Goal: Task Accomplishment & Management: Use online tool/utility

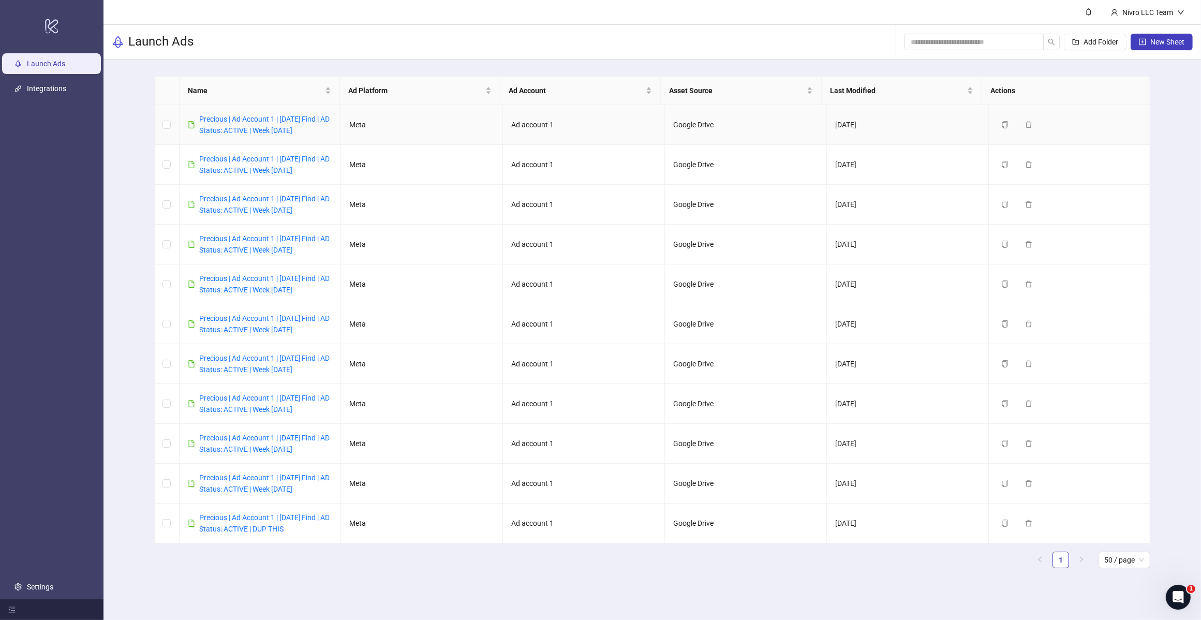
click at [282, 125] on div "Precious | Ad Account 1 | [DATE] Find | AD Status: ACTIVE | Week [DATE]" at bounding box center [265, 124] width 133 height 23
click at [286, 117] on link "Precious | Ad Account 1 | [DATE] Find | AD Status: ACTIVE | Week [DATE]" at bounding box center [264, 125] width 131 height 20
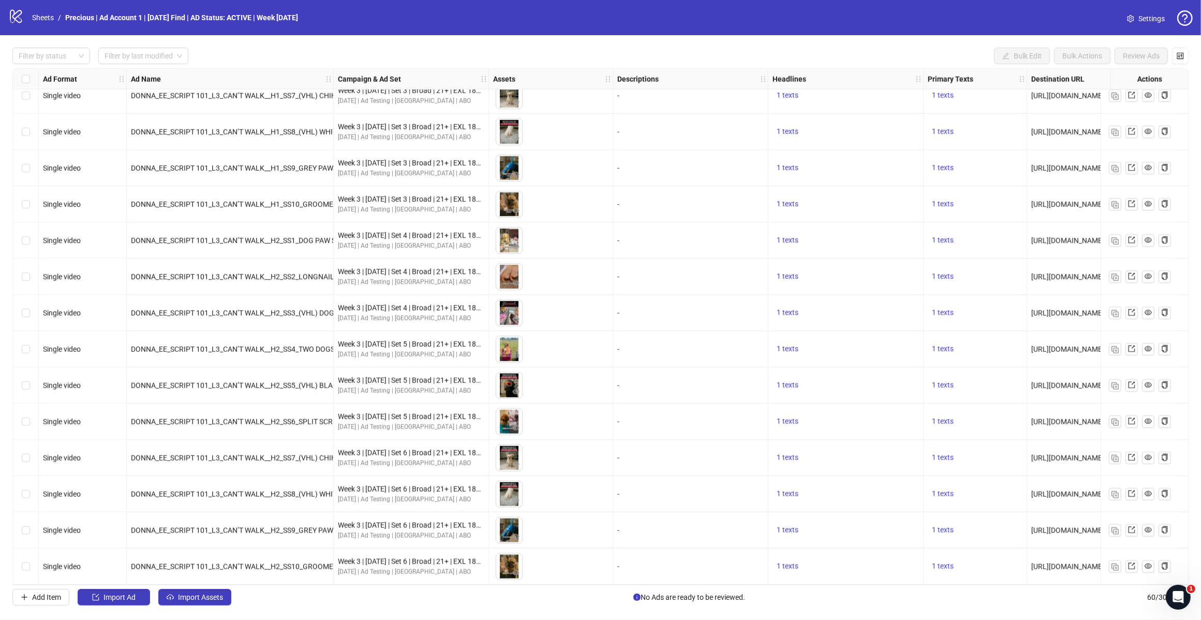
scroll to position [1682, 0]
click at [123, 599] on span "Import Ad" at bounding box center [119, 597] width 32 height 8
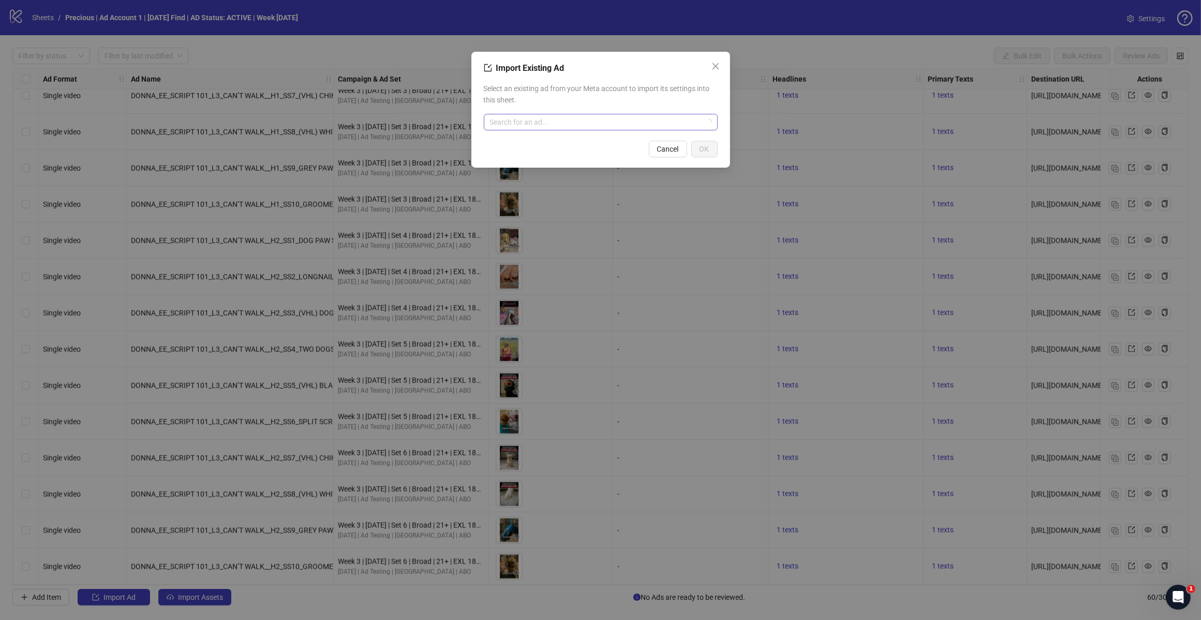
click at [575, 124] on input "search" at bounding box center [596, 122] width 212 height 16
type input "***"
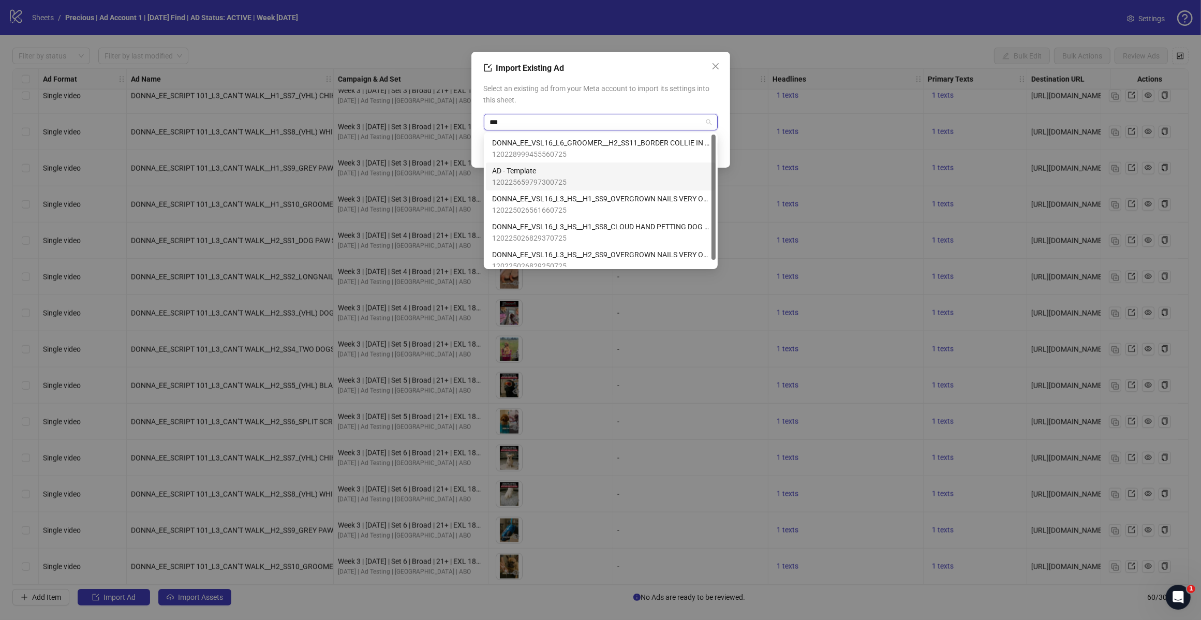
click at [555, 176] on span "120225659797300725" at bounding box center [529, 181] width 74 height 11
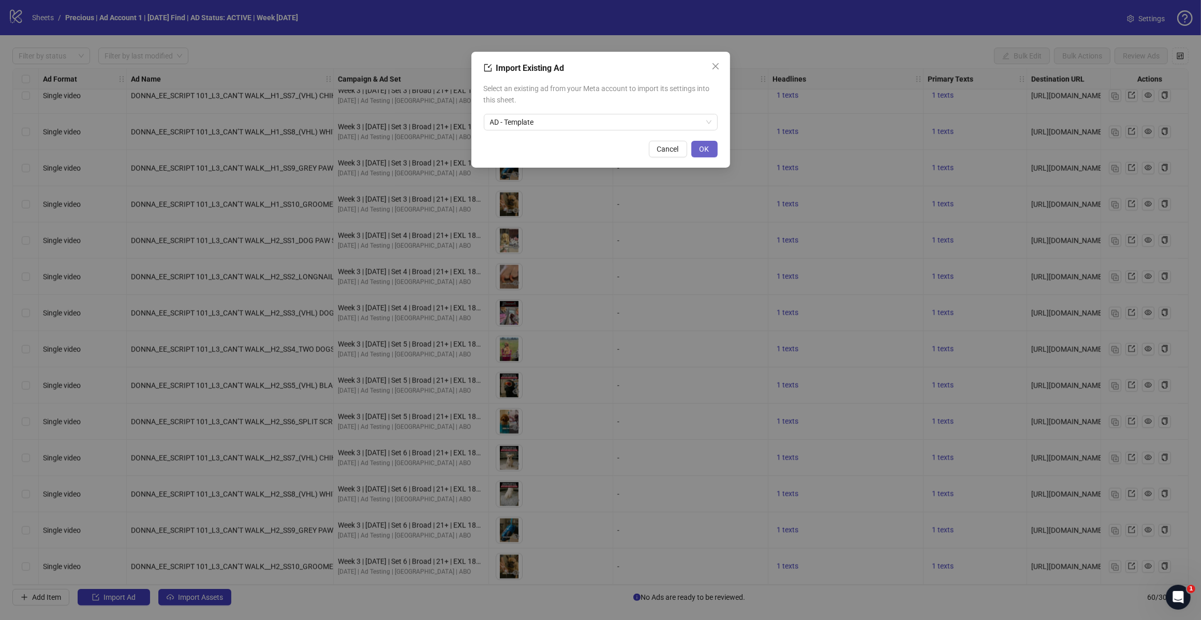
click at [697, 152] on button "OK" at bounding box center [704, 149] width 26 height 17
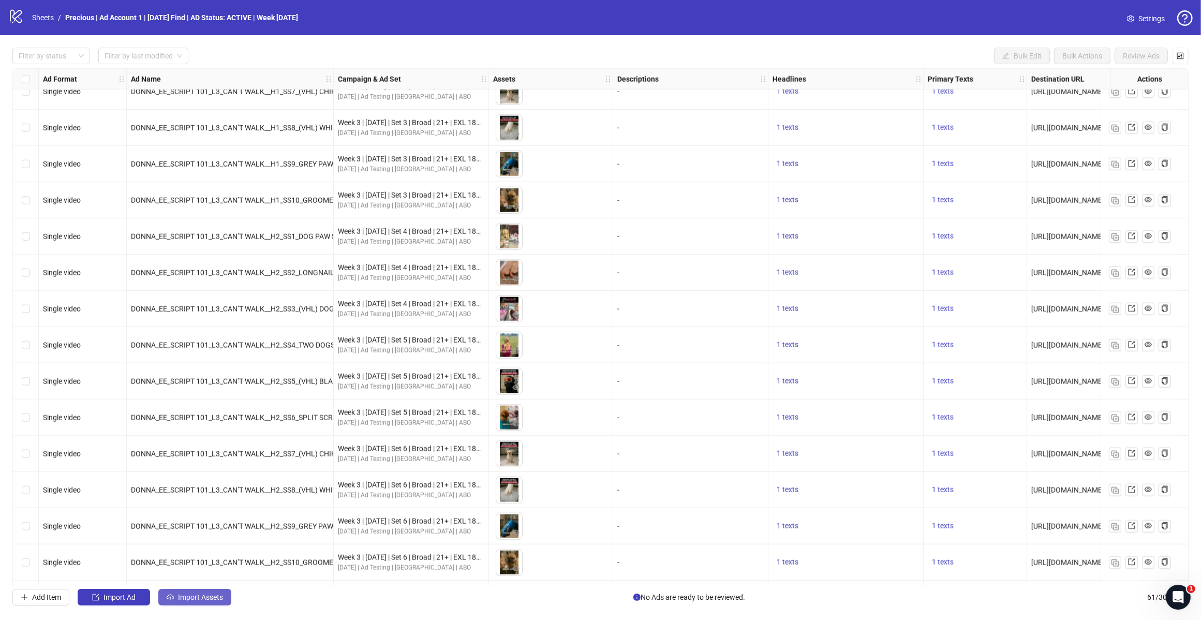
click at [213, 598] on span "Import Assets" at bounding box center [200, 597] width 45 height 8
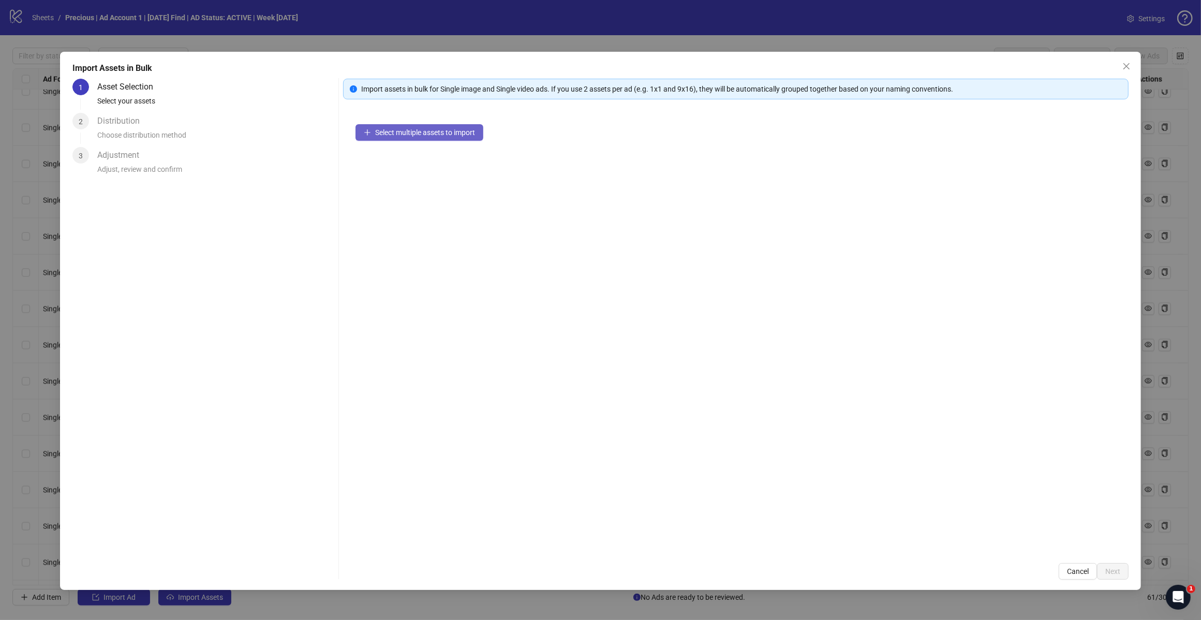
click at [394, 128] on button "Select multiple assets to import" at bounding box center [419, 132] width 128 height 17
click at [1115, 567] on span "Next" at bounding box center [1112, 571] width 15 height 8
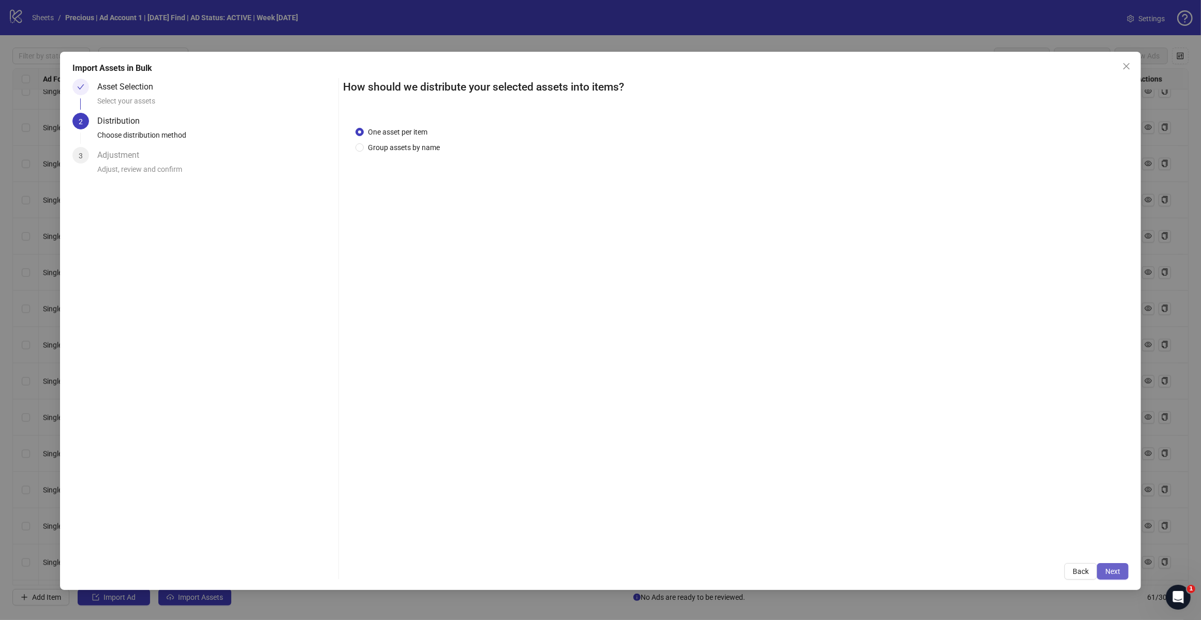
click at [1116, 572] on span "Next" at bounding box center [1112, 571] width 15 height 8
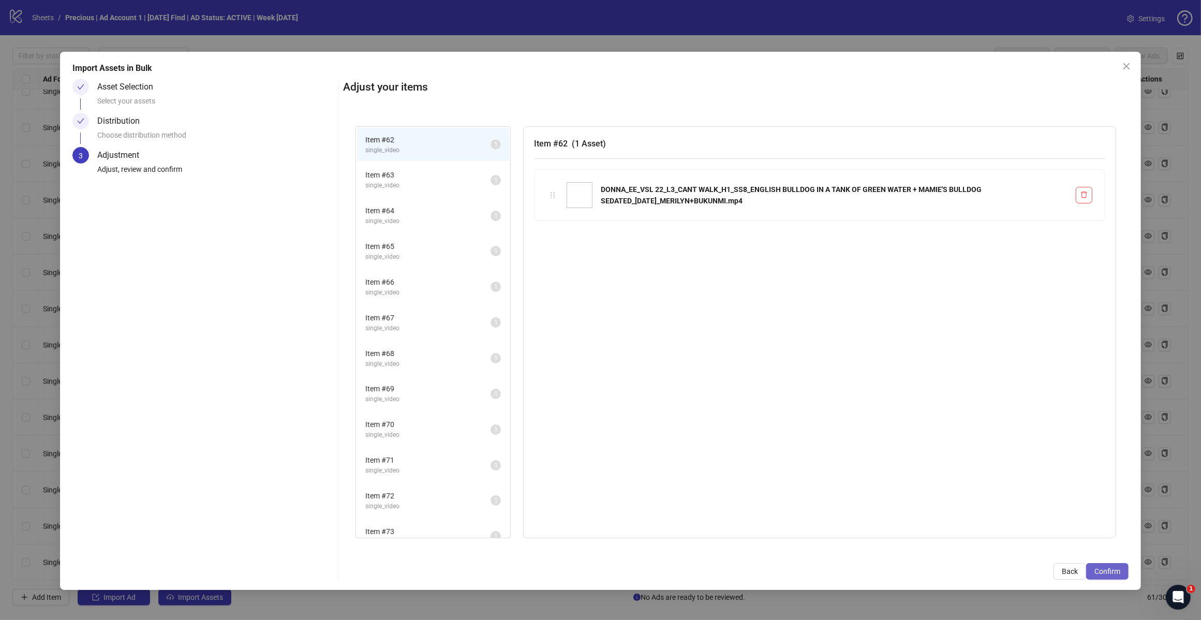
click at [1108, 567] on span "Confirm" at bounding box center [1107, 571] width 26 height 8
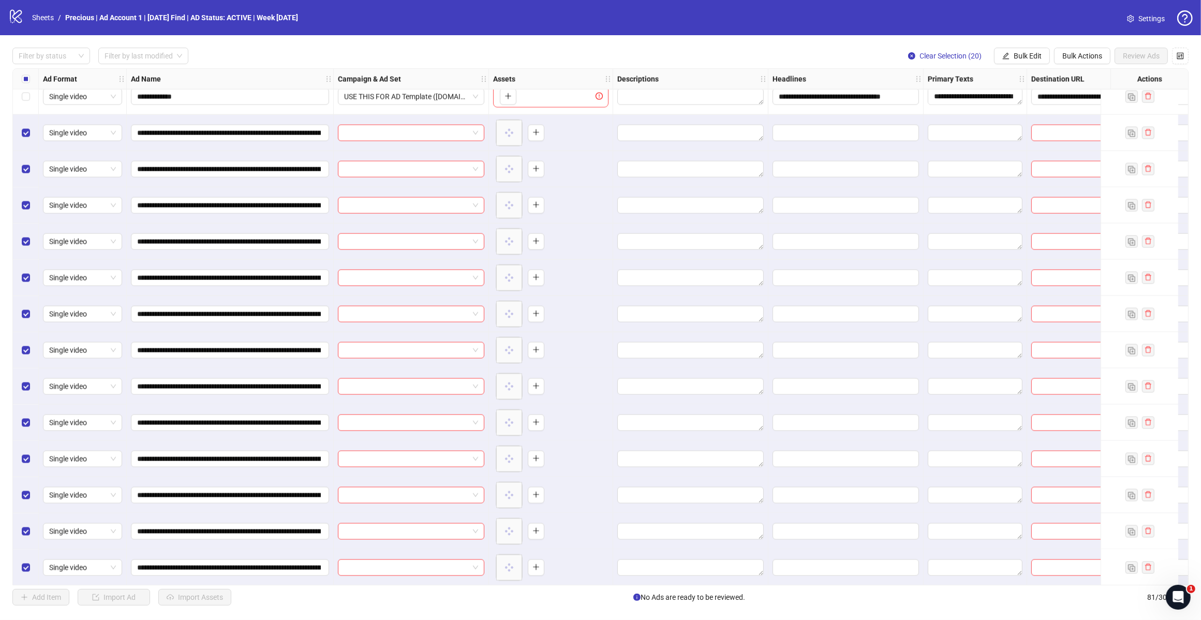
scroll to position [2119, 0]
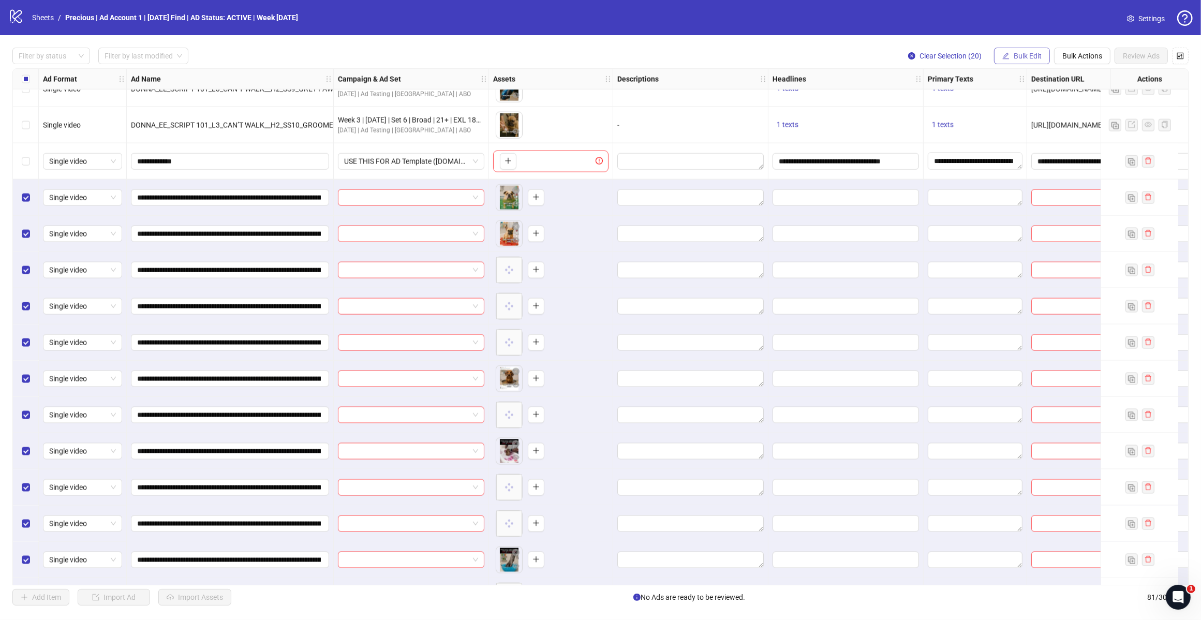
click at [1027, 52] on span "Bulk Edit" at bounding box center [1027, 56] width 28 height 8
click at [1020, 107] on span "Campaign & Ad Set" at bounding box center [1031, 109] width 62 height 11
click at [1062, 128] on icon "check" at bounding box center [1064, 127] width 7 height 5
click at [1026, 58] on span "Bulk Edit" at bounding box center [1027, 56] width 28 height 8
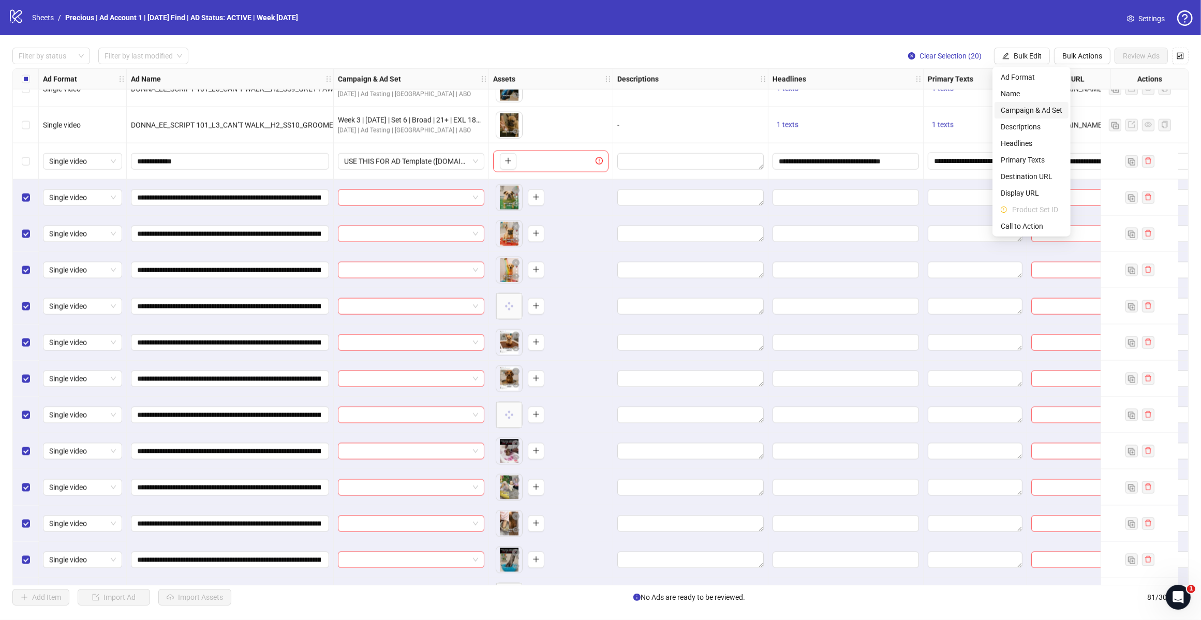
click at [1035, 107] on span "Campaign & Ad Set" at bounding box center [1031, 109] width 62 height 11
click at [1052, 125] on icon "close" at bounding box center [1051, 127] width 7 height 7
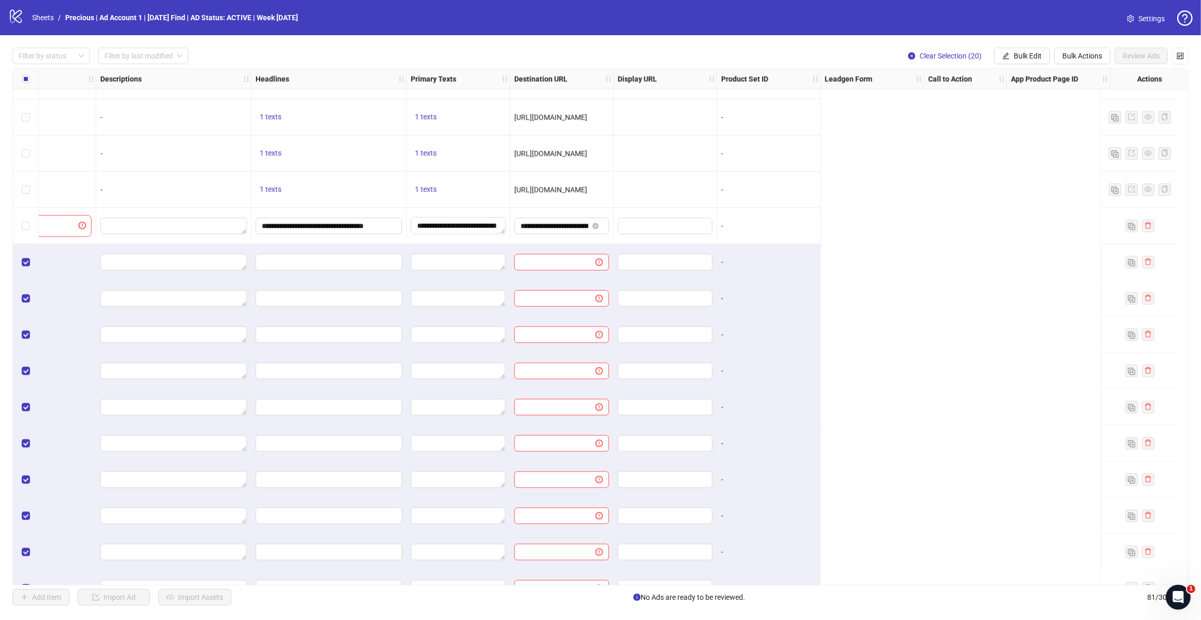
scroll to position [2054, 0]
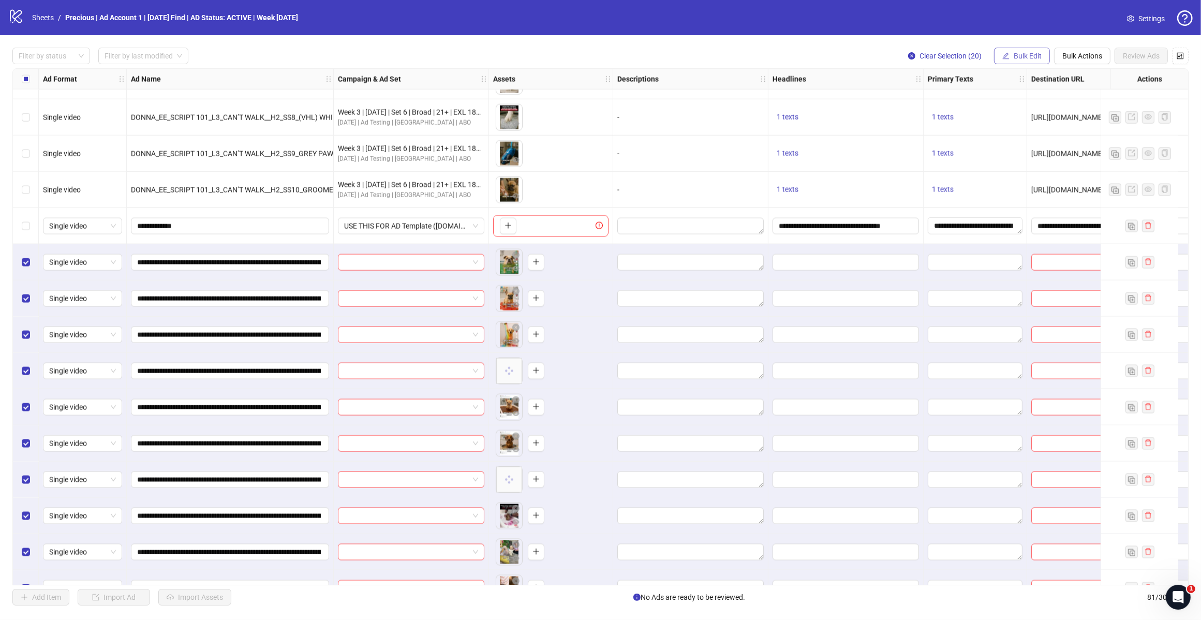
click at [1038, 49] on button "Bulk Edit" at bounding box center [1022, 56] width 56 height 17
click at [1030, 123] on span "Descriptions" at bounding box center [1031, 126] width 62 height 11
click at [1066, 153] on icon "check" at bounding box center [1063, 155] width 7 height 7
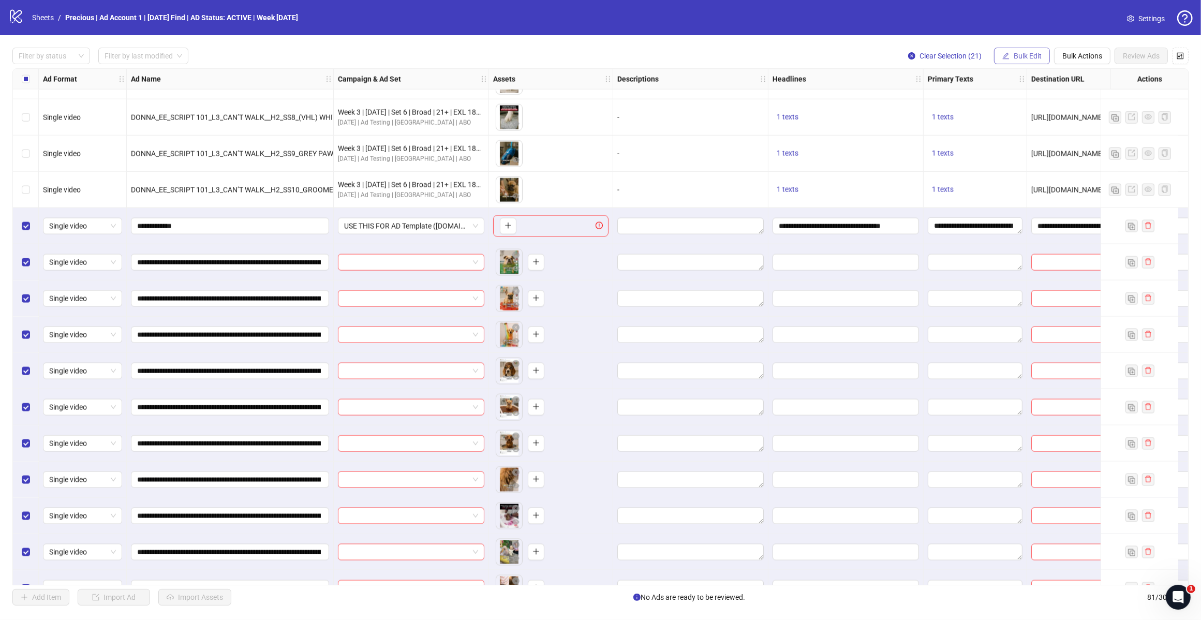
click at [1017, 60] on span "Bulk Edit" at bounding box center [1027, 56] width 28 height 8
click at [1030, 127] on span "Descriptions" at bounding box center [1031, 126] width 62 height 11
click at [1060, 155] on icon "check" at bounding box center [1063, 155] width 7 height 7
click at [1018, 56] on span "Bulk Edit" at bounding box center [1027, 56] width 28 height 8
click at [1022, 126] on span "Descriptions" at bounding box center [1031, 126] width 62 height 11
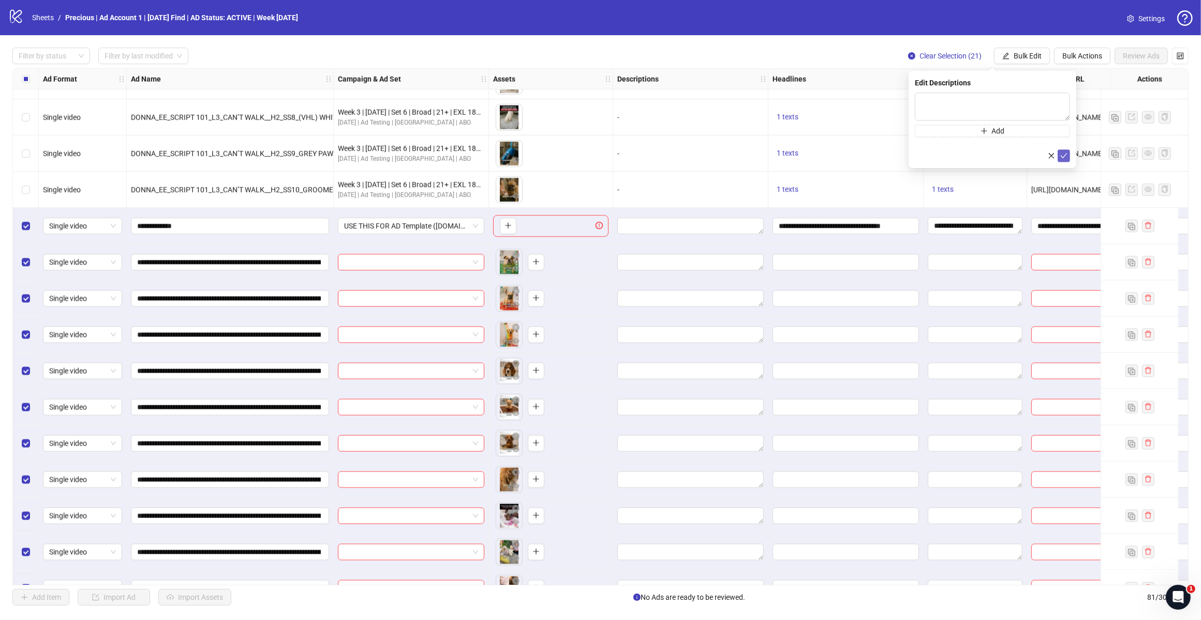
click at [1061, 154] on icon "check" at bounding box center [1063, 155] width 7 height 7
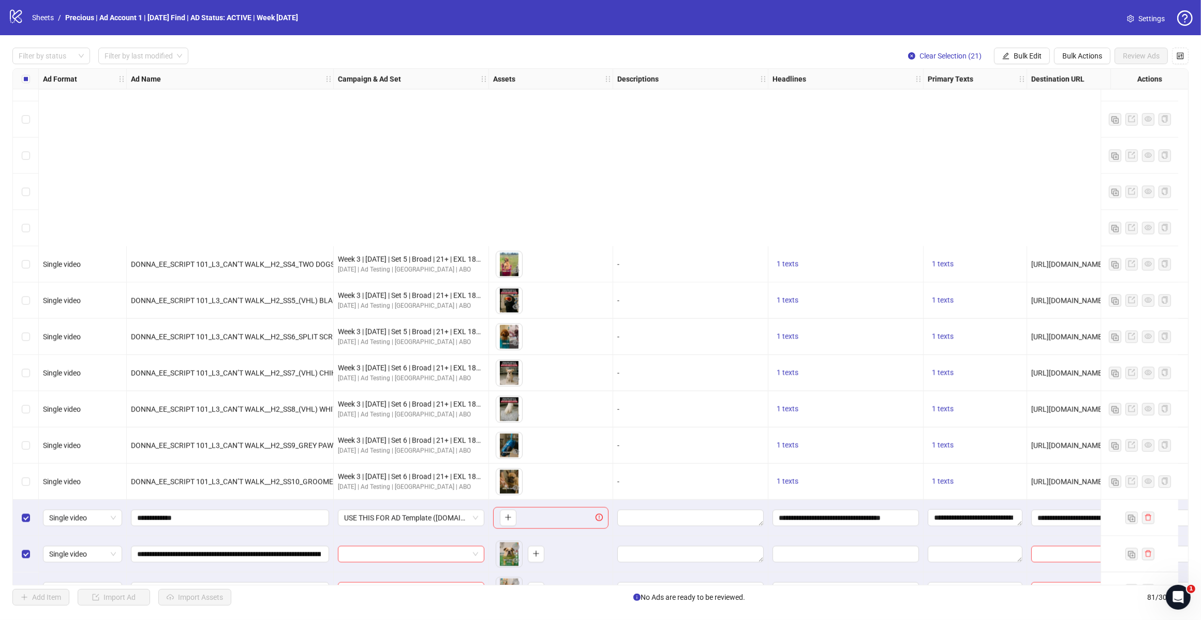
scroll to position [1990, 0]
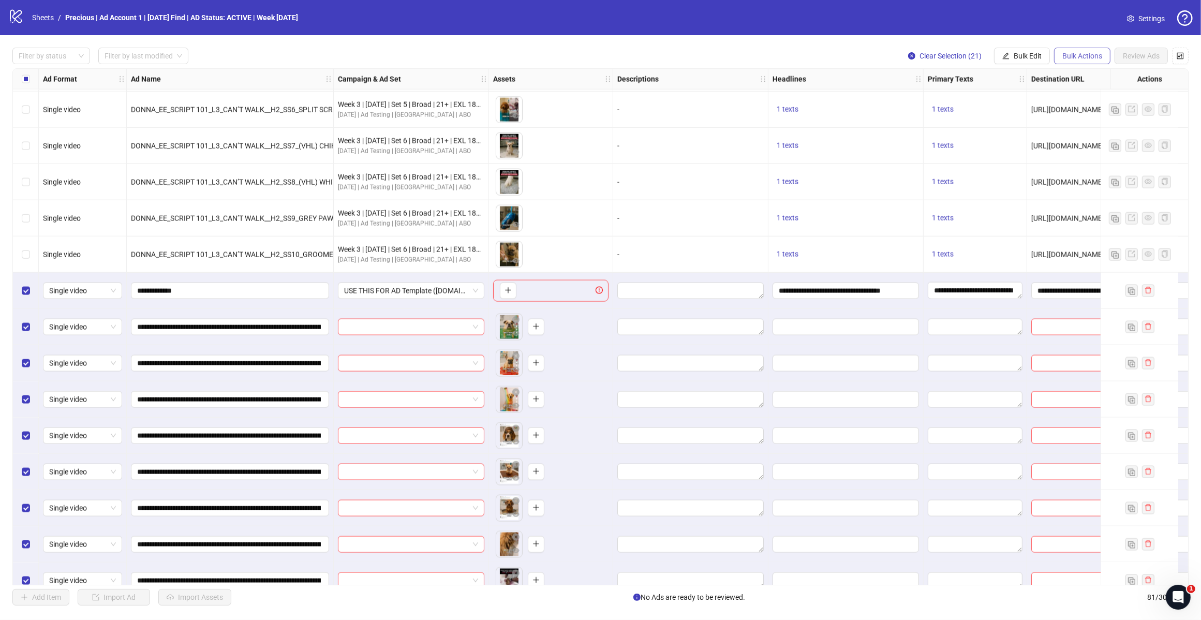
click at [1084, 53] on span "Bulk Actions" at bounding box center [1082, 56] width 40 height 8
click at [1080, 78] on span "Delete" at bounding box center [1096, 76] width 71 height 11
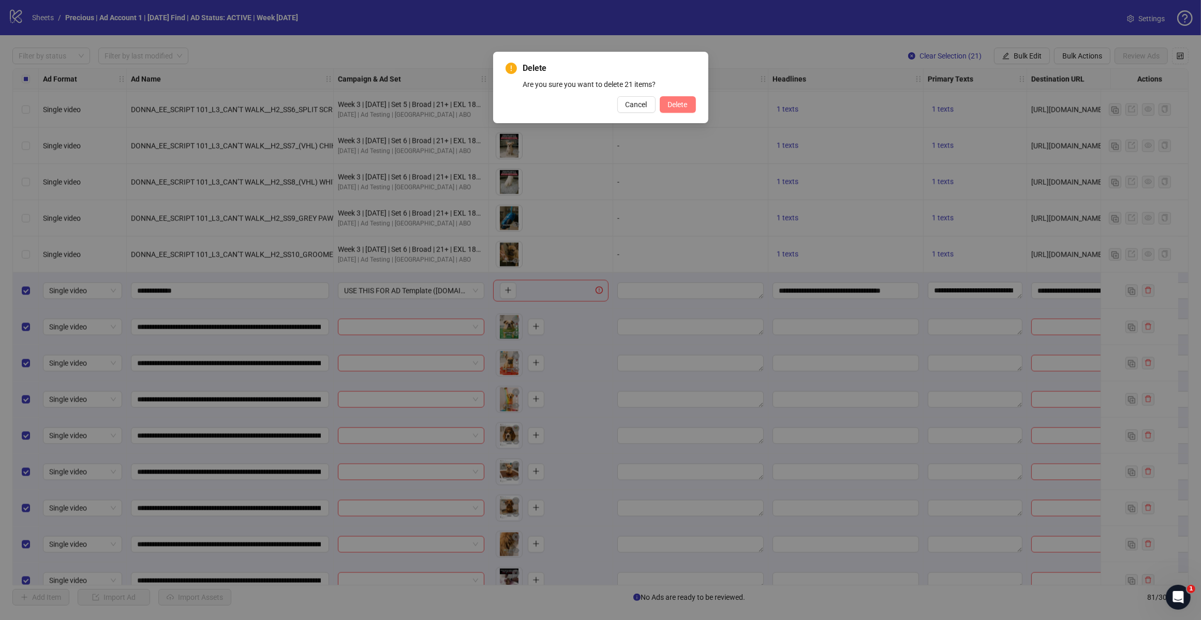
click at [674, 104] on span "Delete" at bounding box center [678, 104] width 20 height 8
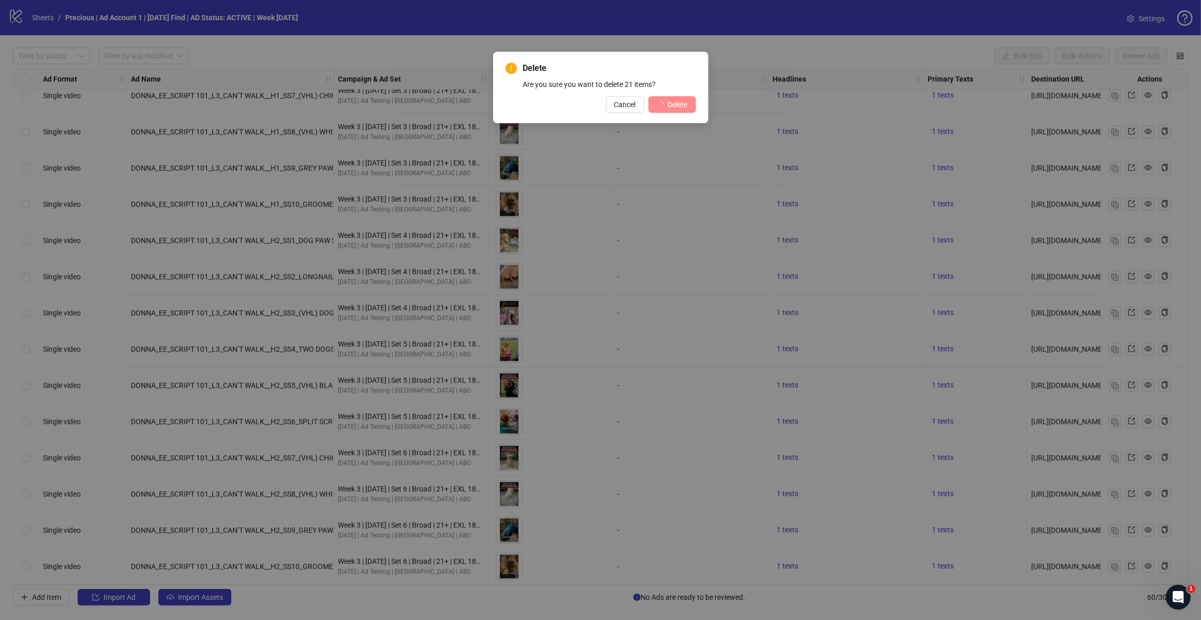
scroll to position [1682, 0]
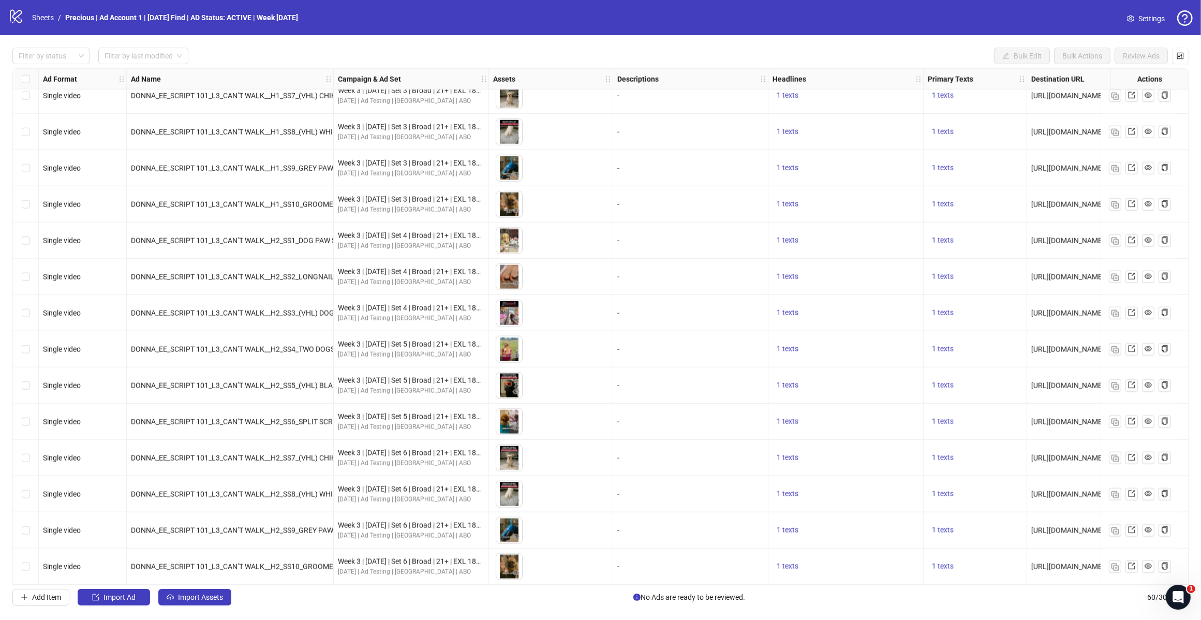
click at [122, 609] on div "Filter by status Filter by last modified Bulk Edit Bulk Actions Review Ads Ad F…" at bounding box center [600, 326] width 1201 height 583
click at [122, 601] on span "Import Ad" at bounding box center [119, 597] width 32 height 8
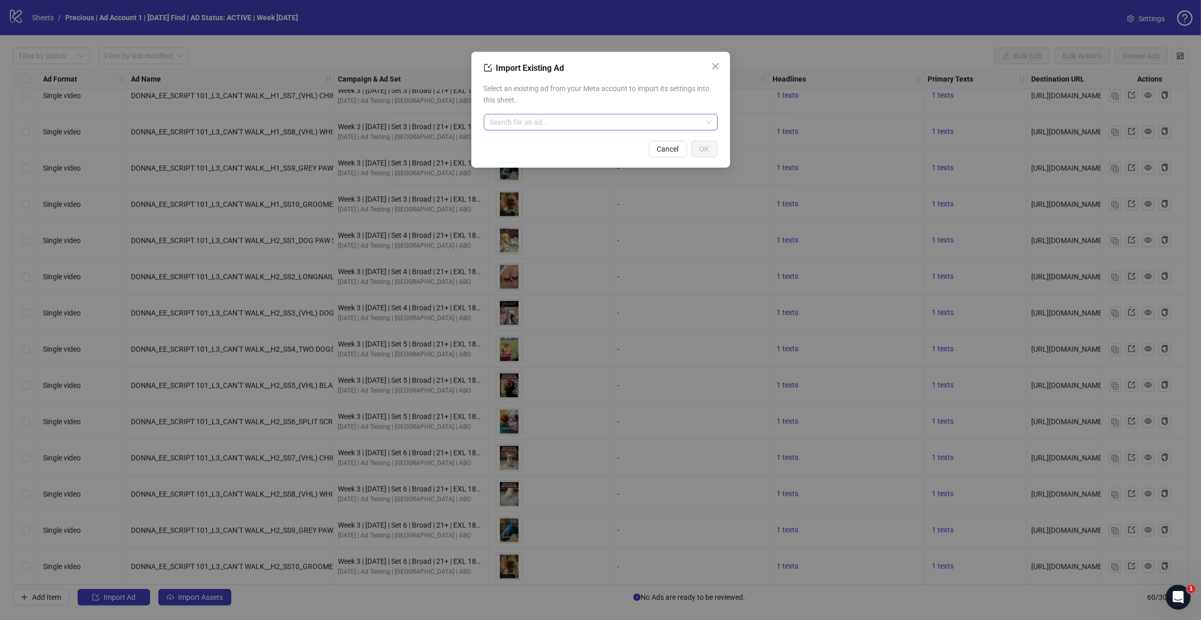
click at [578, 122] on input "search" at bounding box center [596, 122] width 212 height 16
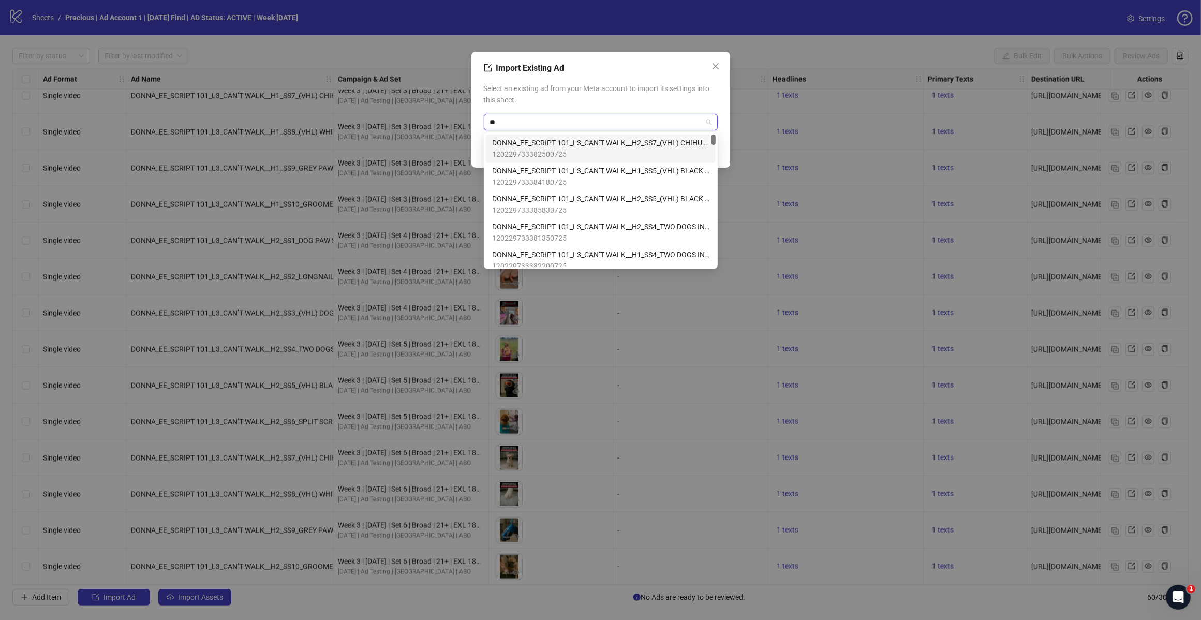
type input "*"
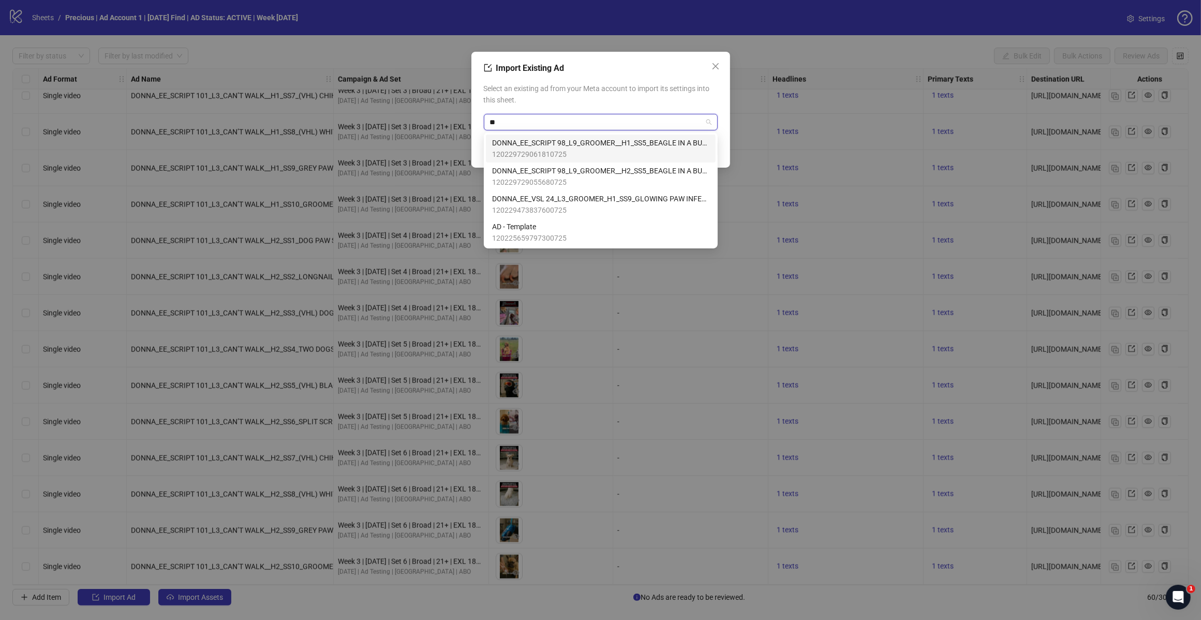
type input "*"
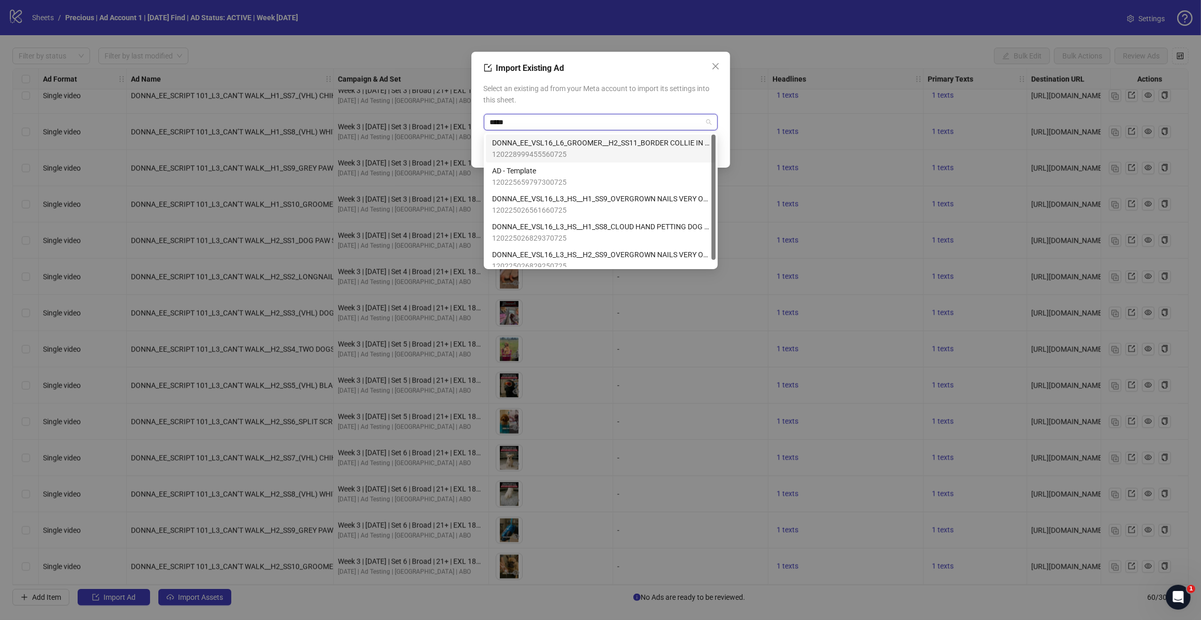
type input "******"
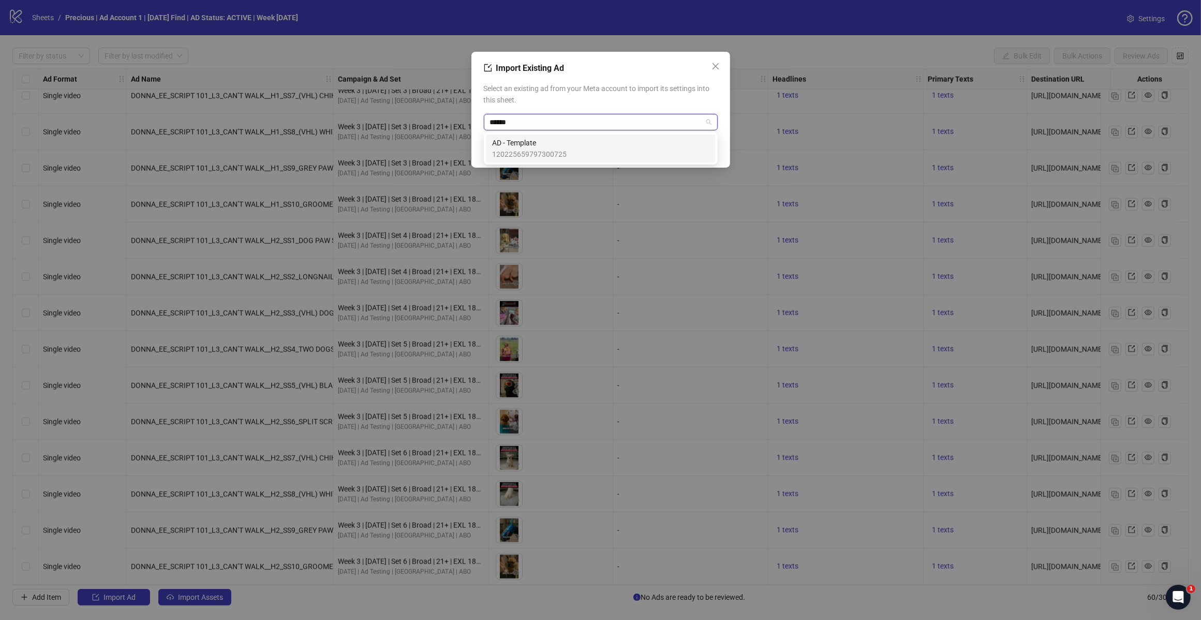
click at [551, 142] on span "AD - Template" at bounding box center [529, 142] width 74 height 11
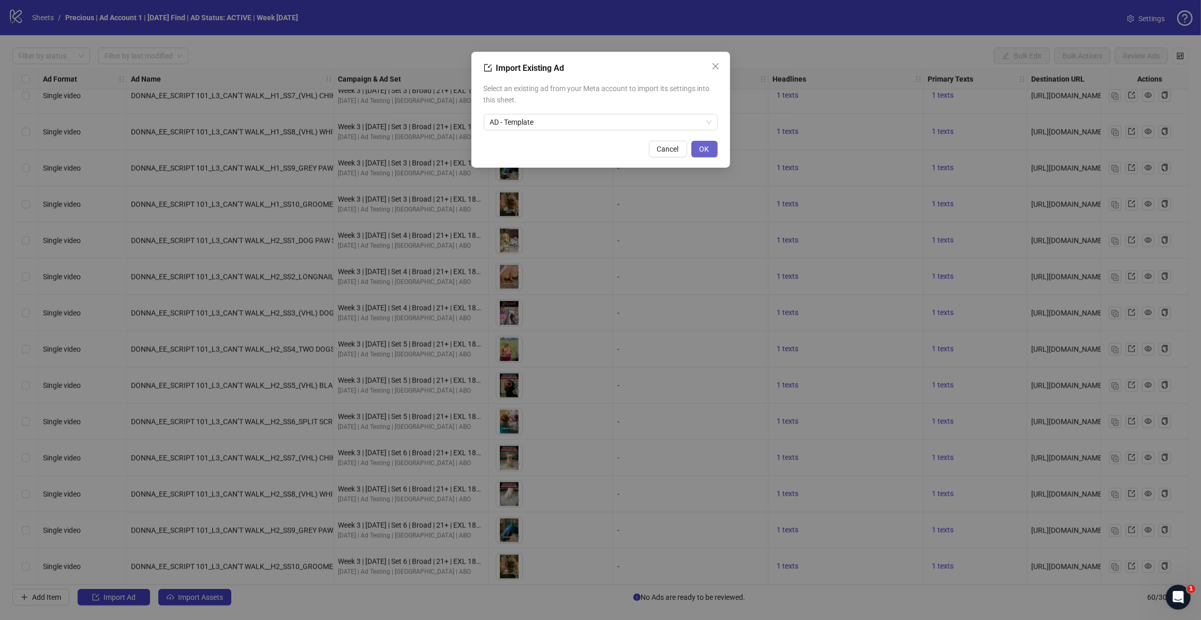
click at [704, 145] on span "OK" at bounding box center [704, 149] width 10 height 8
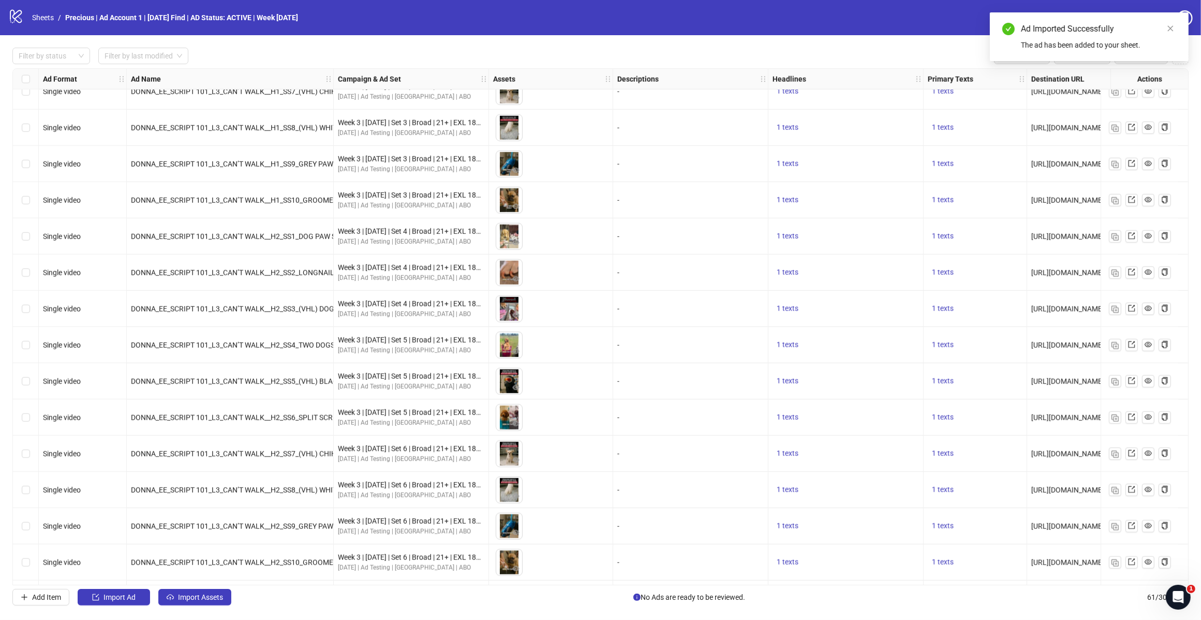
scroll to position [1718, 0]
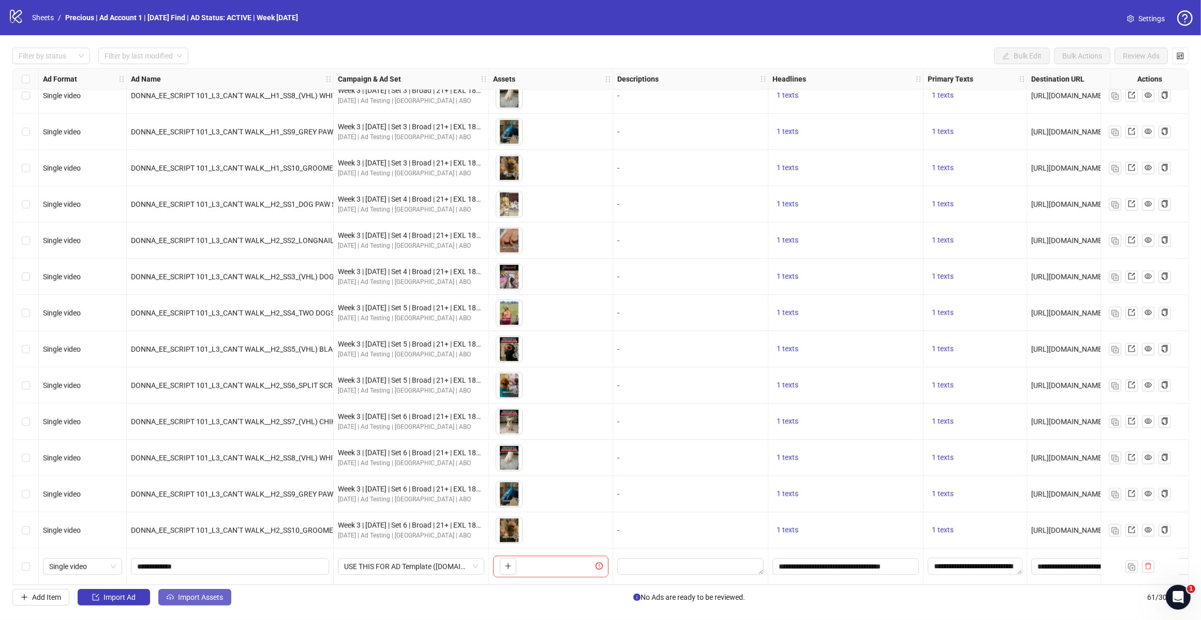
click at [187, 601] on span "Import Assets" at bounding box center [200, 597] width 45 height 8
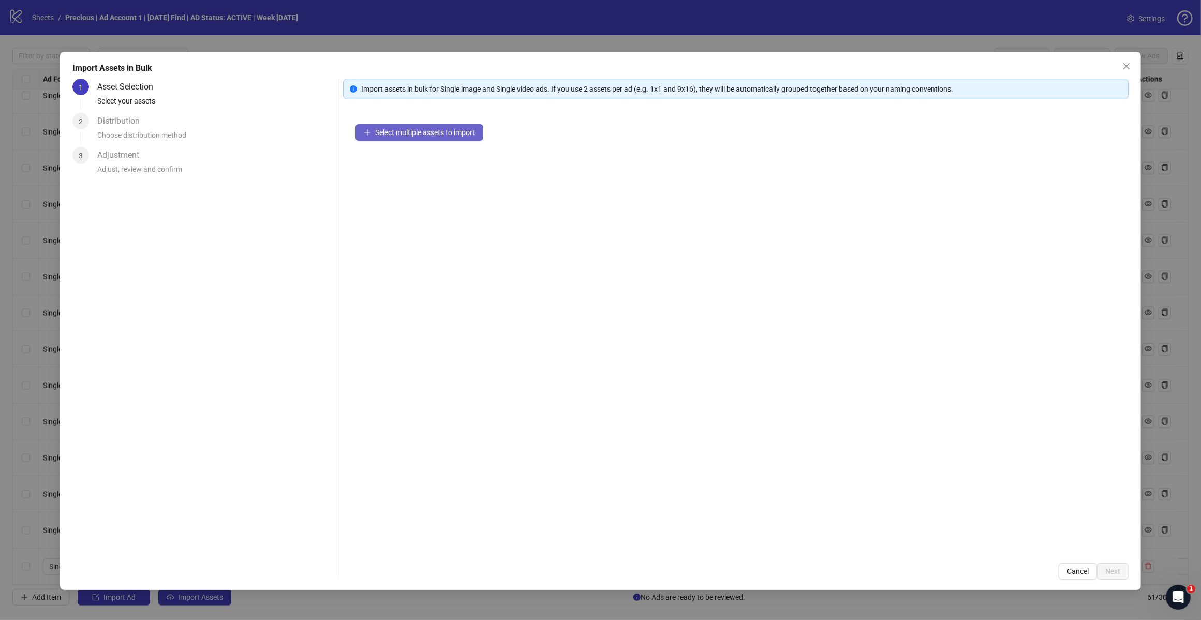
click at [443, 135] on span "Select multiple assets to import" at bounding box center [425, 132] width 100 height 8
click at [1117, 570] on span "Next" at bounding box center [1112, 571] width 15 height 8
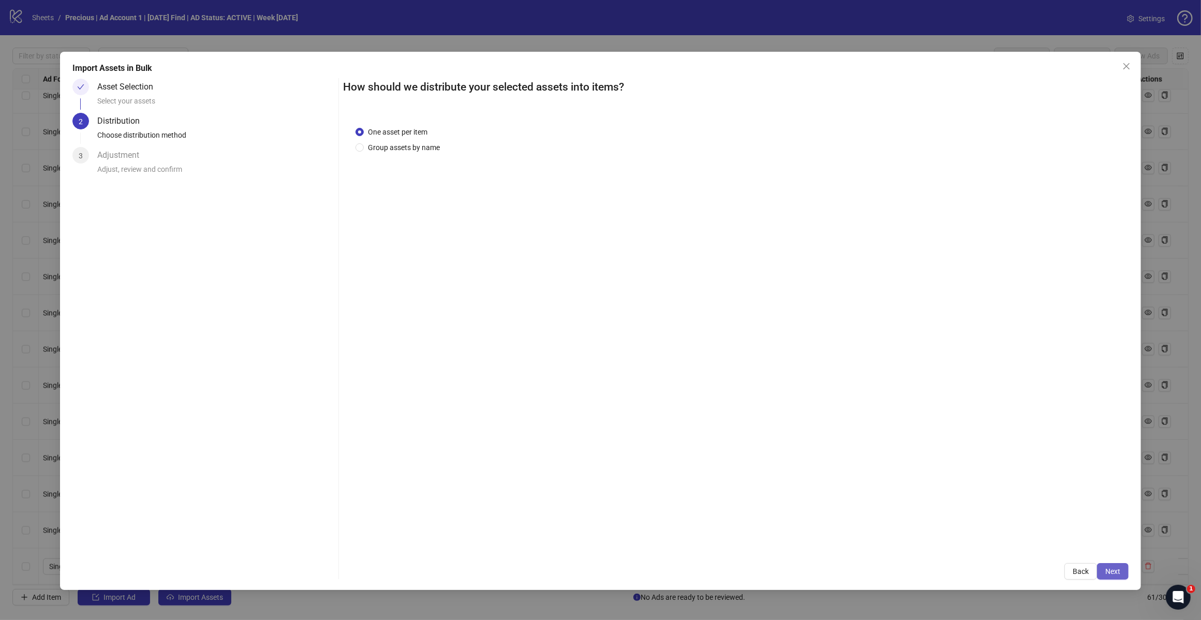
click at [1114, 573] on span "Next" at bounding box center [1112, 571] width 15 height 8
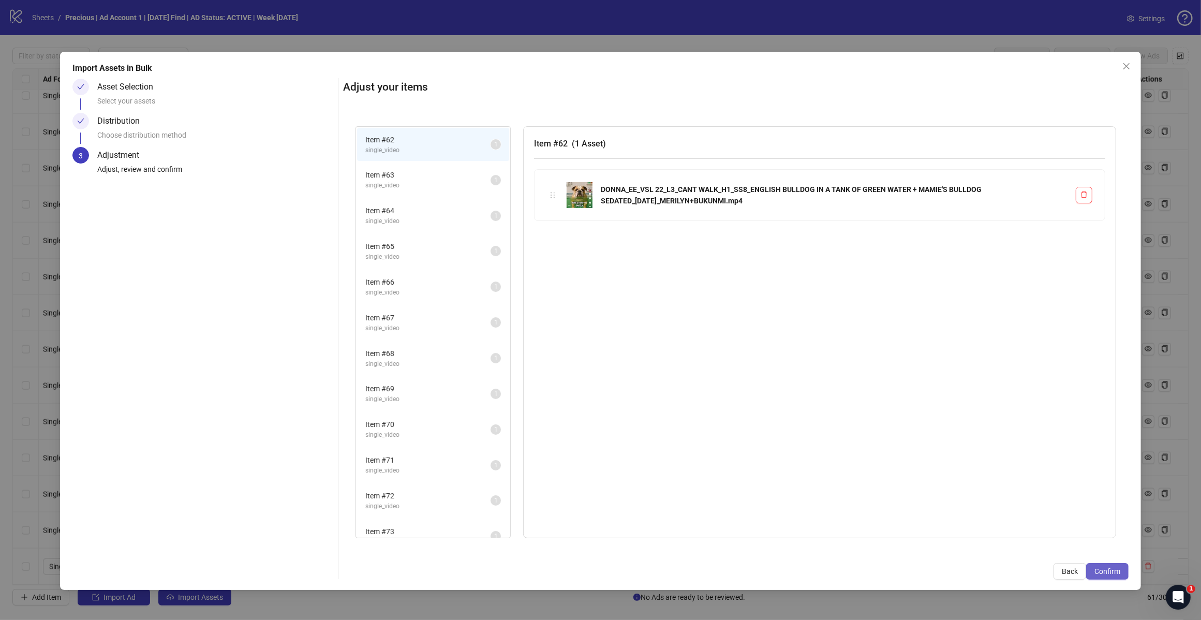
click at [1106, 574] on span "Confirm" at bounding box center [1107, 571] width 26 height 8
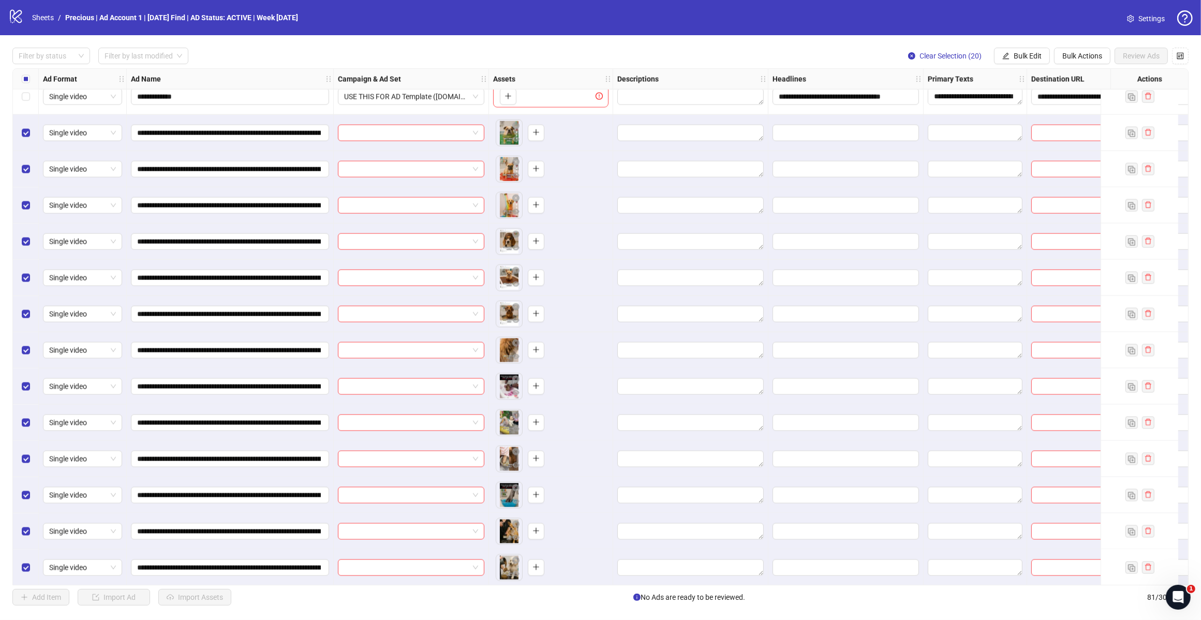
scroll to position [1990, 0]
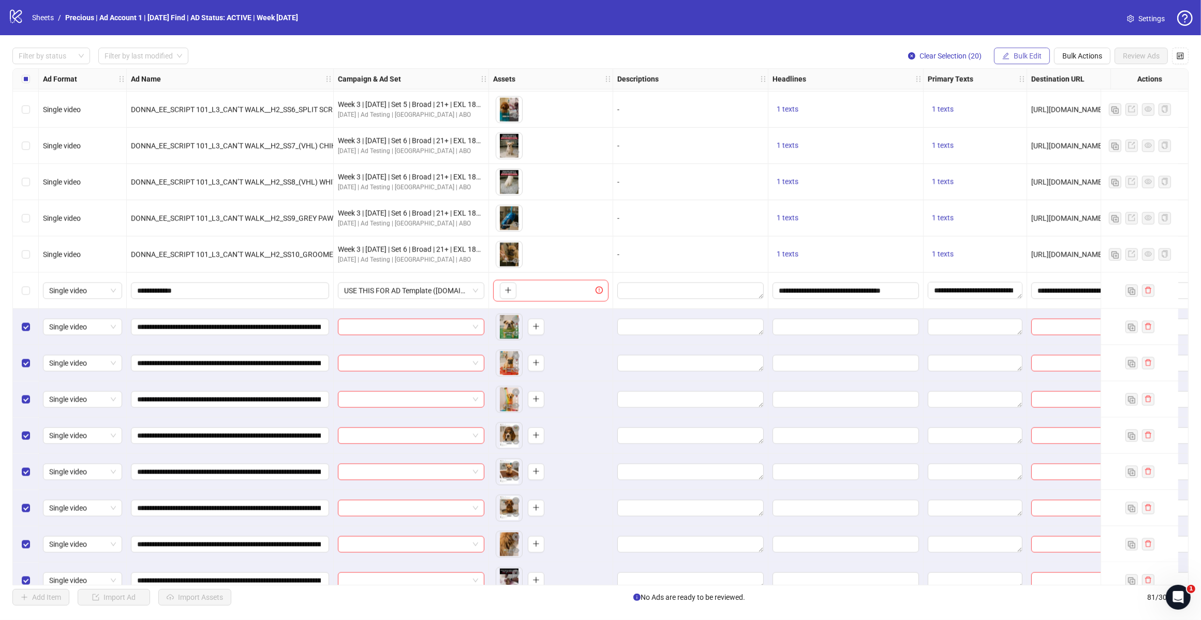
click at [1026, 53] on span "Bulk Edit" at bounding box center [1027, 56] width 28 height 8
click at [1025, 123] on span "Descriptions" at bounding box center [1031, 126] width 62 height 11
click at [1063, 154] on icon "check" at bounding box center [1063, 155] width 7 height 7
click at [1032, 55] on span "Bulk Edit" at bounding box center [1027, 56] width 28 height 8
click at [1037, 142] on span "Headlines" at bounding box center [1031, 143] width 62 height 11
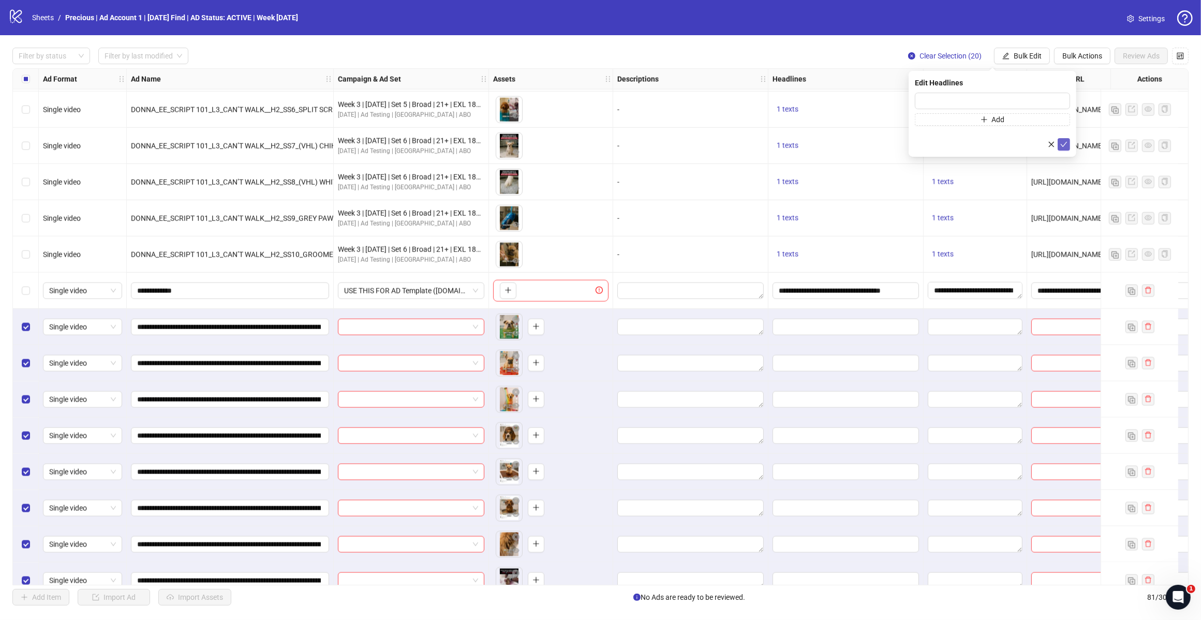
click at [1065, 145] on icon "check" at bounding box center [1063, 144] width 7 height 7
click at [1030, 57] on span "Bulk Edit" at bounding box center [1027, 56] width 28 height 8
click at [1024, 143] on span "Headlines" at bounding box center [1031, 143] width 62 height 11
click at [1065, 142] on icon "check" at bounding box center [1063, 144] width 7 height 7
click at [1039, 57] on span "Bulk Edit" at bounding box center [1027, 56] width 28 height 8
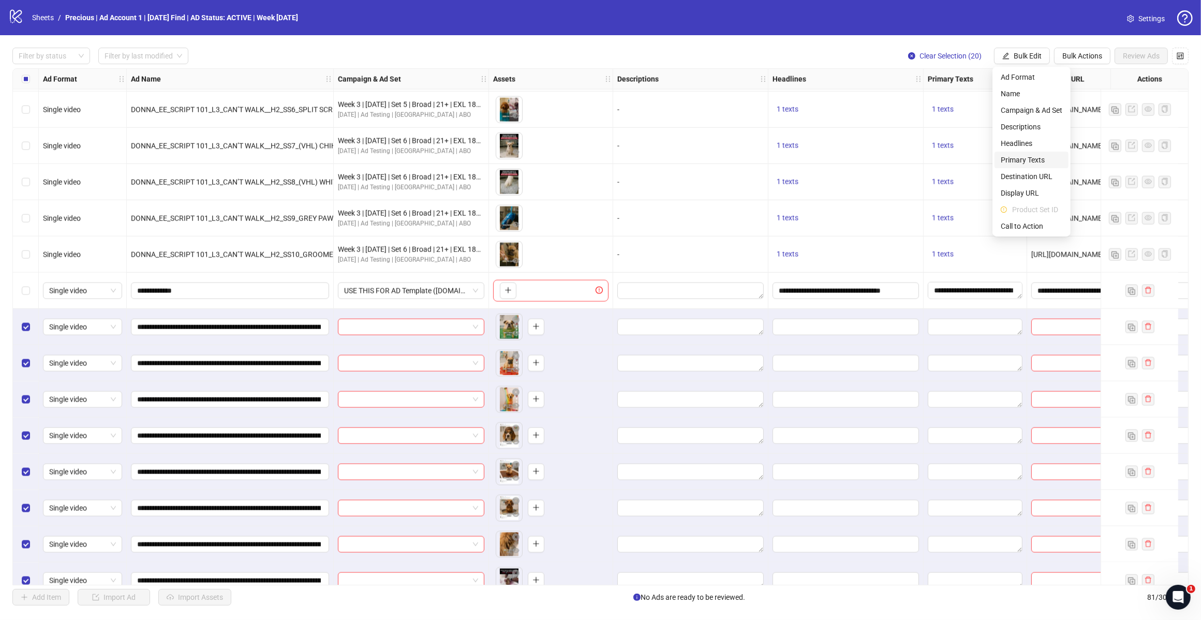
click at [1036, 154] on span "Primary Texts" at bounding box center [1031, 159] width 62 height 11
click at [1063, 155] on icon "check" at bounding box center [1063, 155] width 7 height 7
click at [1085, 52] on span "Bulk Actions" at bounding box center [1082, 56] width 40 height 8
click at [1078, 76] on span "Delete" at bounding box center [1096, 76] width 71 height 11
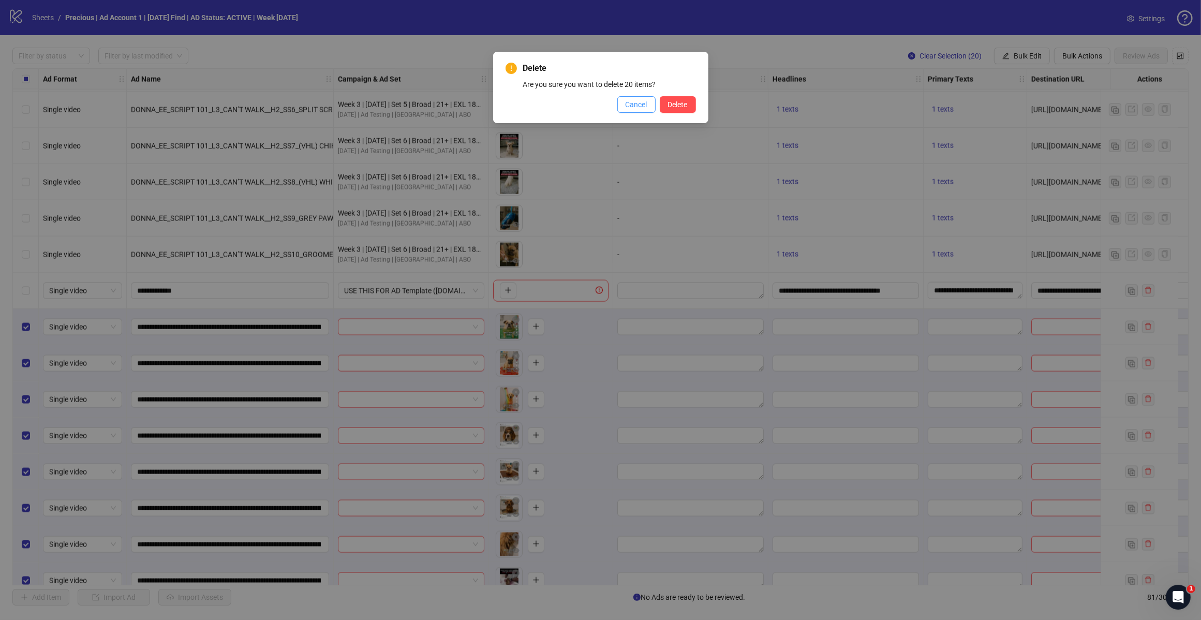
click at [630, 105] on span "Cancel" at bounding box center [636, 104] width 22 height 8
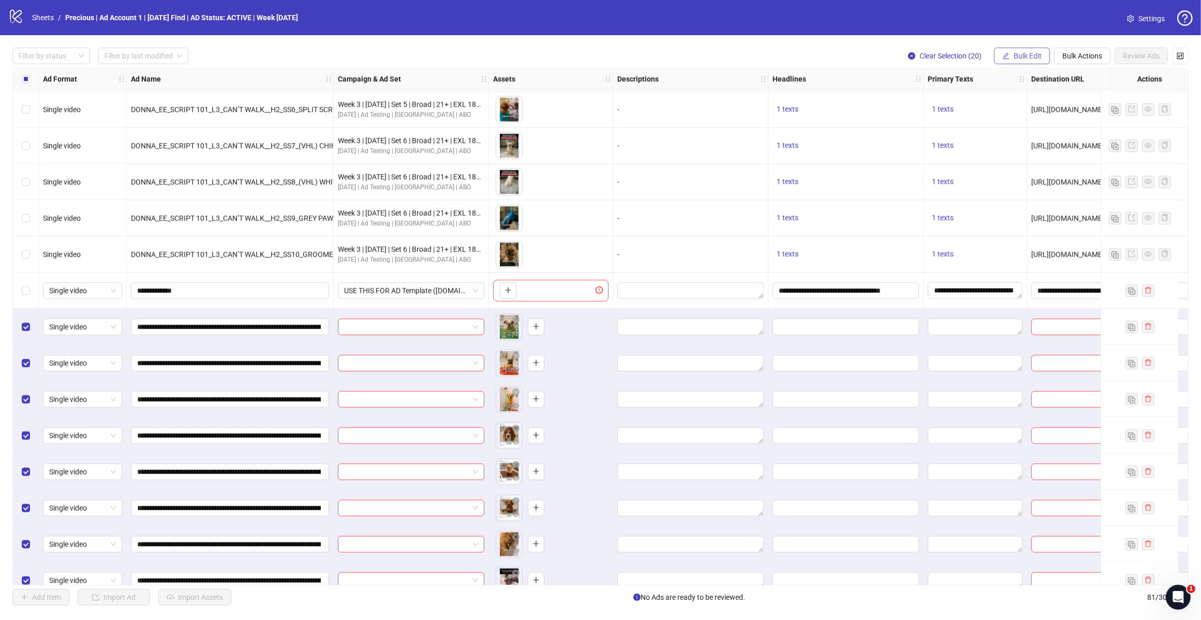
click at [1031, 57] on span "Bulk Edit" at bounding box center [1027, 56] width 28 height 8
click at [1035, 177] on span "Destination URL" at bounding box center [1031, 176] width 62 height 11
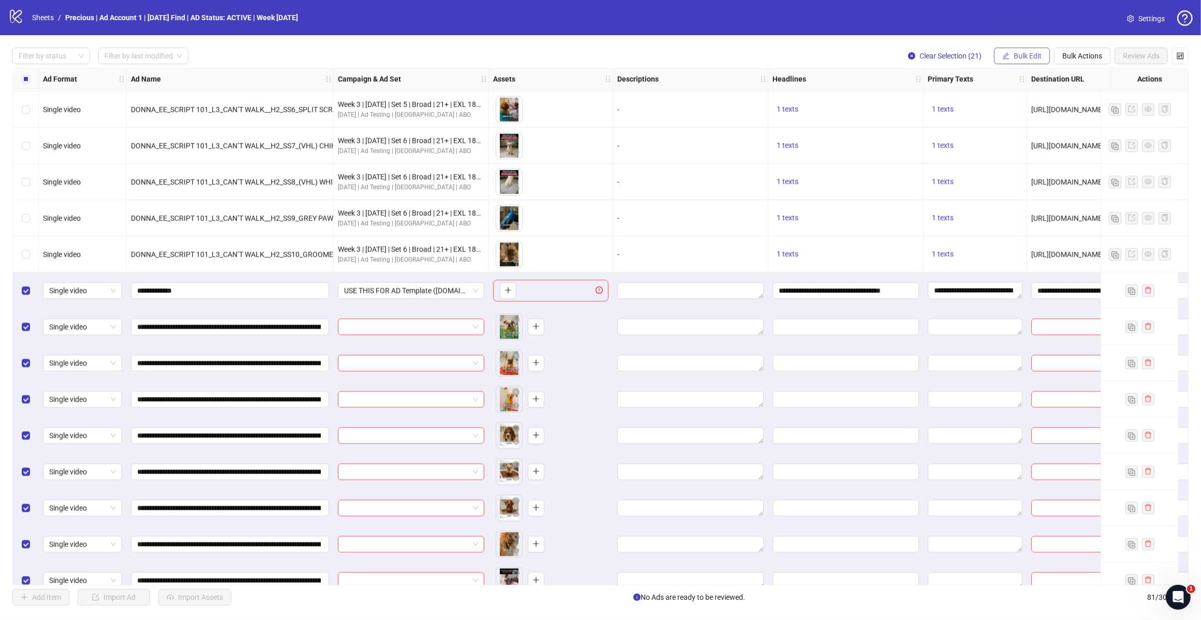
click at [1026, 56] on span "Bulk Edit" at bounding box center [1027, 56] width 28 height 8
click at [1031, 143] on span "Headlines" at bounding box center [1031, 143] width 62 height 11
click at [1064, 146] on icon "check" at bounding box center [1063, 144] width 7 height 7
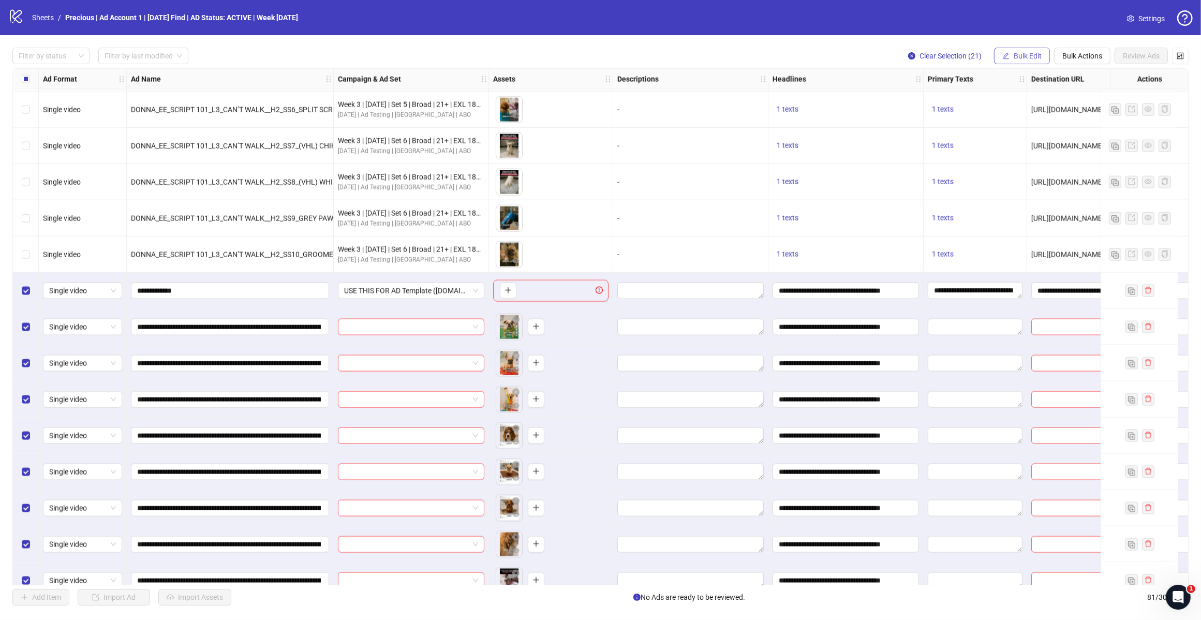
click at [1037, 52] on span "Bulk Edit" at bounding box center [1027, 56] width 28 height 8
click at [1018, 154] on span "Primary Texts" at bounding box center [1031, 159] width 62 height 11
click at [1064, 154] on icon "check" at bounding box center [1063, 154] width 7 height 7
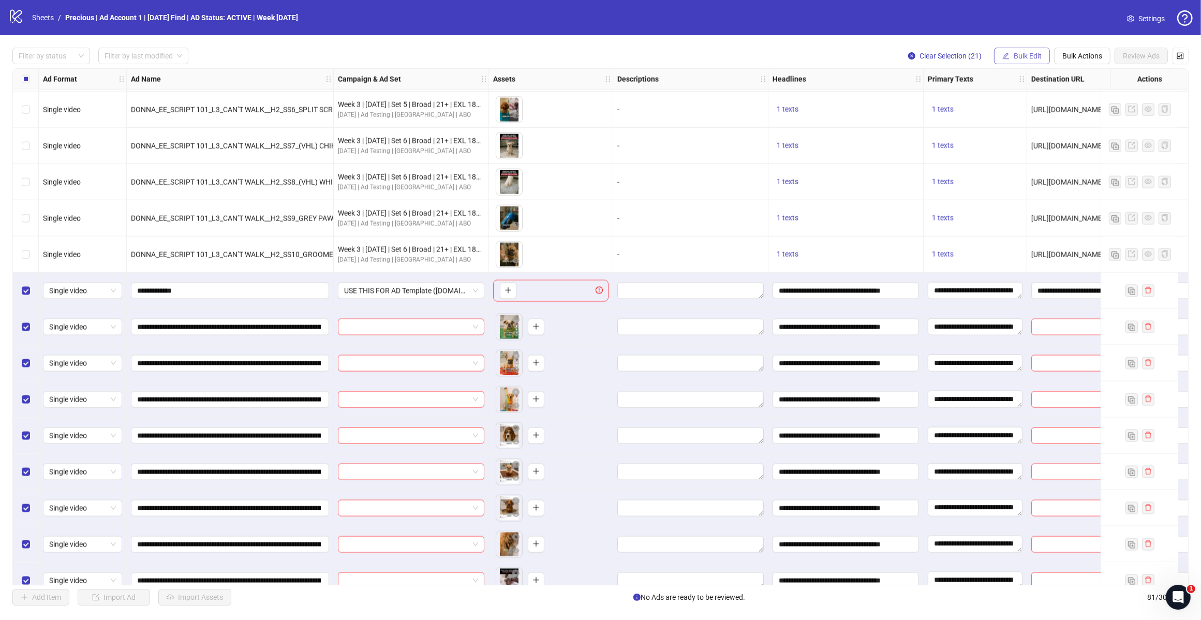
click at [1027, 58] on span "Bulk Edit" at bounding box center [1027, 56] width 28 height 8
click at [1042, 176] on span "Destination URL" at bounding box center [1031, 176] width 62 height 11
click at [1064, 128] on icon "check" at bounding box center [1064, 127] width 7 height 5
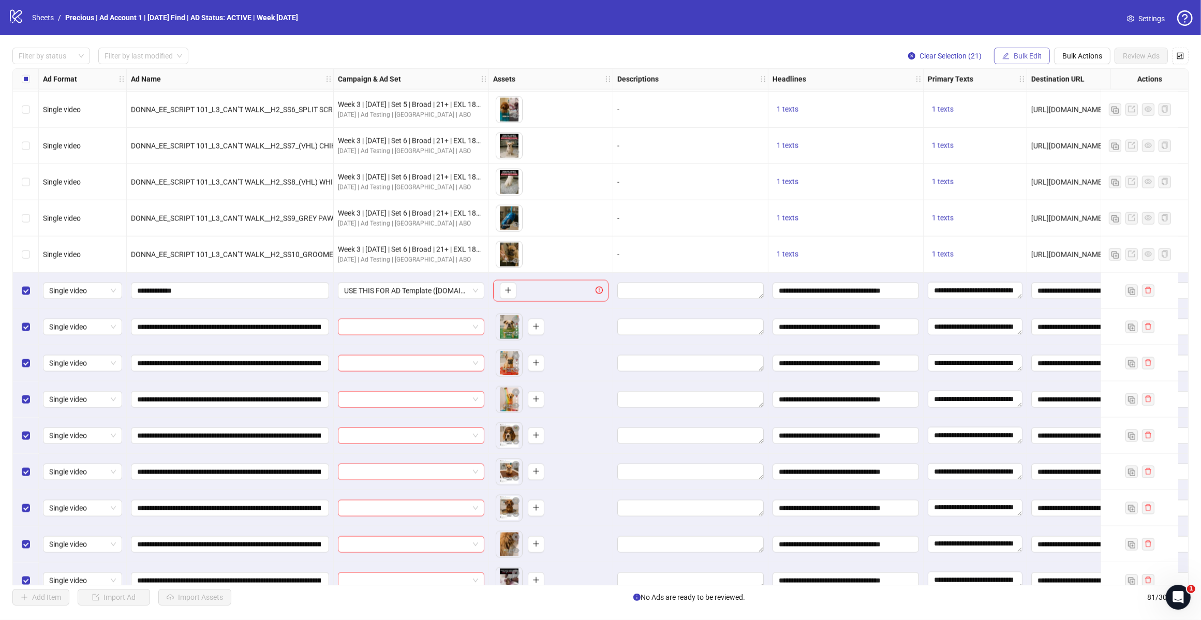
click at [1028, 57] on span "Bulk Edit" at bounding box center [1027, 56] width 28 height 8
click at [1039, 226] on span "Call to Action" at bounding box center [1031, 225] width 62 height 11
click at [1067, 130] on icon "check" at bounding box center [1063, 127] width 7 height 7
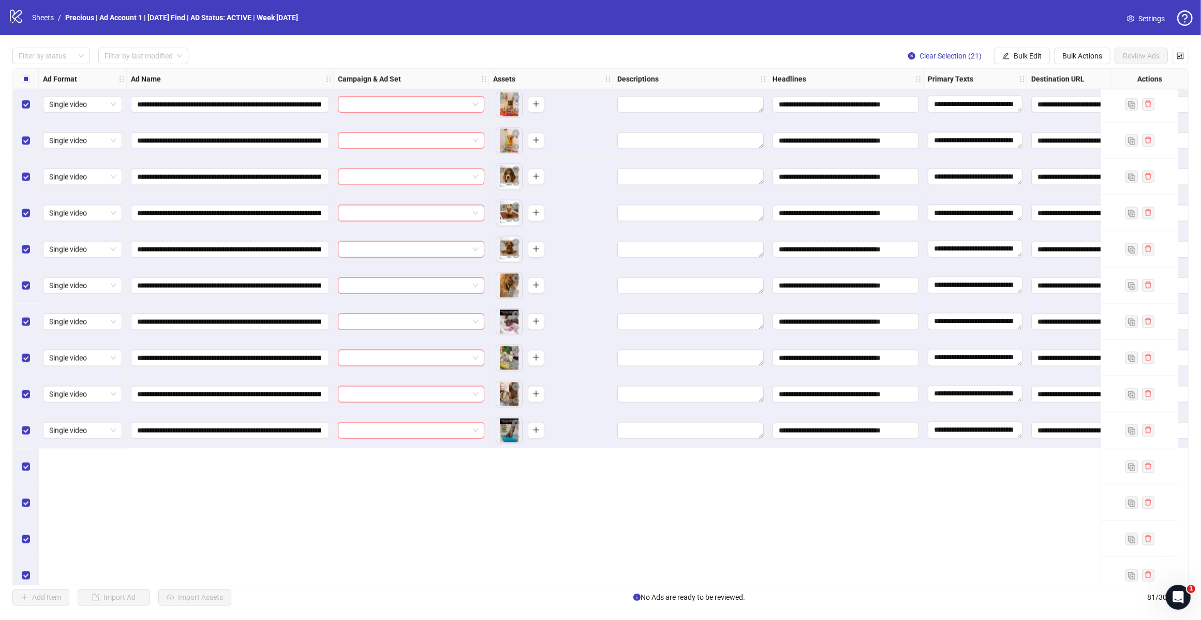
scroll to position [2054, 0]
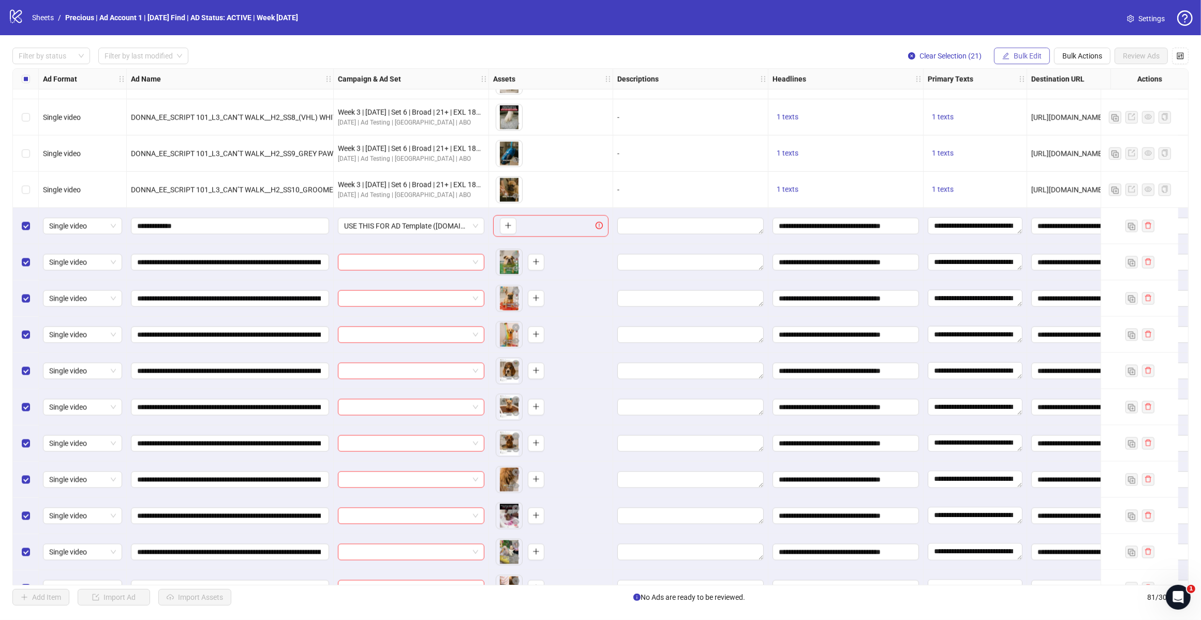
click at [1035, 54] on span "Bulk Edit" at bounding box center [1027, 56] width 28 height 8
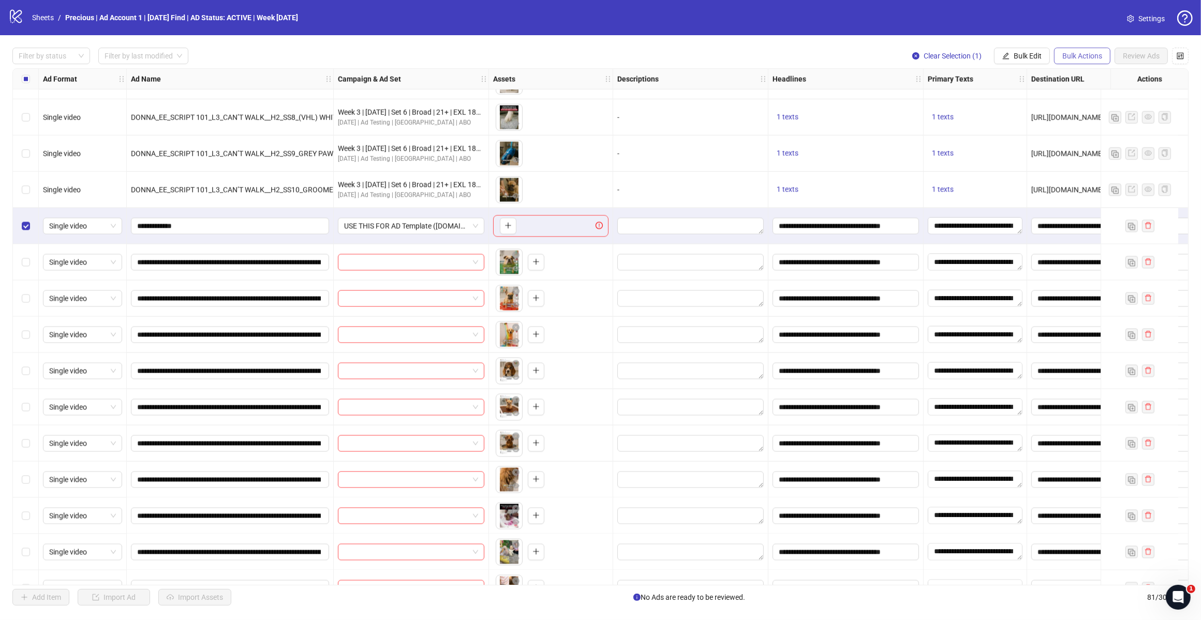
click at [1072, 52] on span "Bulk Actions" at bounding box center [1082, 56] width 40 height 8
click at [1074, 77] on span "Delete" at bounding box center [1096, 76] width 71 height 11
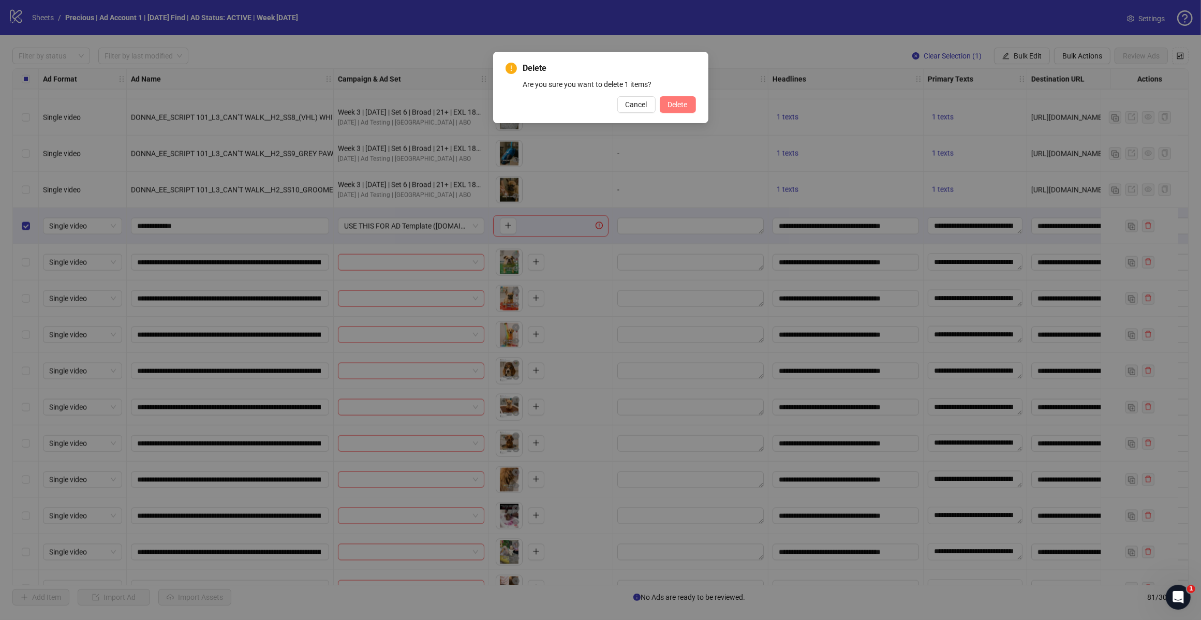
click at [681, 107] on span "Delete" at bounding box center [678, 104] width 20 height 8
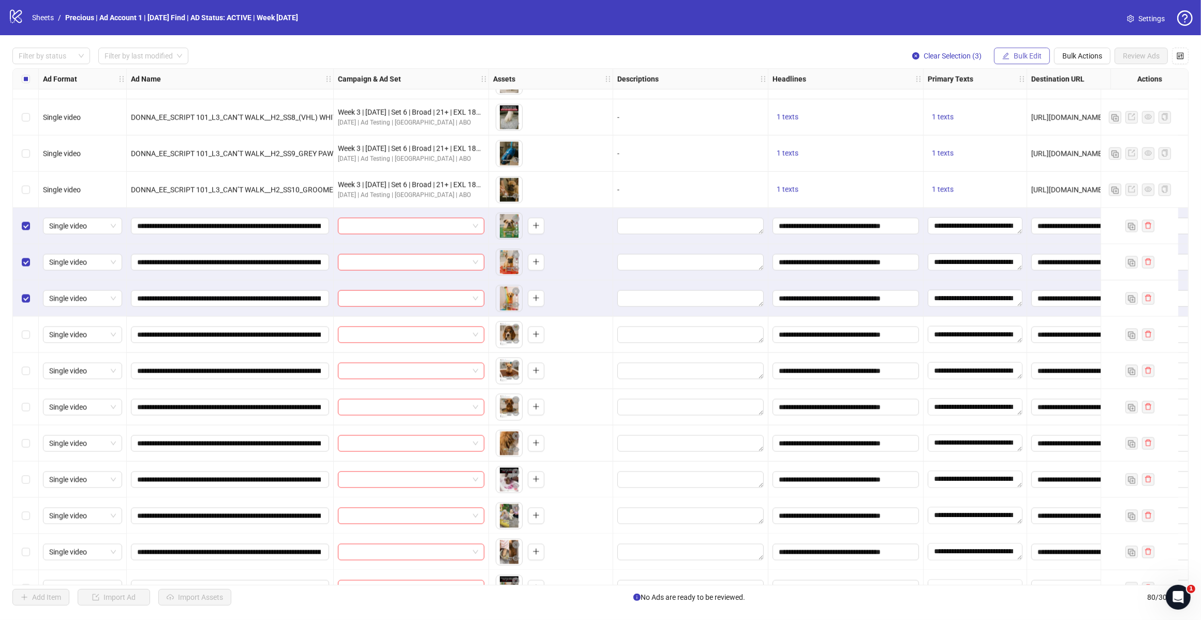
click at [1025, 55] on span "Bulk Edit" at bounding box center [1027, 56] width 28 height 8
click at [1033, 108] on span "Campaign & Ad Set" at bounding box center [1031, 109] width 62 height 11
click at [1064, 101] on div at bounding box center [992, 101] width 155 height 17
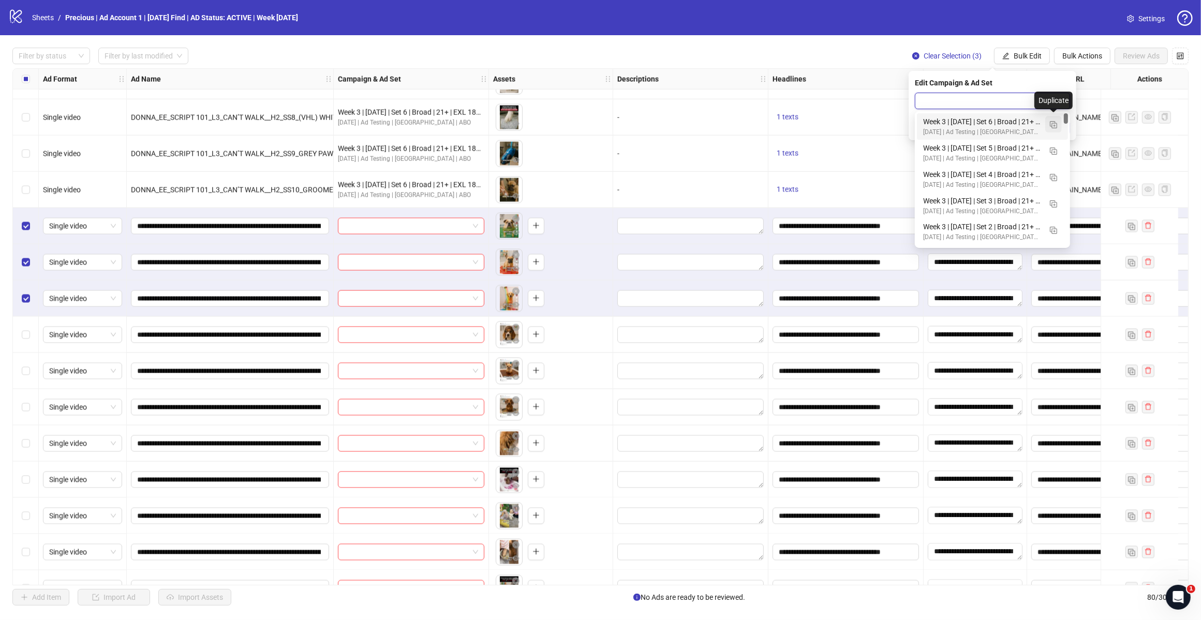
click at [1054, 125] on img "button" at bounding box center [1053, 124] width 7 height 7
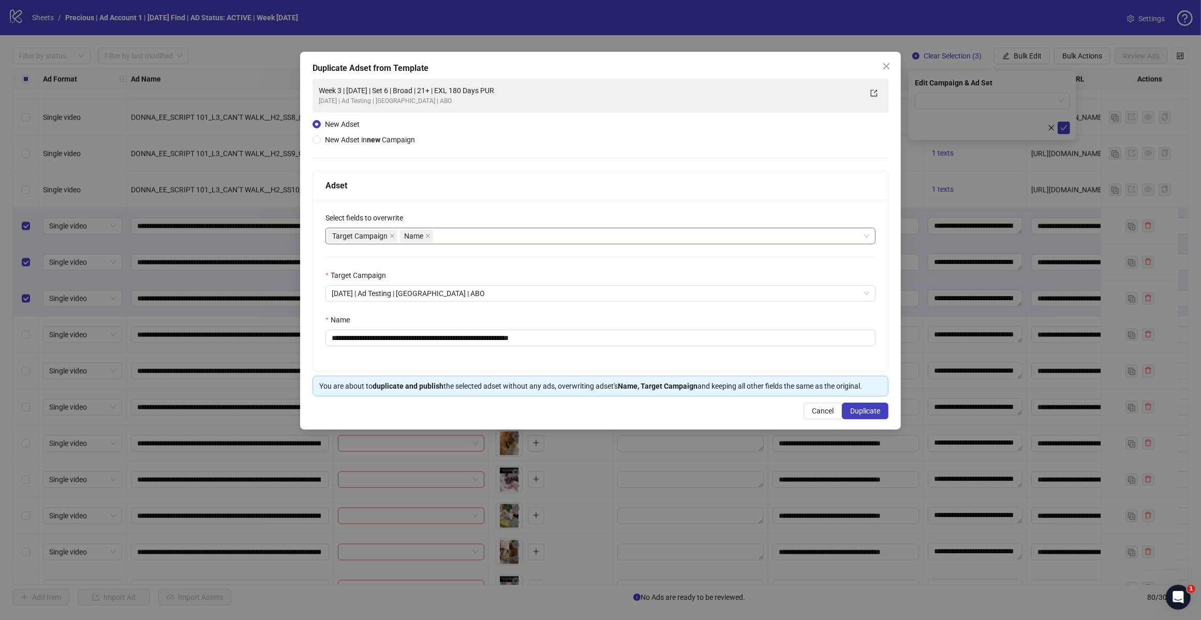
click at [465, 242] on div "Target Campaign Name" at bounding box center [594, 236] width 535 height 14
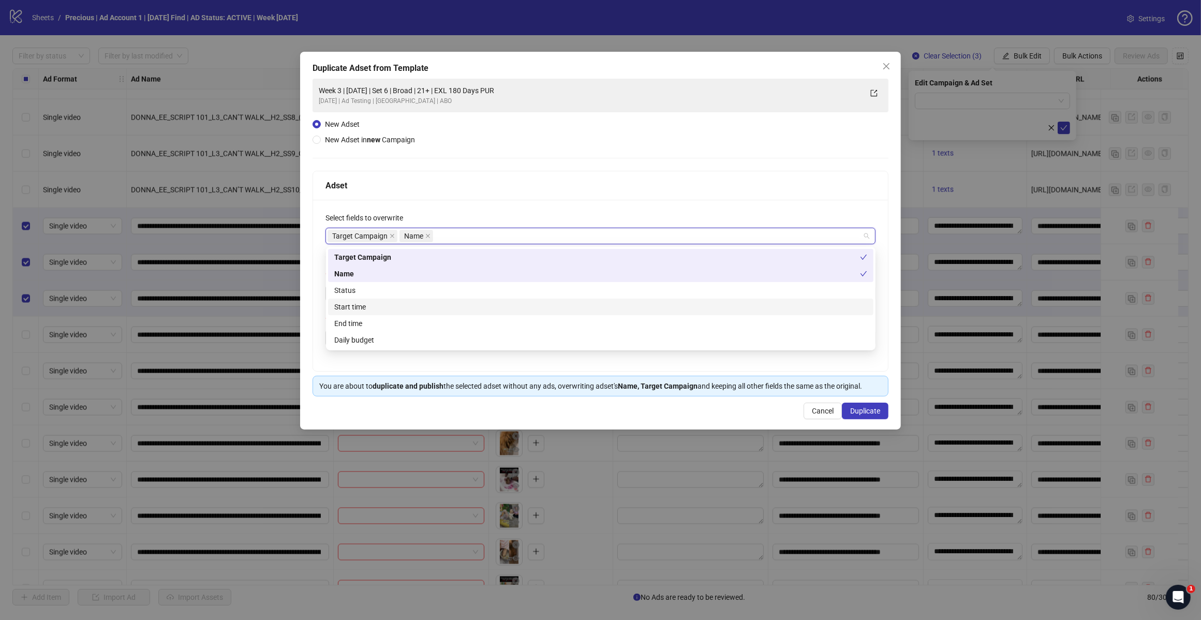
click at [394, 307] on div "Start time" at bounding box center [600, 306] width 533 height 11
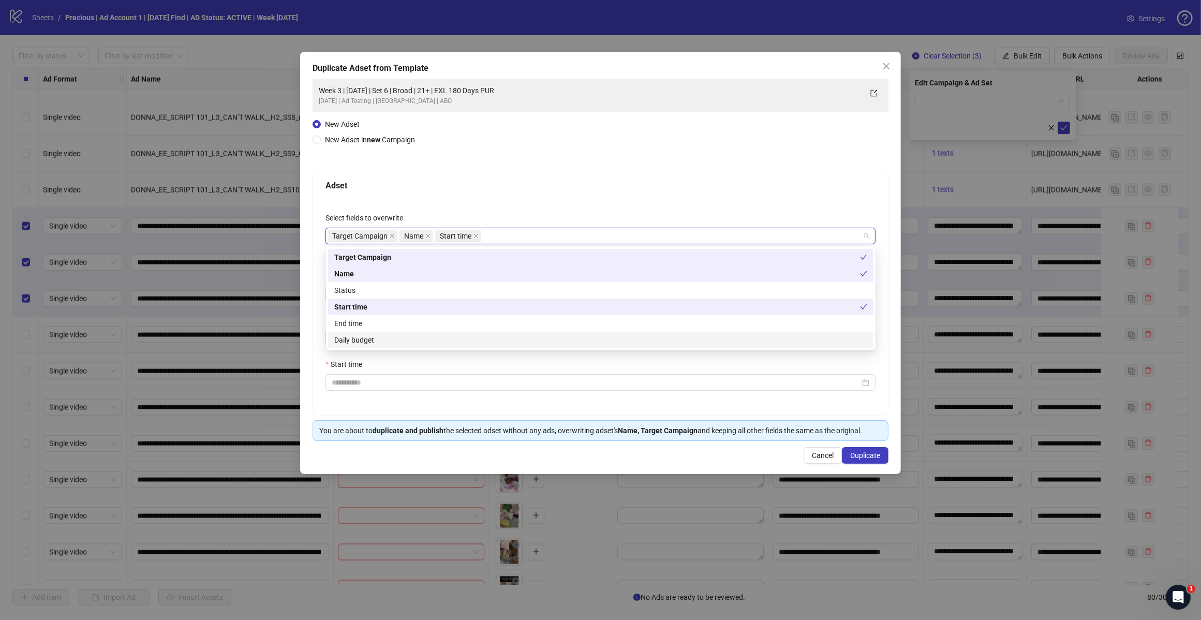
click at [422, 336] on div "Daily budget" at bounding box center [600, 339] width 533 height 11
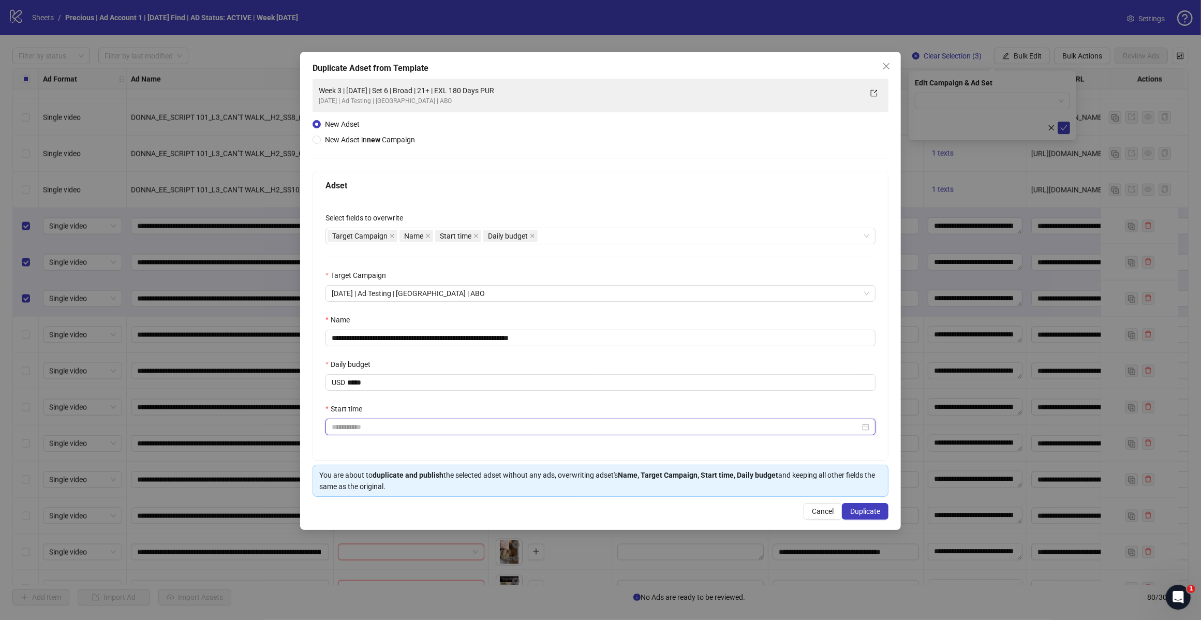
click at [363, 431] on input "Start time" at bounding box center [596, 426] width 528 height 11
click at [653, 412] on div "Start time" at bounding box center [600, 411] width 550 height 16
click at [357, 427] on input "Start time" at bounding box center [596, 426] width 528 height 11
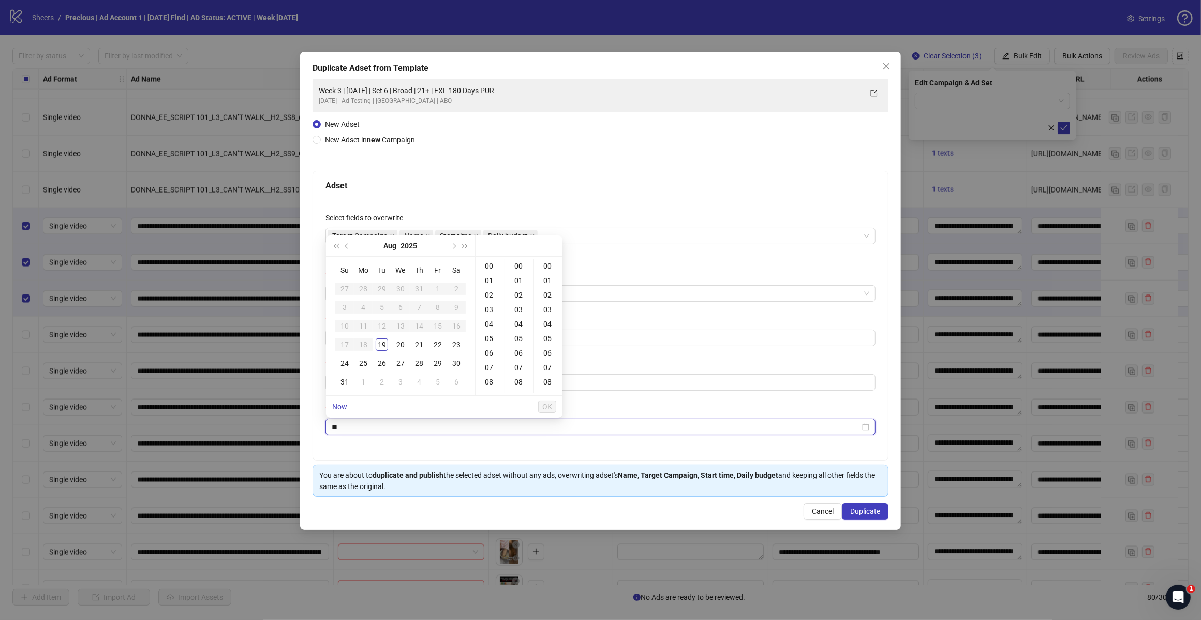
type input "*"
type input "**********"
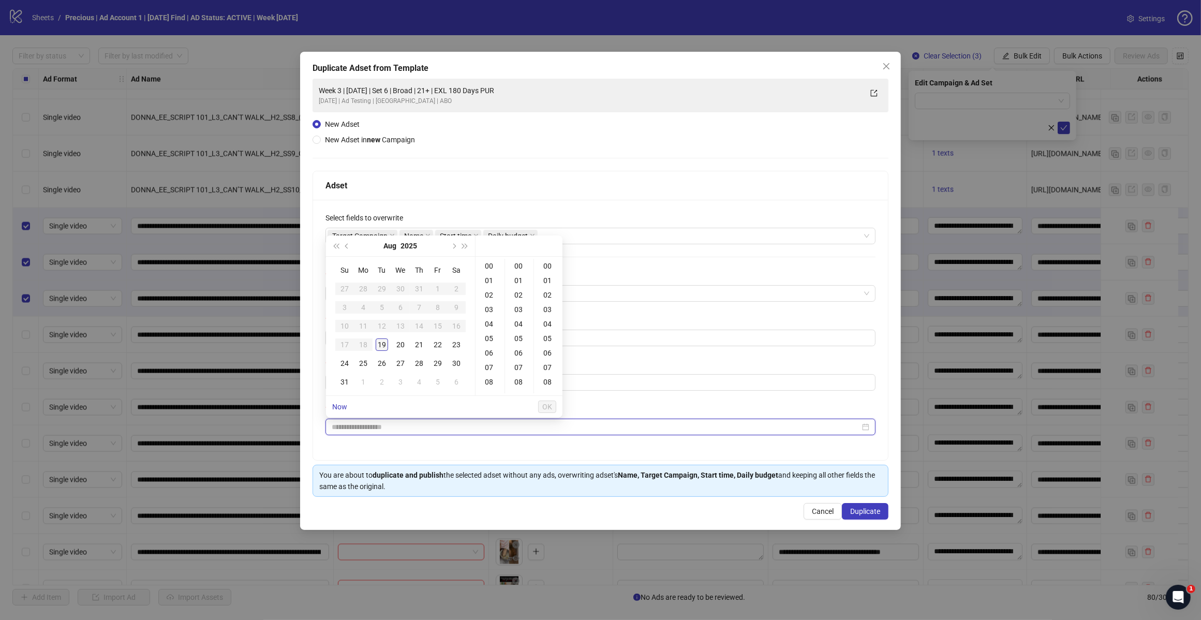
type input "**********"
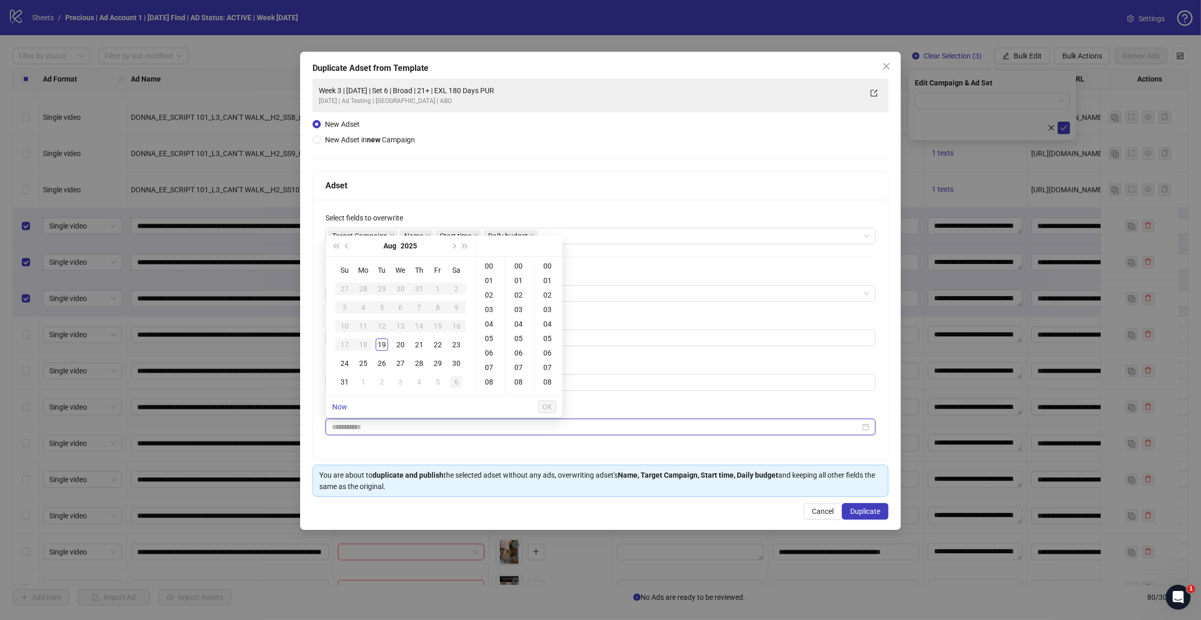
type input "**********"
click at [369, 430] on input "Start time" at bounding box center [596, 426] width 528 height 11
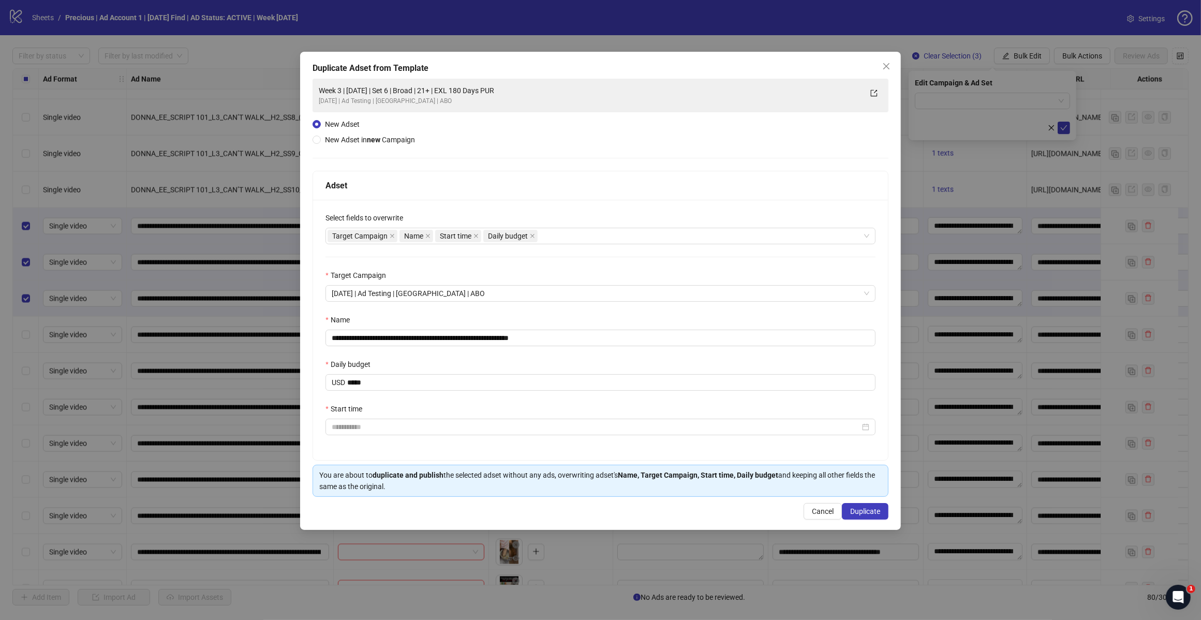
click at [472, 449] on div "**********" at bounding box center [600, 330] width 575 height 260
click at [369, 340] on input "**********" at bounding box center [600, 338] width 550 height 17
type input "**********"
click at [373, 422] on input "Start time" at bounding box center [596, 426] width 528 height 11
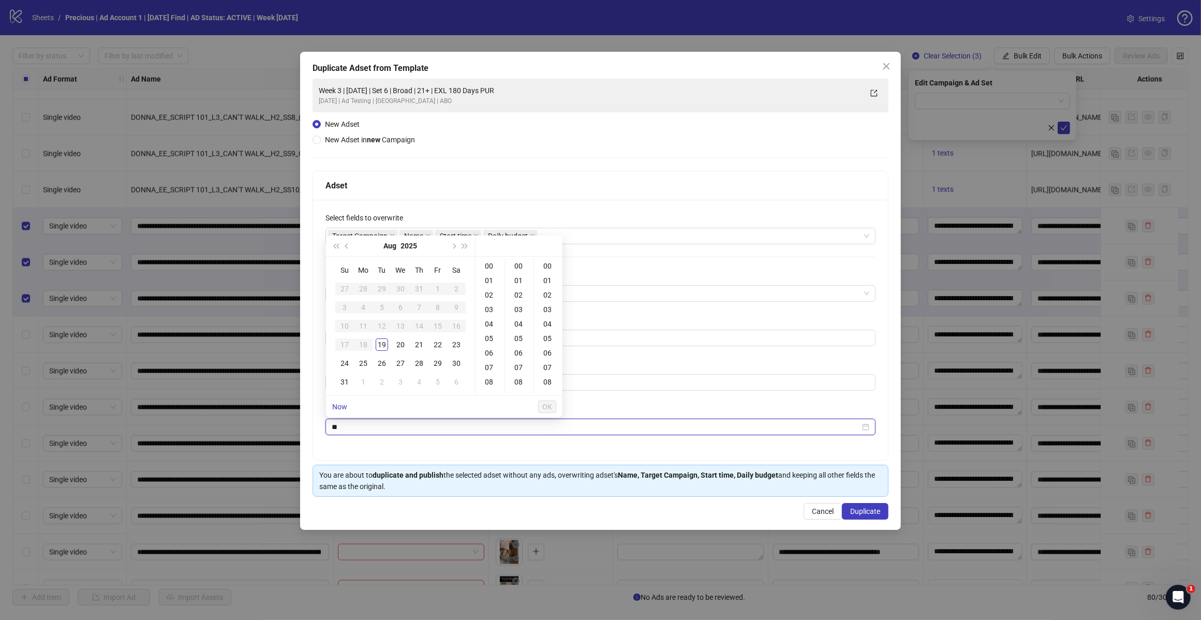
type input "*"
type input "*****"
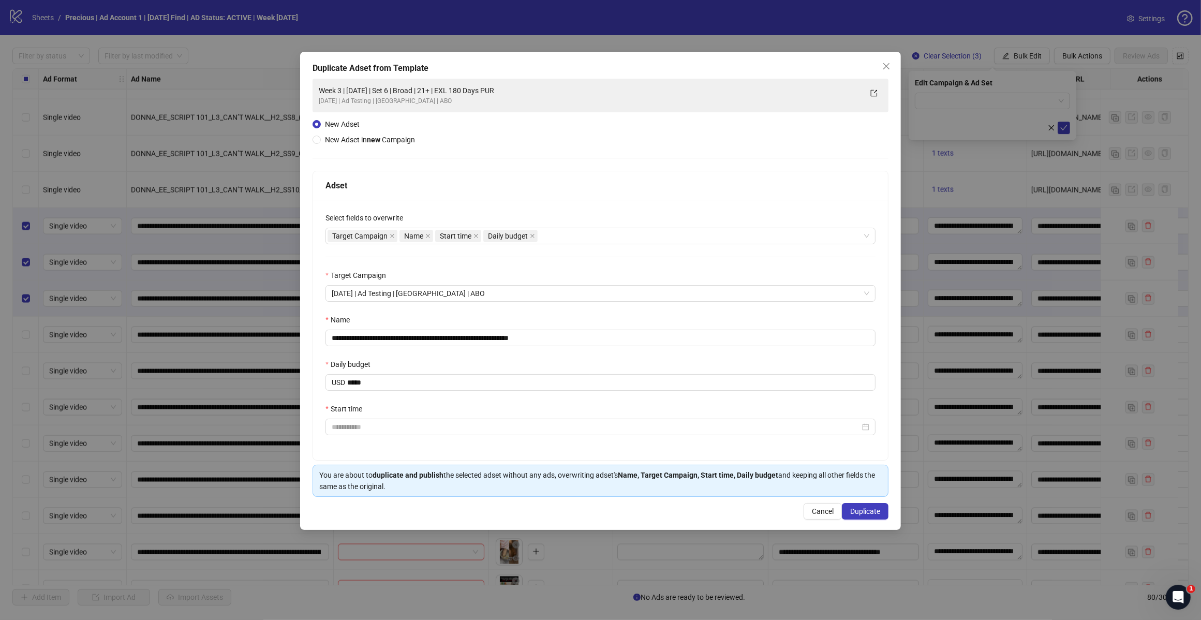
click at [409, 443] on div "**********" at bounding box center [600, 330] width 575 height 260
click at [360, 427] on input "Start time" at bounding box center [596, 426] width 528 height 11
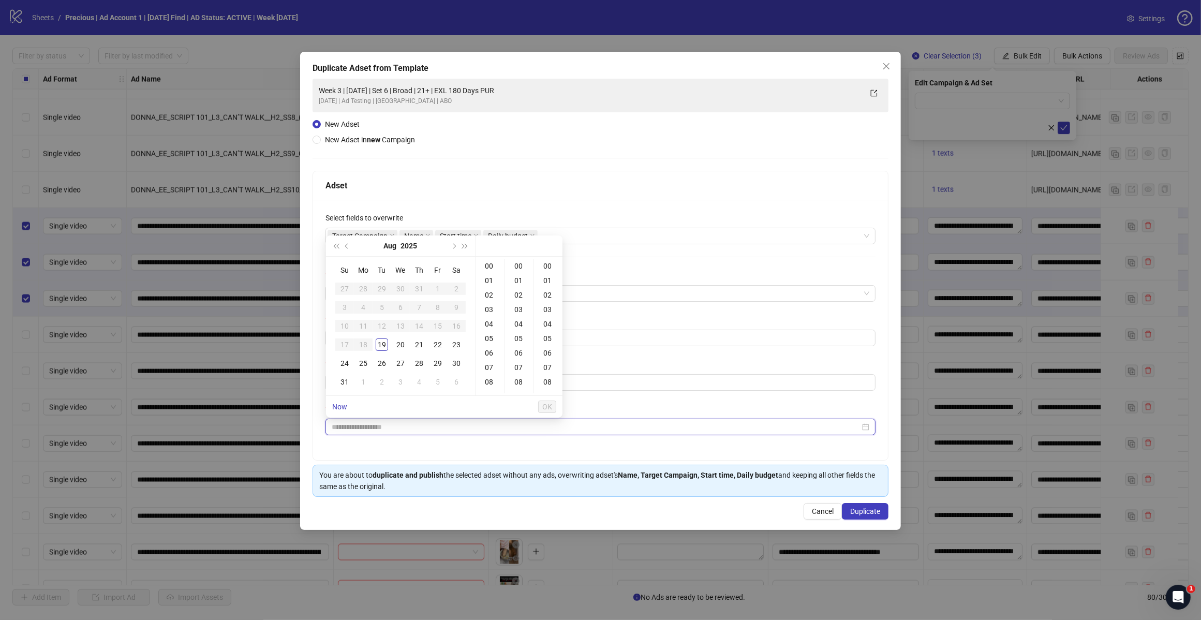
type input "**********"
click at [404, 343] on div "20" at bounding box center [400, 344] width 12 height 12
click at [417, 431] on input "**********" at bounding box center [596, 426] width 528 height 11
click at [490, 347] on div "18" at bounding box center [489, 349] width 25 height 14
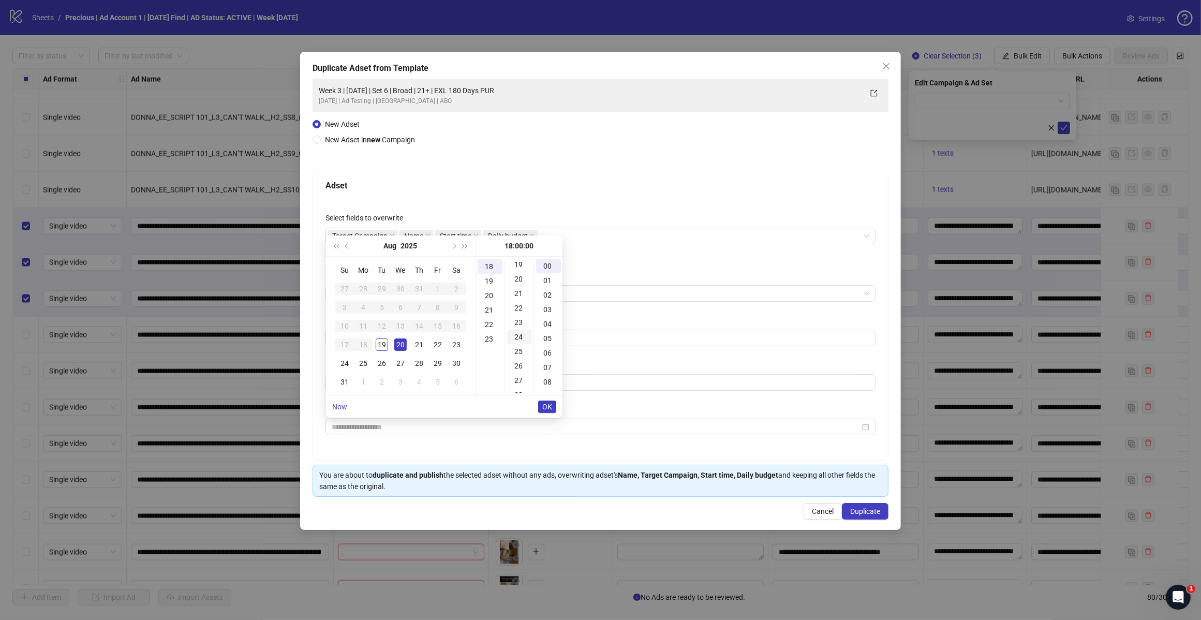
scroll to position [388, 0]
click at [519, 310] on div "30" at bounding box center [519, 312] width 25 height 14
type input "**********"
click at [544, 402] on span "OK" at bounding box center [547, 406] width 10 height 8
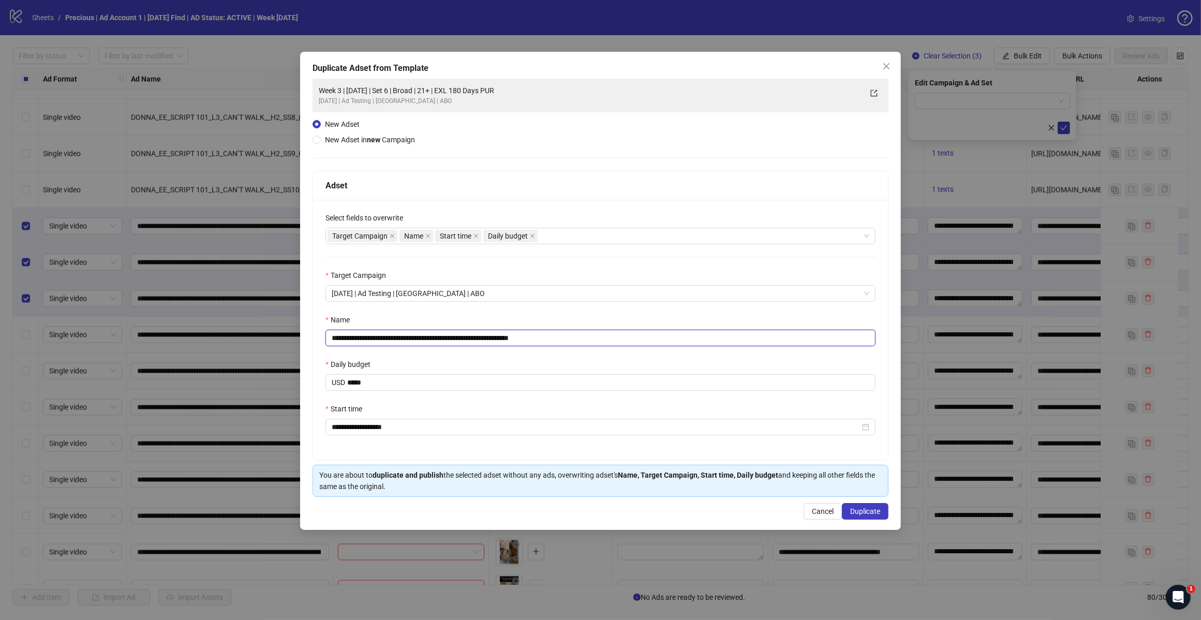
click at [561, 337] on input "**********" at bounding box center [600, 338] width 550 height 17
click at [420, 342] on input "**********" at bounding box center [600, 338] width 550 height 17
type input "**********"
click at [878, 510] on span "Duplicate" at bounding box center [865, 511] width 30 height 8
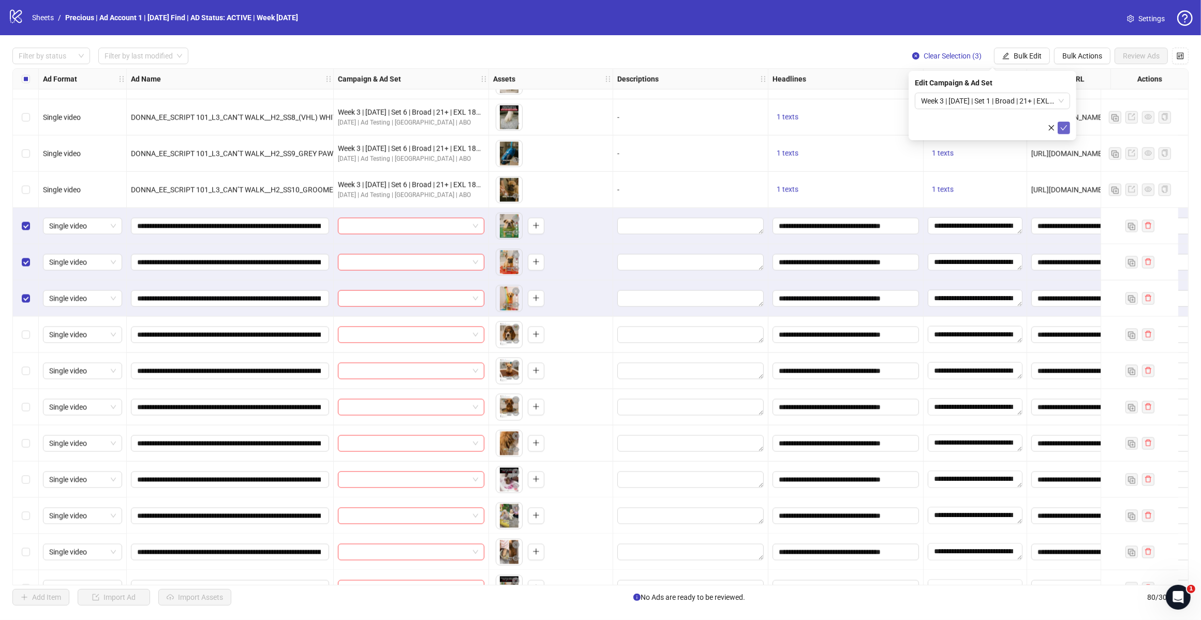
click at [1065, 128] on icon "check" at bounding box center [1063, 127] width 7 height 7
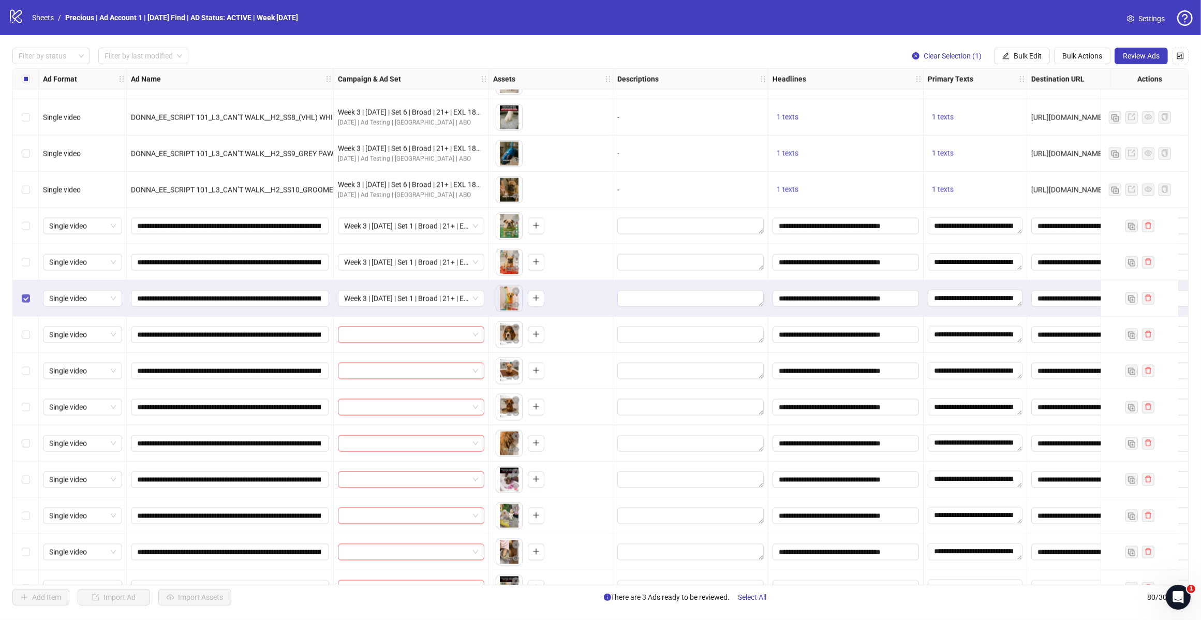
click at [24, 293] on label "Select row 63" at bounding box center [26, 298] width 8 height 11
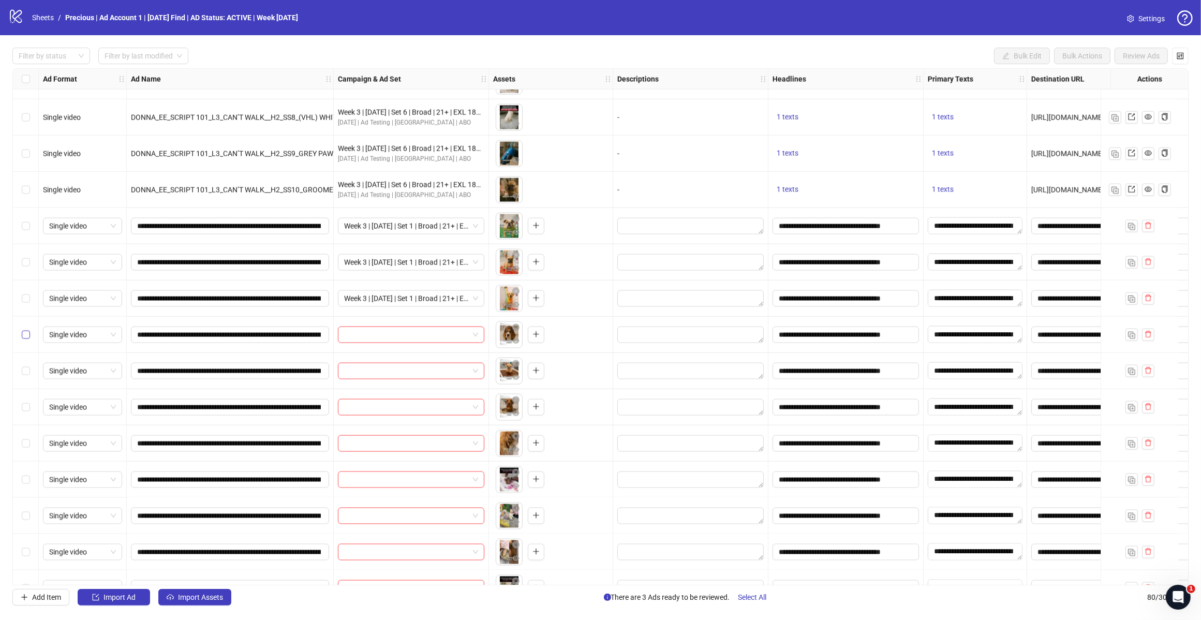
click at [28, 339] on label "Select row 64" at bounding box center [26, 334] width 8 height 11
click at [25, 366] on label "Select row 65" at bounding box center [26, 370] width 8 height 11
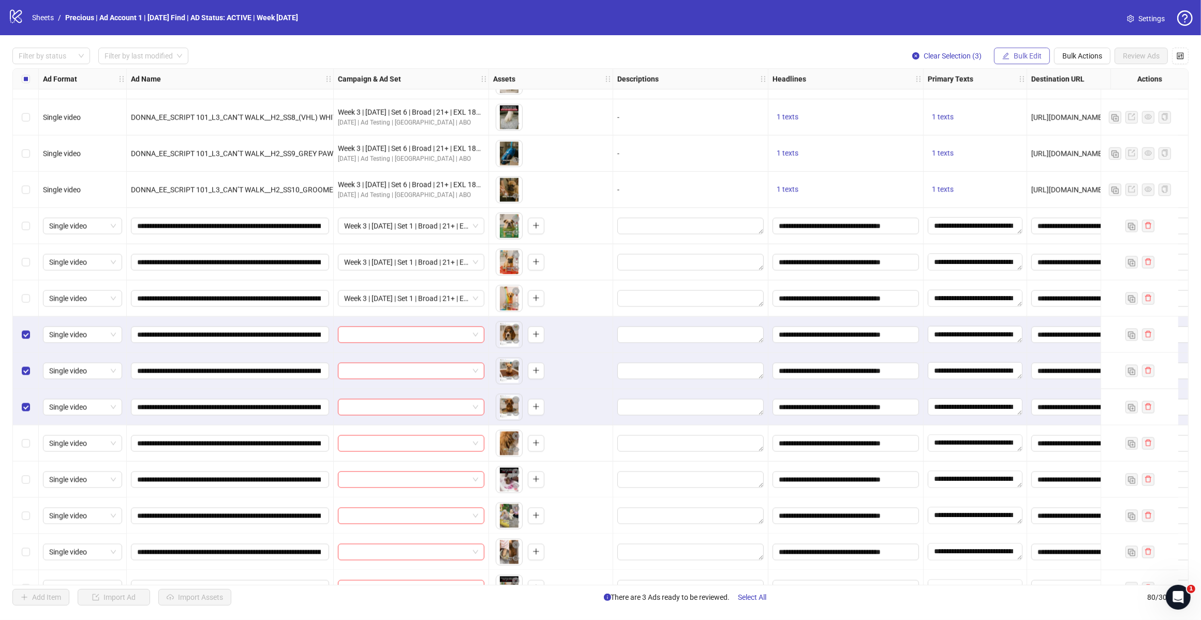
click at [1040, 53] on span "Bulk Edit" at bounding box center [1027, 56] width 28 height 8
click at [1044, 110] on span "Campaign & Ad Set" at bounding box center [1031, 109] width 62 height 11
click at [1062, 101] on span at bounding box center [992, 101] width 143 height 16
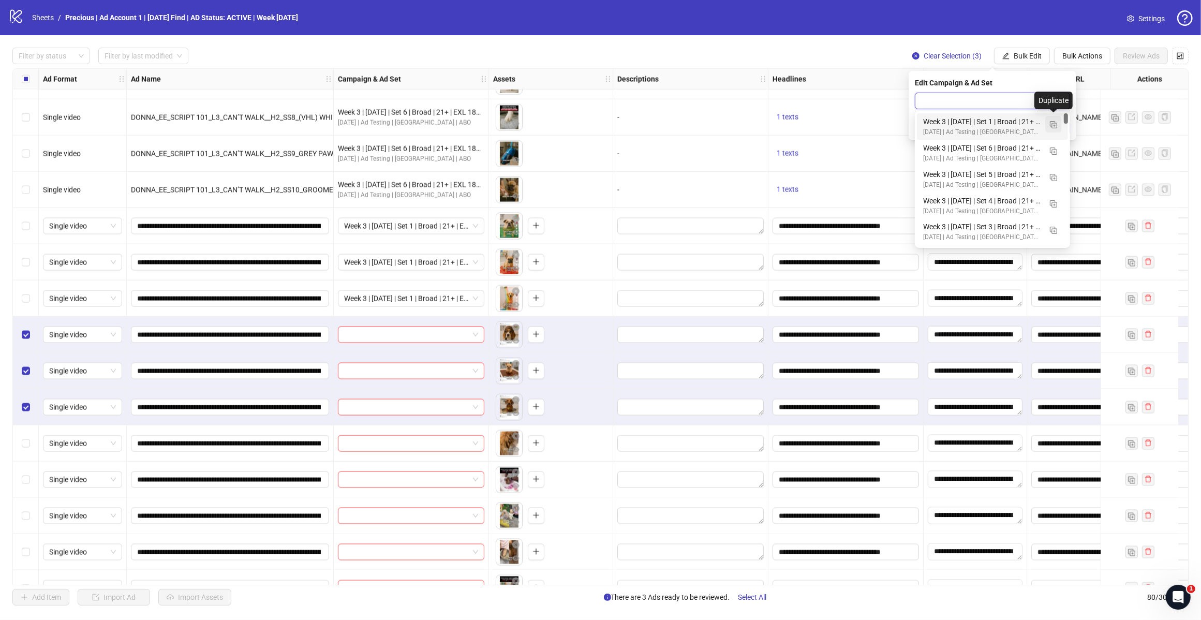
click at [1055, 128] on button "button" at bounding box center [1053, 124] width 17 height 17
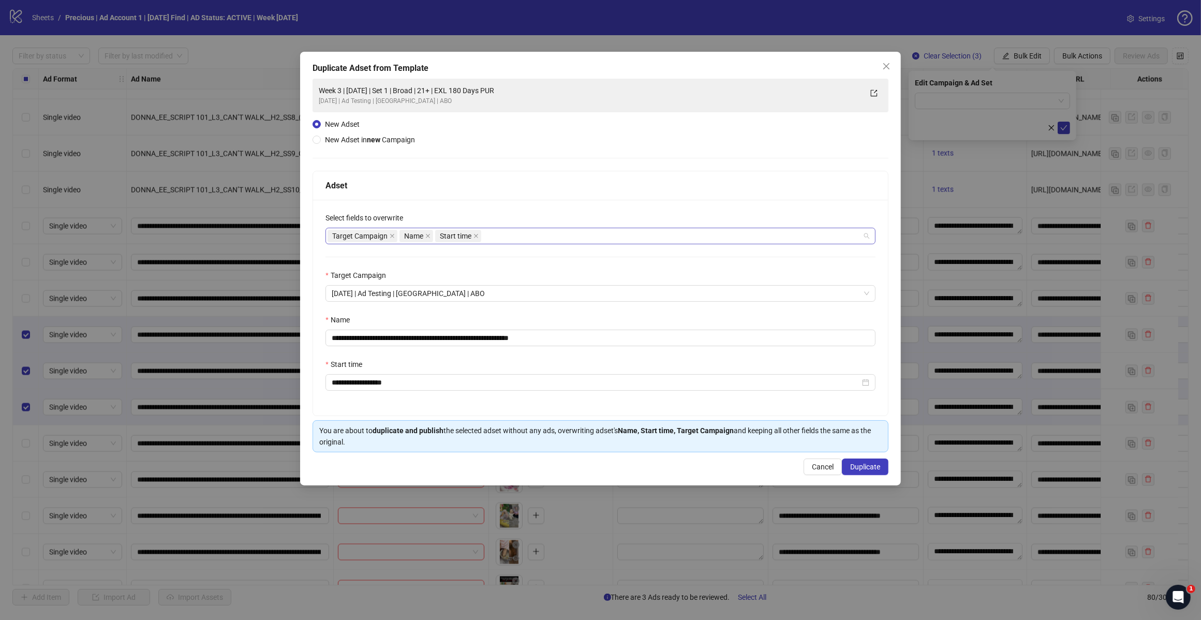
click at [503, 236] on div "Target Campaign Name Start time" at bounding box center [594, 236] width 535 height 14
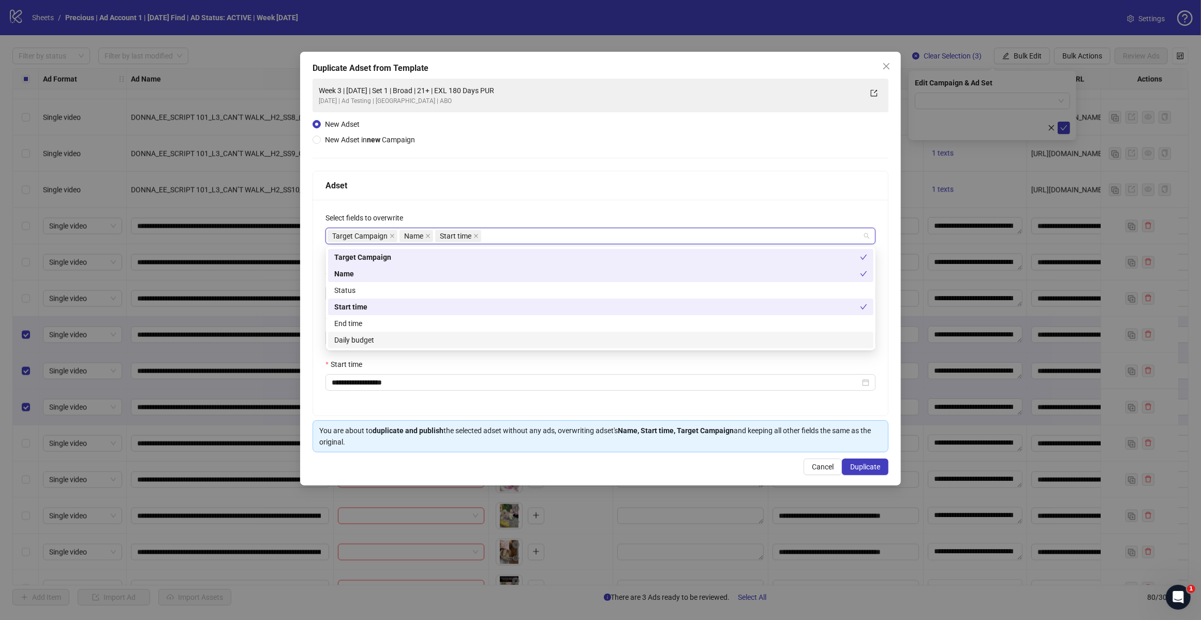
click at [428, 339] on div "Daily budget" at bounding box center [600, 339] width 533 height 11
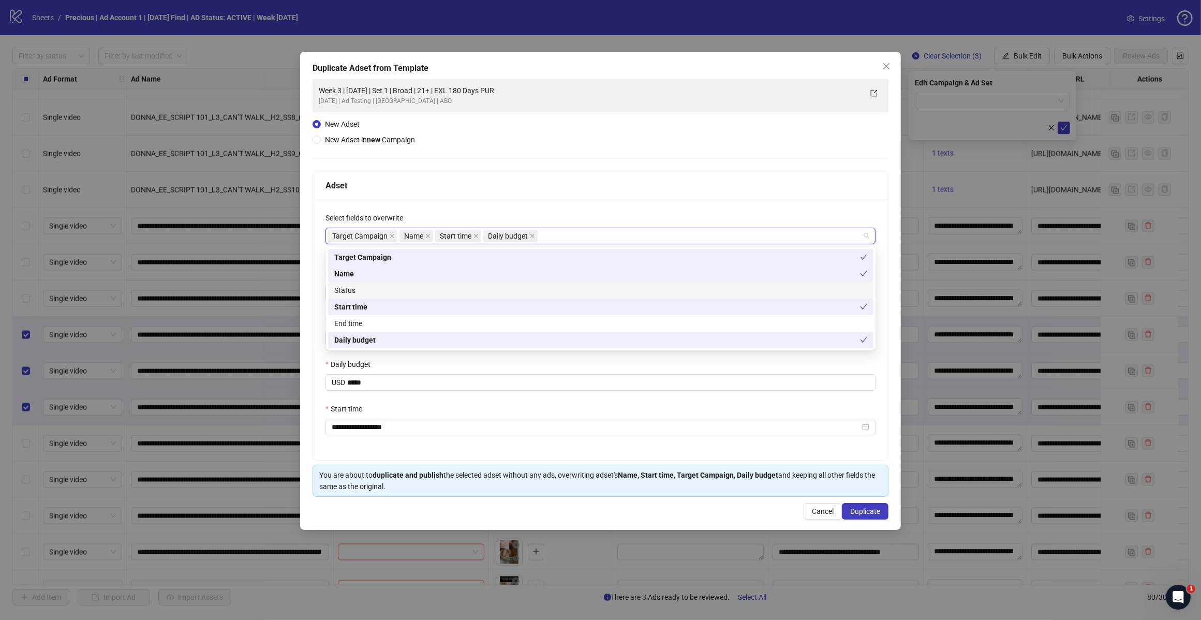
click at [617, 164] on div "**********" at bounding box center [600, 288] width 576 height 418
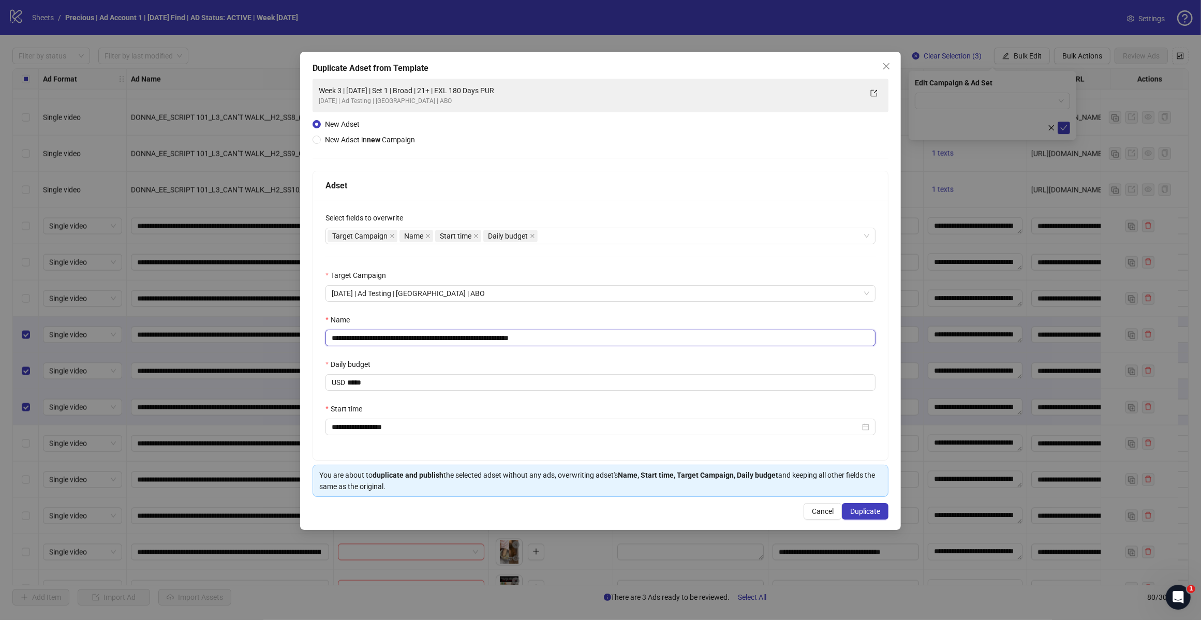
click at [562, 338] on input "**********" at bounding box center [600, 338] width 550 height 17
click at [422, 334] on input "**********" at bounding box center [600, 338] width 550 height 17
type input "**********"
click at [868, 510] on span "Duplicate" at bounding box center [865, 511] width 30 height 8
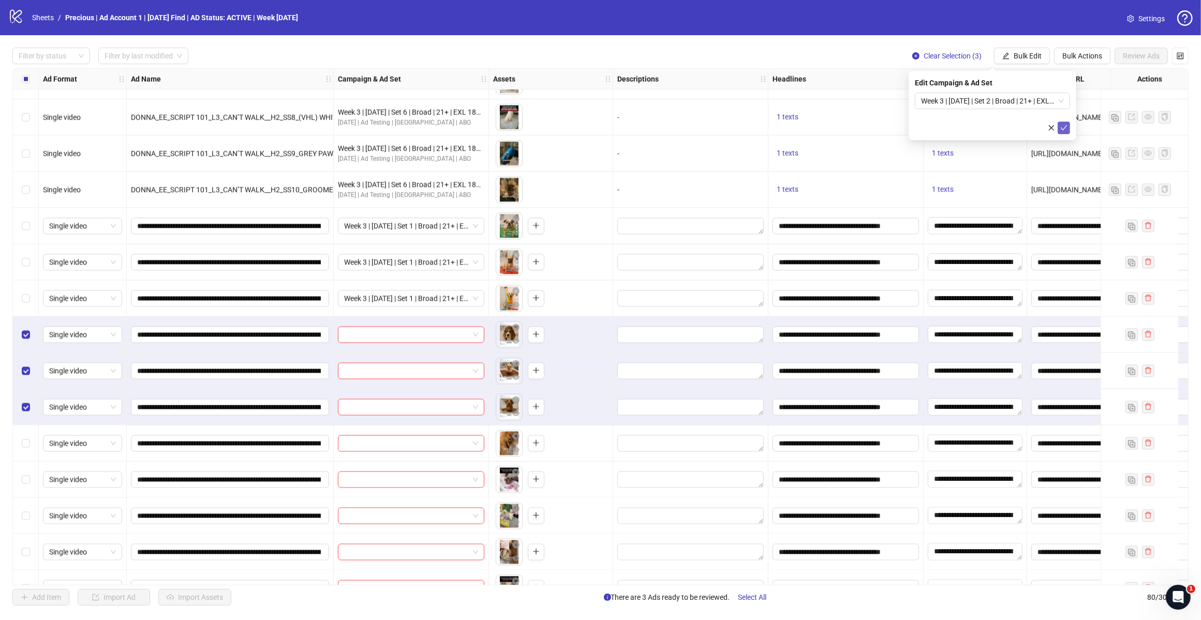
click at [1064, 127] on icon "check" at bounding box center [1064, 127] width 7 height 5
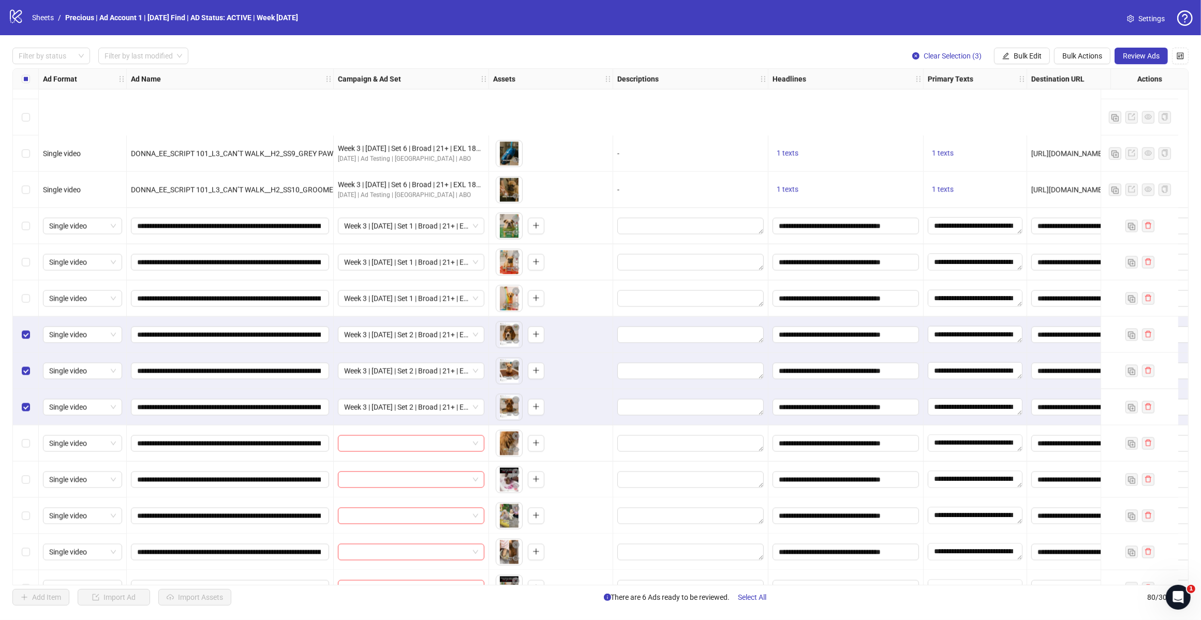
scroll to position [2184, 0]
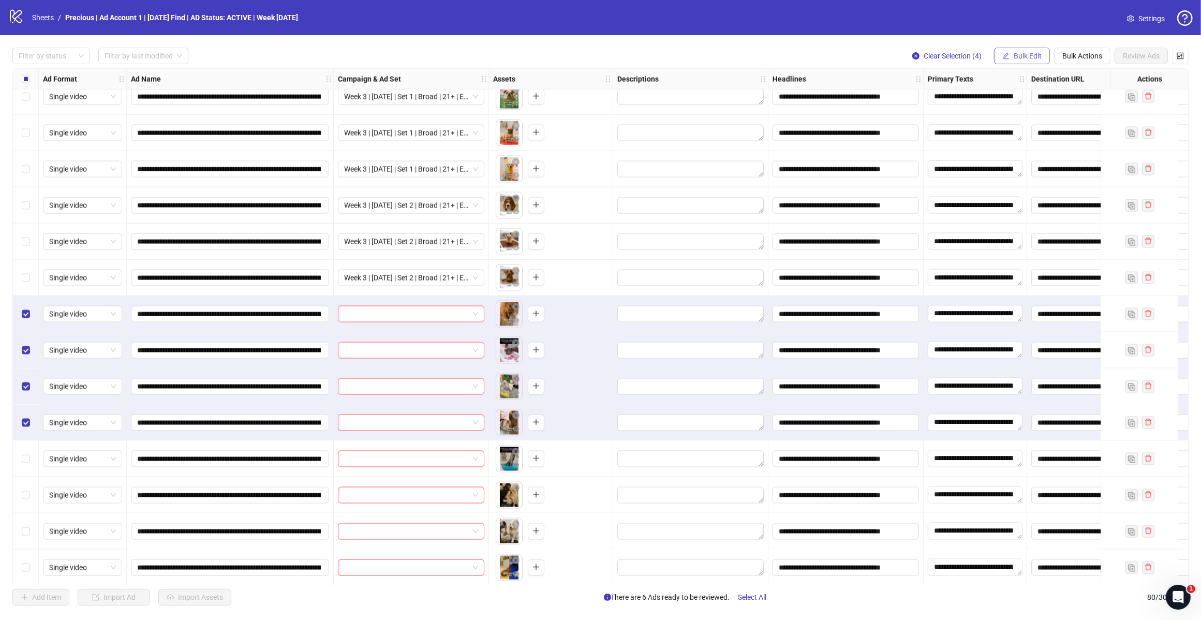
click at [1031, 57] on span "Bulk Edit" at bounding box center [1027, 56] width 28 height 8
click at [1046, 108] on span "Campaign & Ad Set" at bounding box center [1031, 109] width 62 height 11
click at [1056, 102] on span at bounding box center [992, 101] width 143 height 16
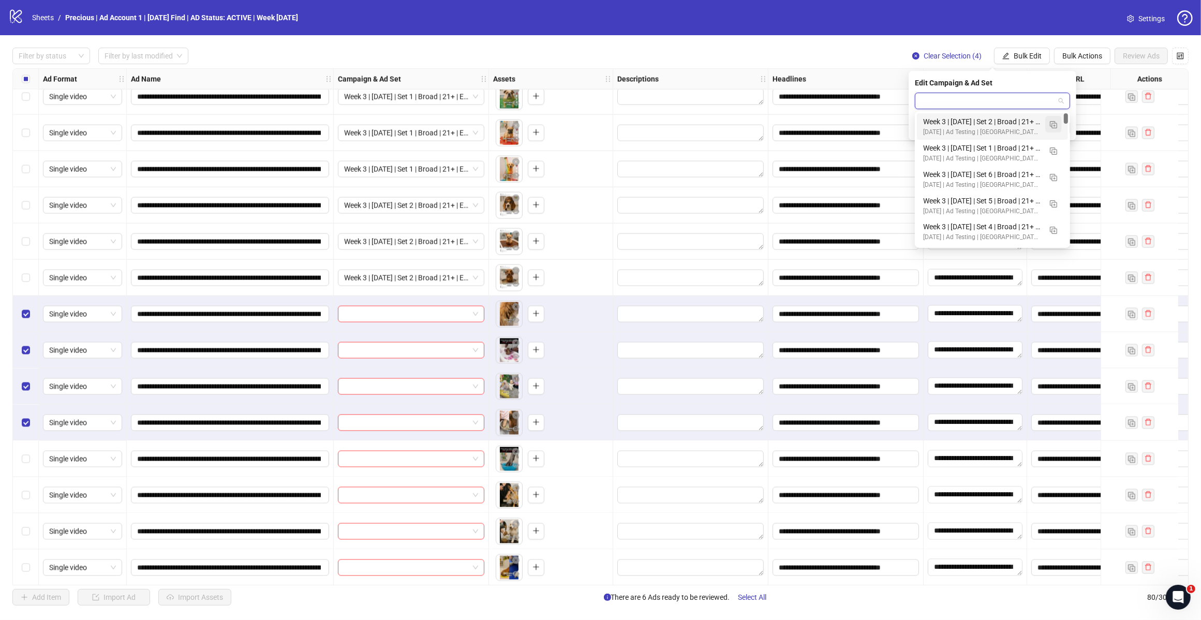
click at [1051, 122] on img "button" at bounding box center [1053, 124] width 7 height 7
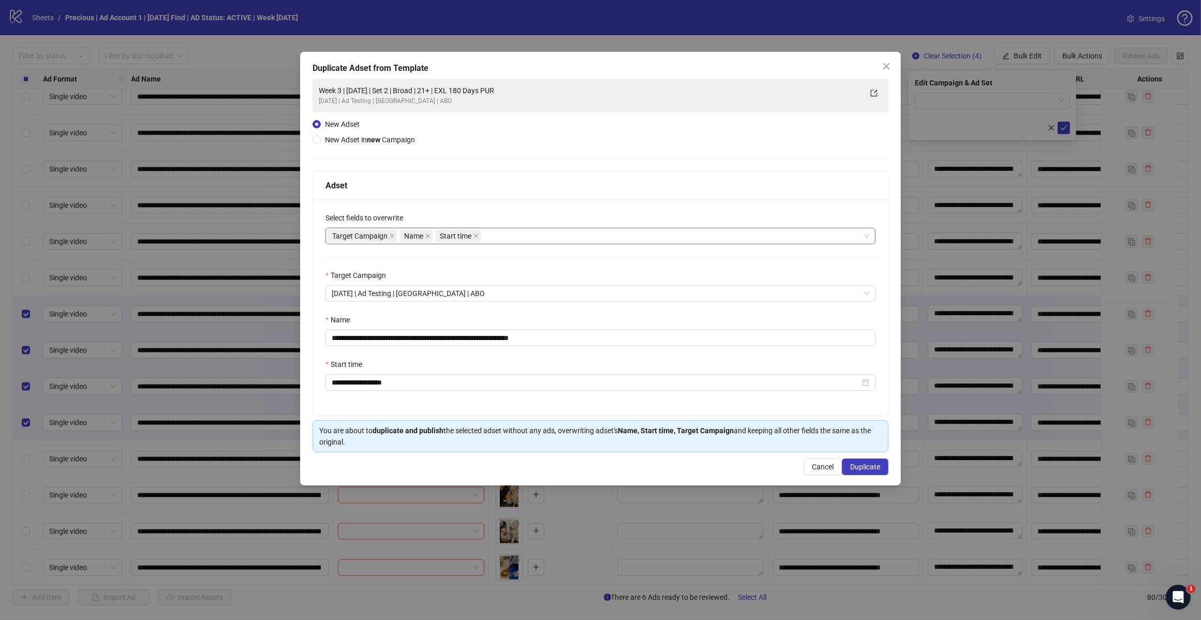
click at [497, 236] on div "Target Campaign Name Start time" at bounding box center [594, 236] width 535 height 14
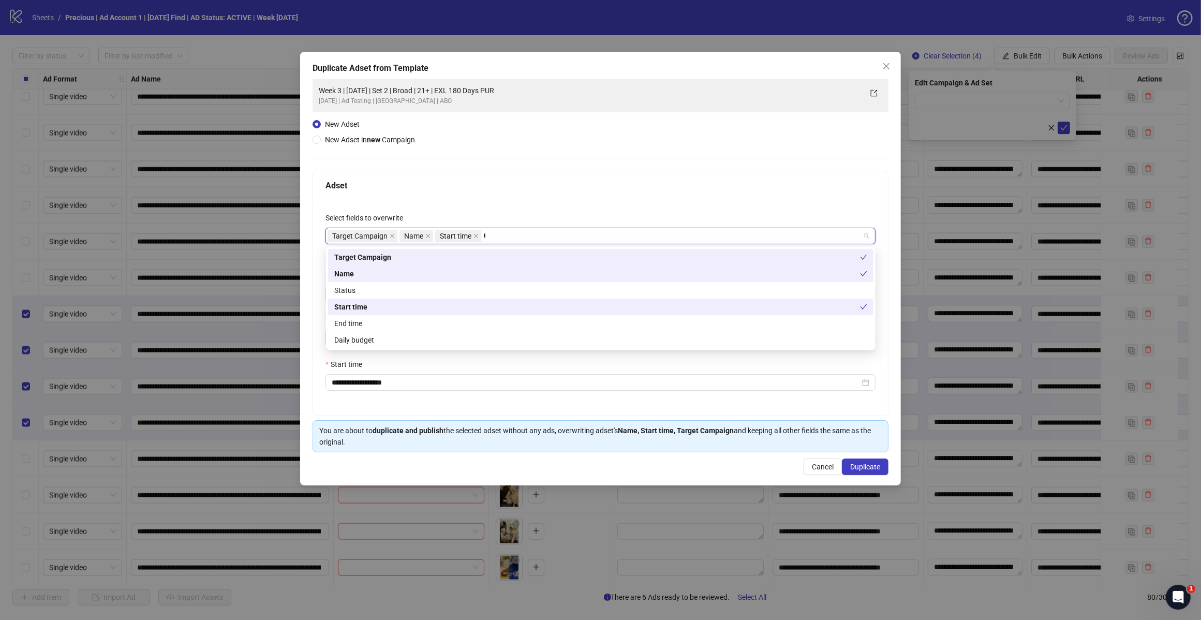
type input "**"
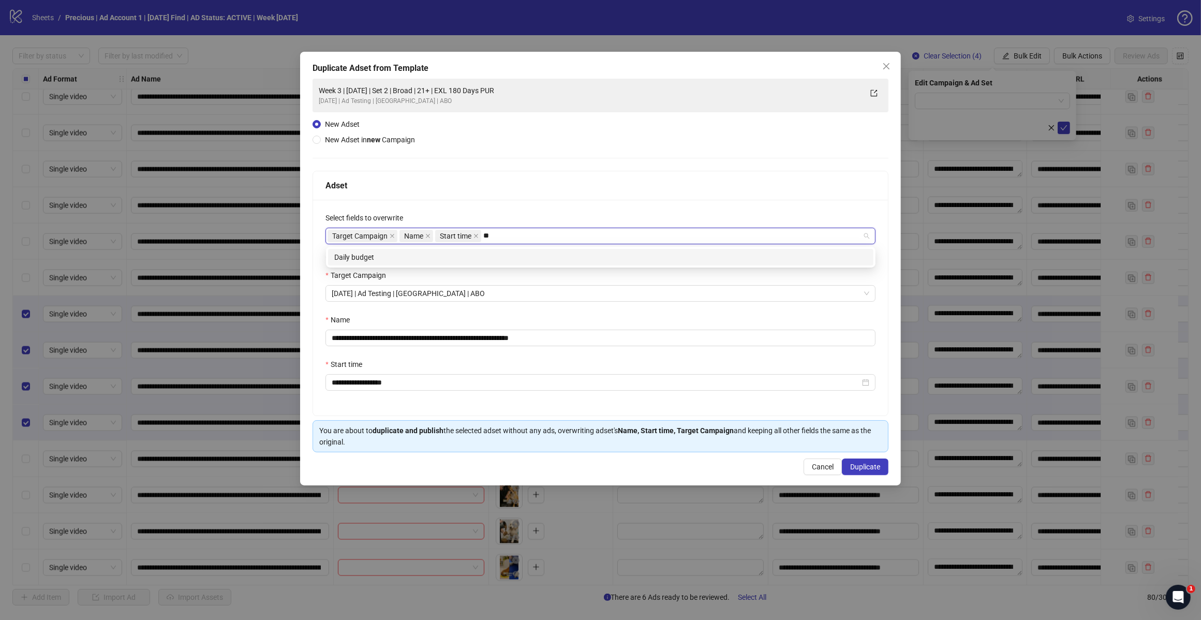
click at [482, 252] on div "Daily budget" at bounding box center [600, 256] width 533 height 11
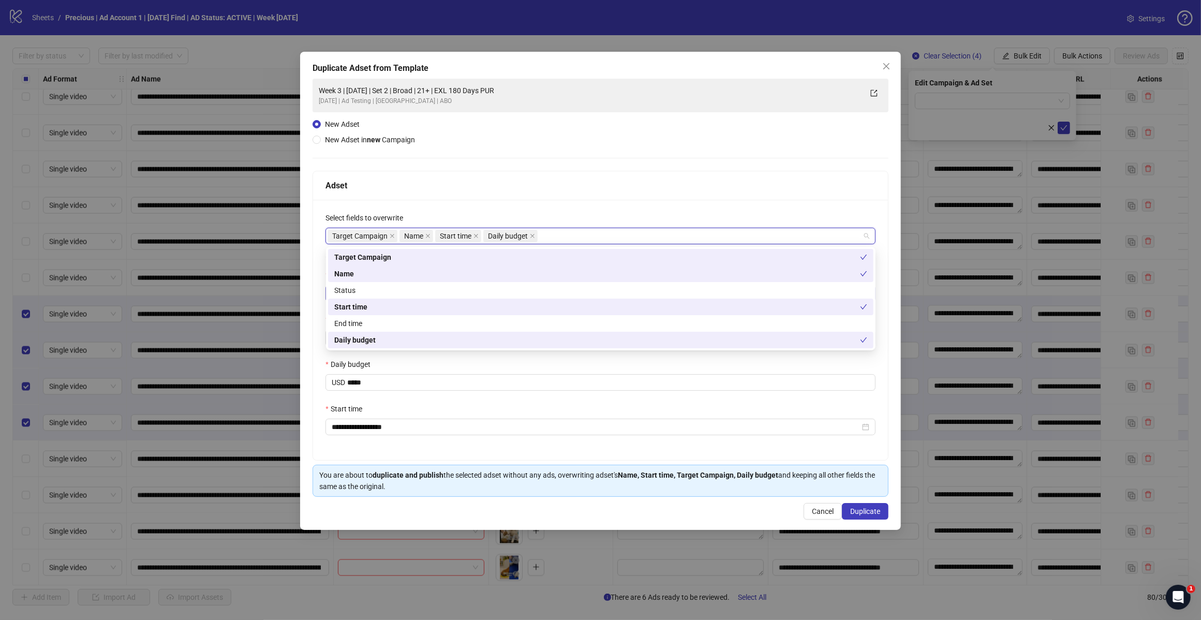
click at [546, 198] on div "Adset" at bounding box center [600, 185] width 575 height 29
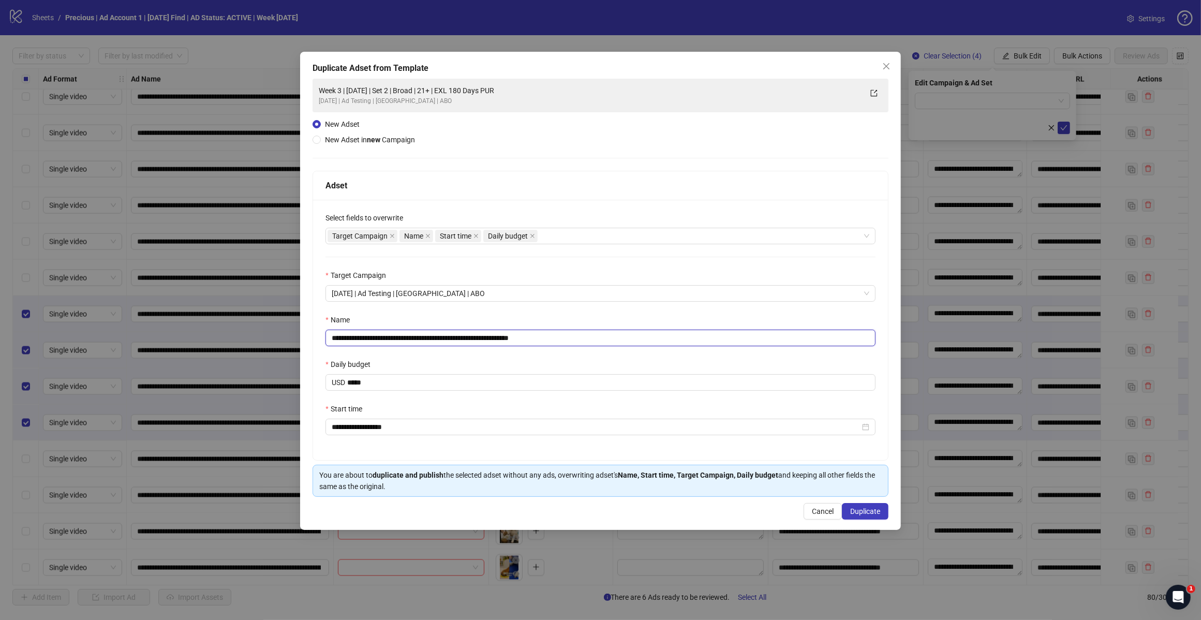
click at [421, 338] on input "**********" at bounding box center [600, 338] width 550 height 17
click at [569, 336] on input "**********" at bounding box center [600, 338] width 550 height 17
type input "**********"
click at [857, 513] on span "Duplicate" at bounding box center [865, 511] width 30 height 8
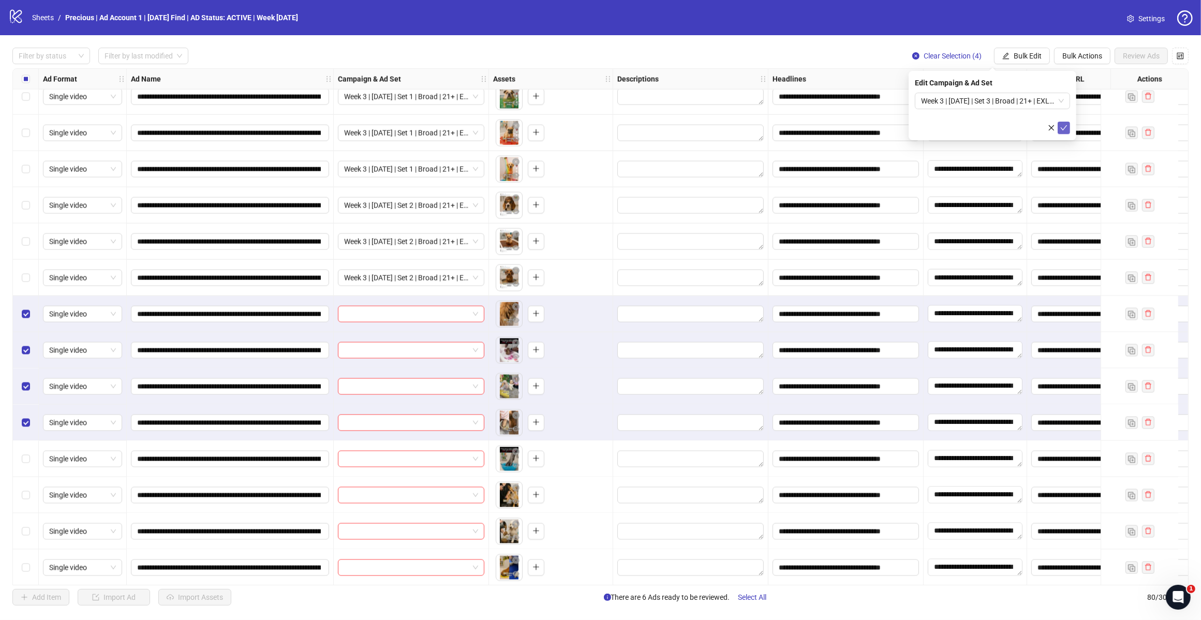
click at [1065, 127] on icon "check" at bounding box center [1063, 127] width 7 height 7
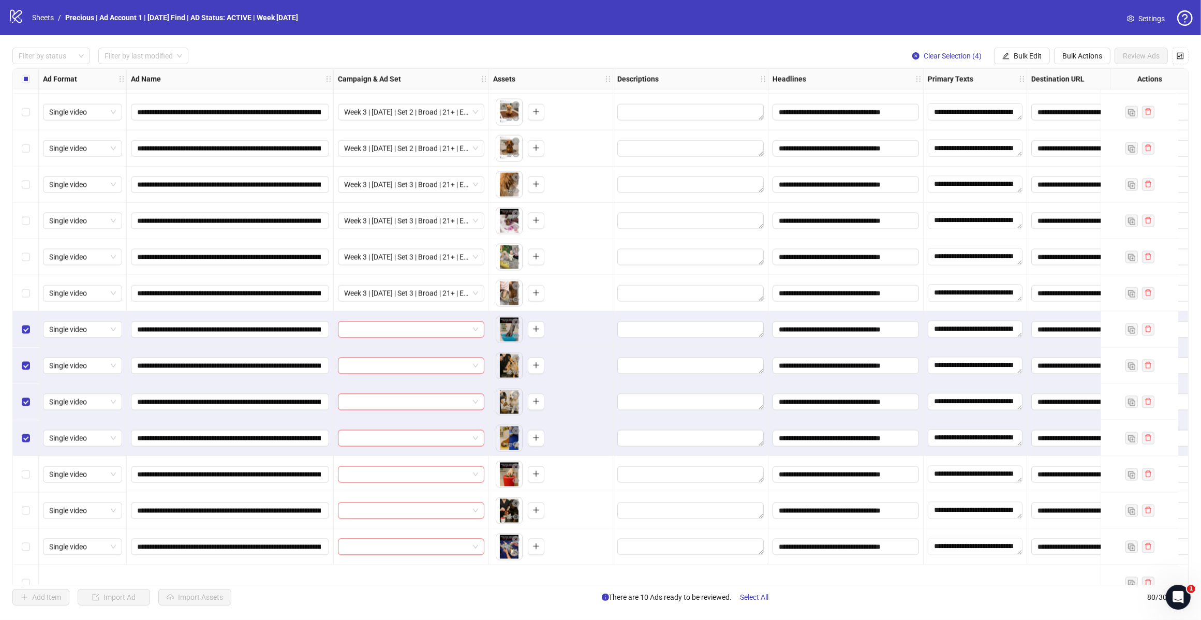
scroll to position [2248, 0]
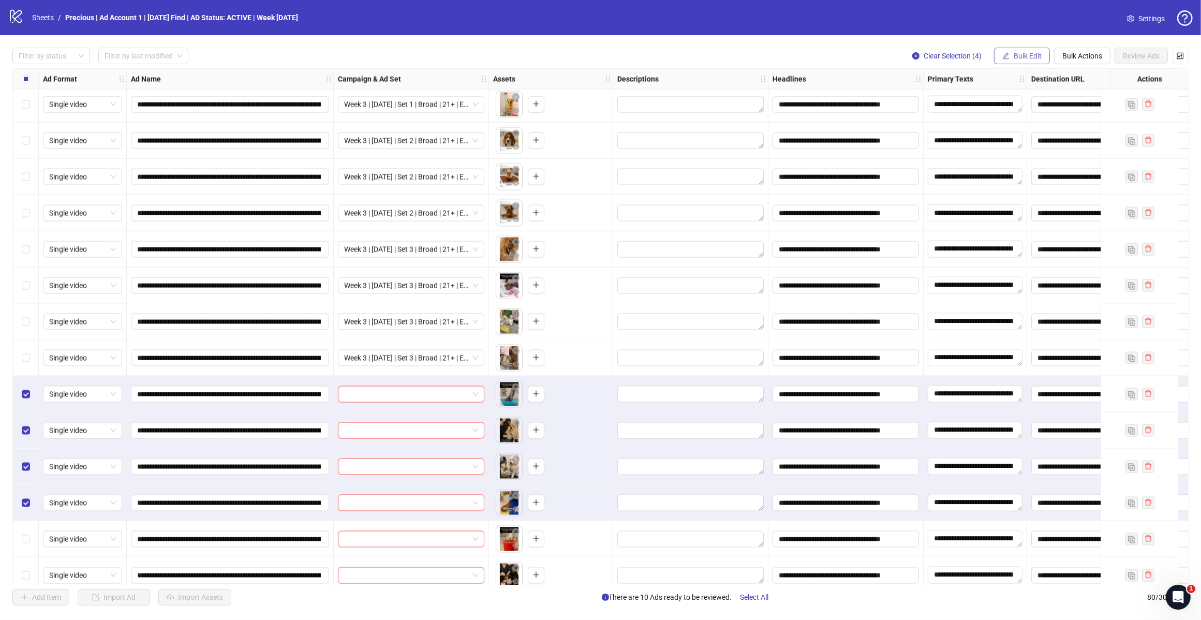
click at [1018, 55] on span "Bulk Edit" at bounding box center [1027, 56] width 28 height 8
click at [1038, 110] on span "Campaign & Ad Set" at bounding box center [1031, 109] width 62 height 11
click at [1052, 98] on input "search" at bounding box center [987, 101] width 133 height 16
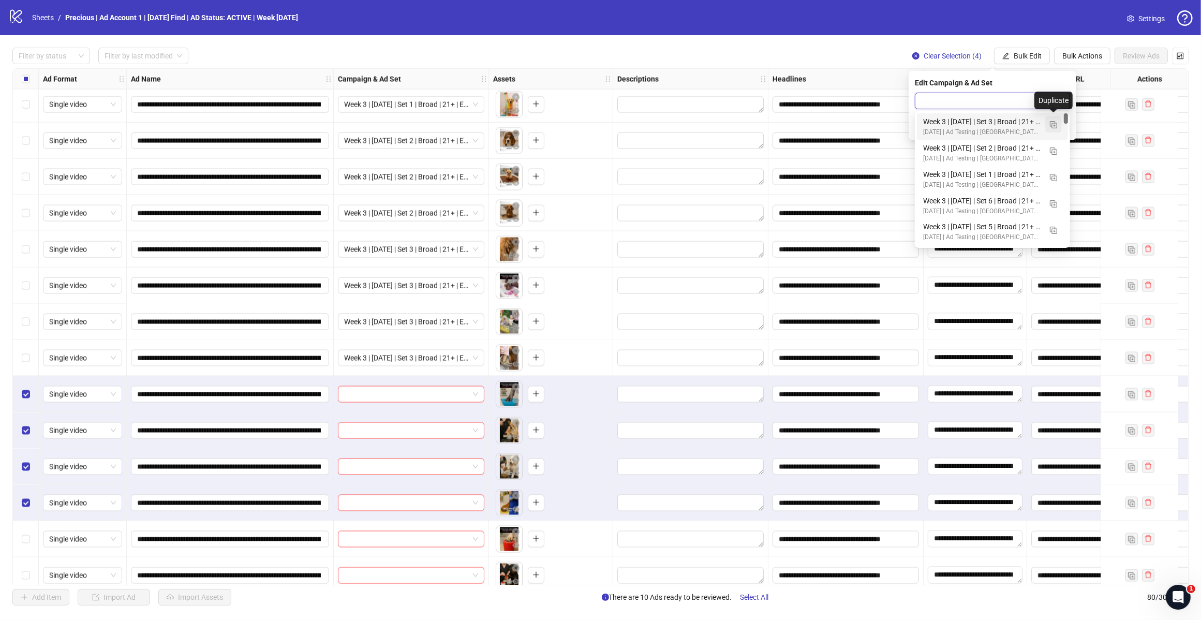
click at [1051, 121] on img "button" at bounding box center [1053, 124] width 7 height 7
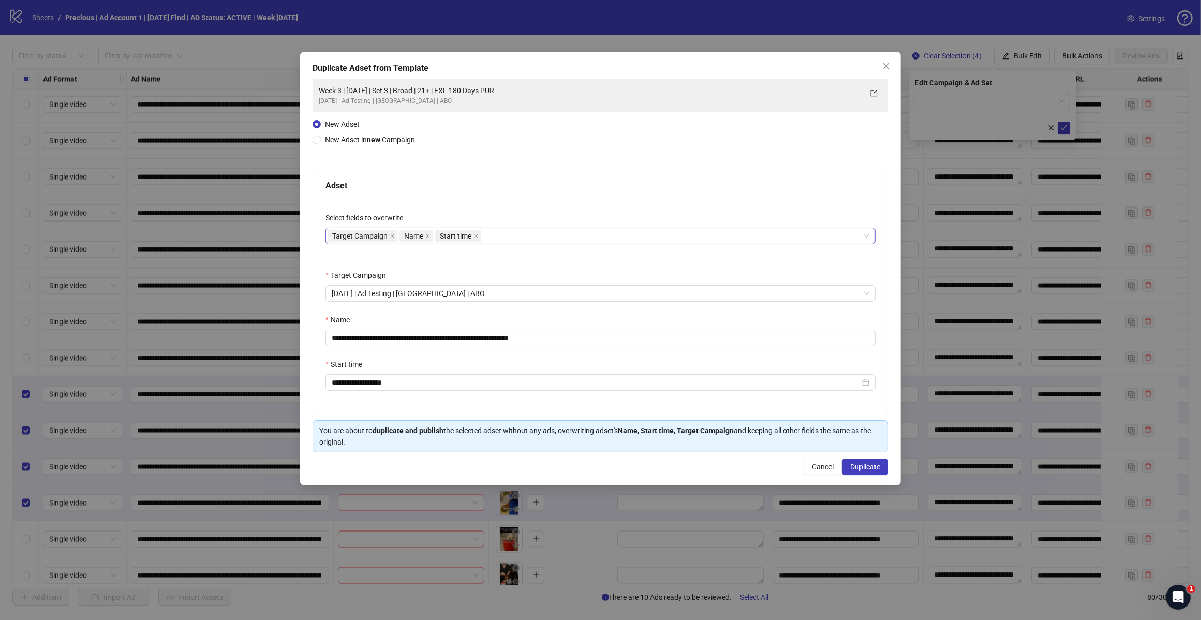
click at [492, 236] on div "Target Campaign Name Start time" at bounding box center [594, 236] width 535 height 14
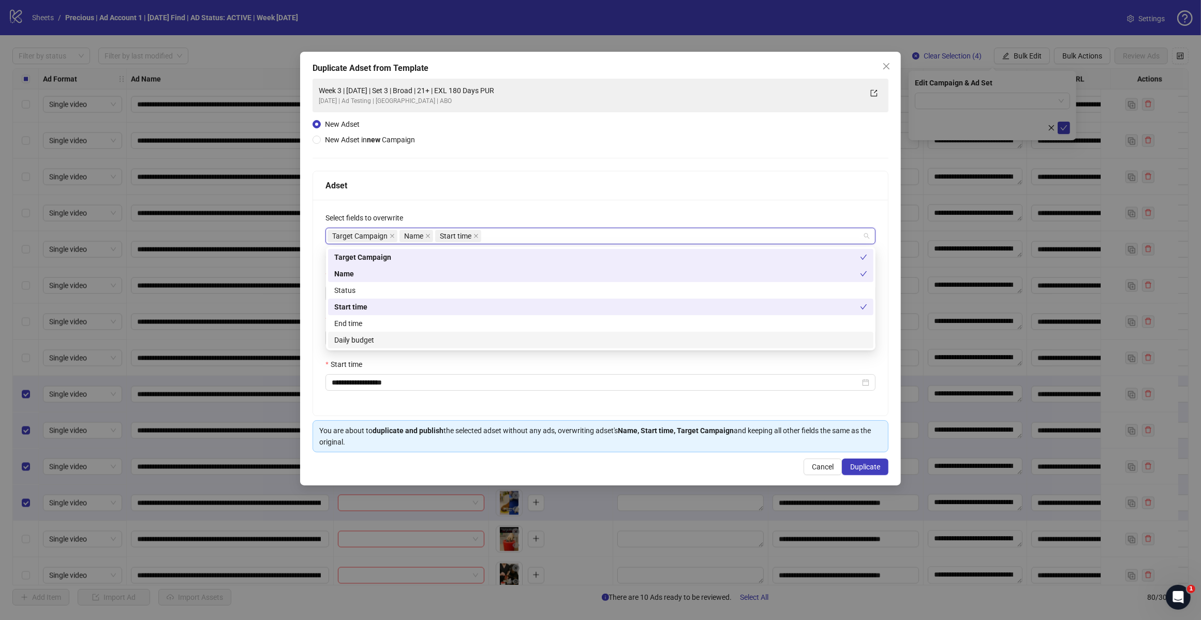
click at [443, 339] on div "Daily budget" at bounding box center [600, 339] width 533 height 11
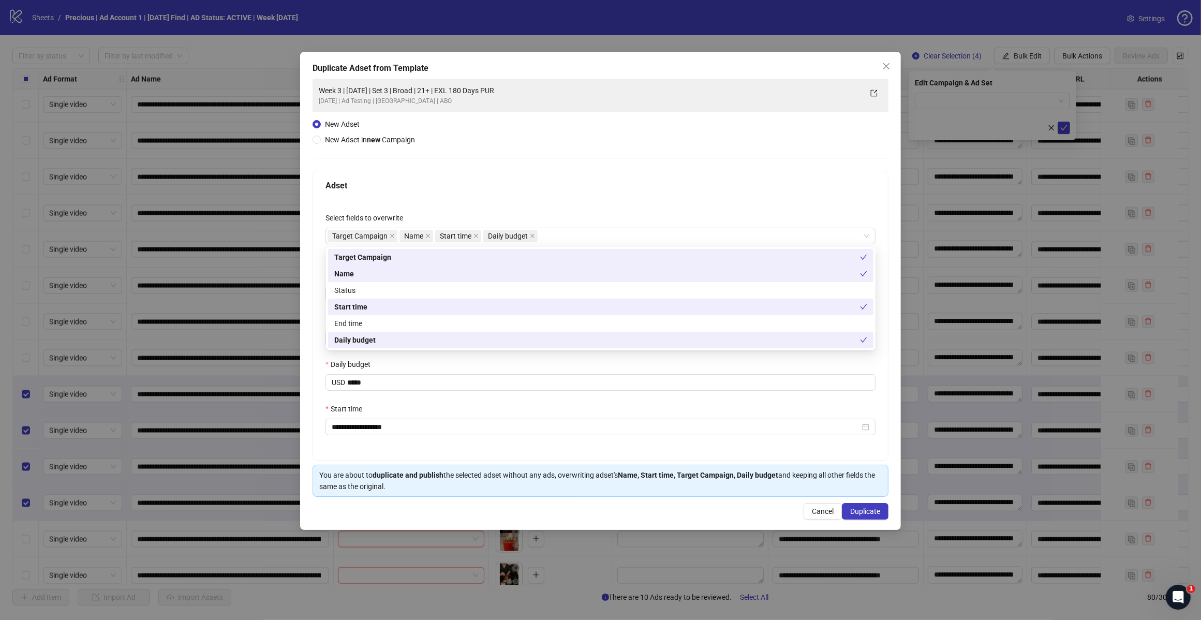
click at [520, 171] on div "Adset" at bounding box center [600, 185] width 575 height 29
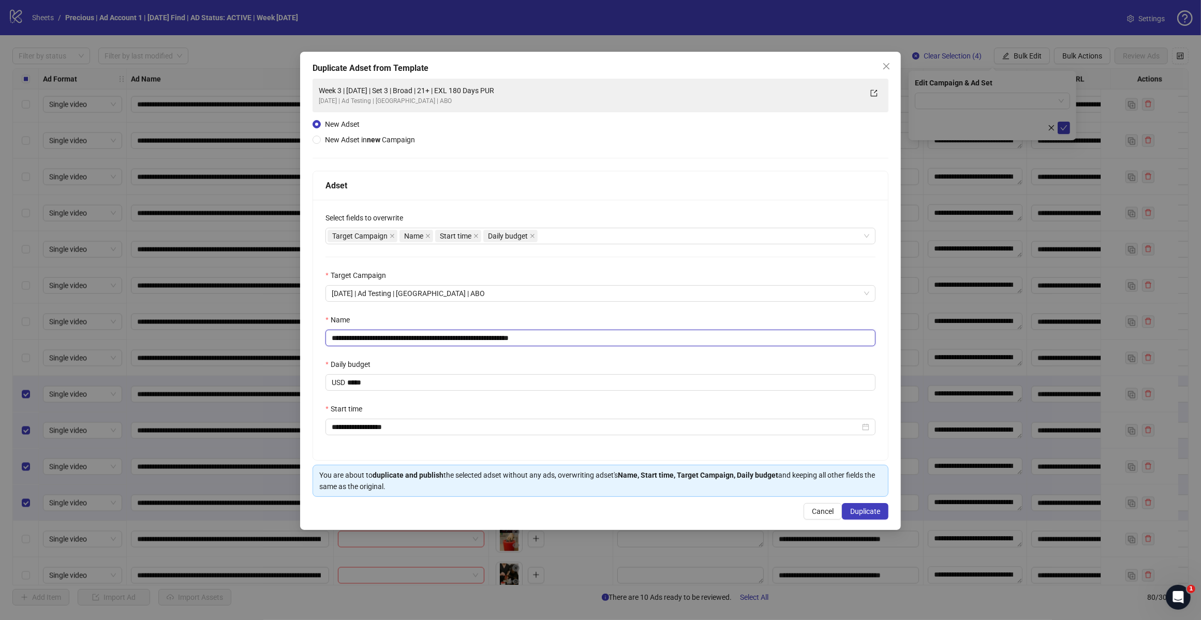
drag, startPoint x: 565, startPoint y: 339, endPoint x: 523, endPoint y: 327, distance: 43.6
click at [531, 336] on input "**********" at bounding box center [600, 338] width 550 height 17
click at [422, 337] on input "**********" at bounding box center [600, 338] width 550 height 17
type input "**********"
click at [865, 508] on button "Duplicate" at bounding box center [865, 511] width 47 height 17
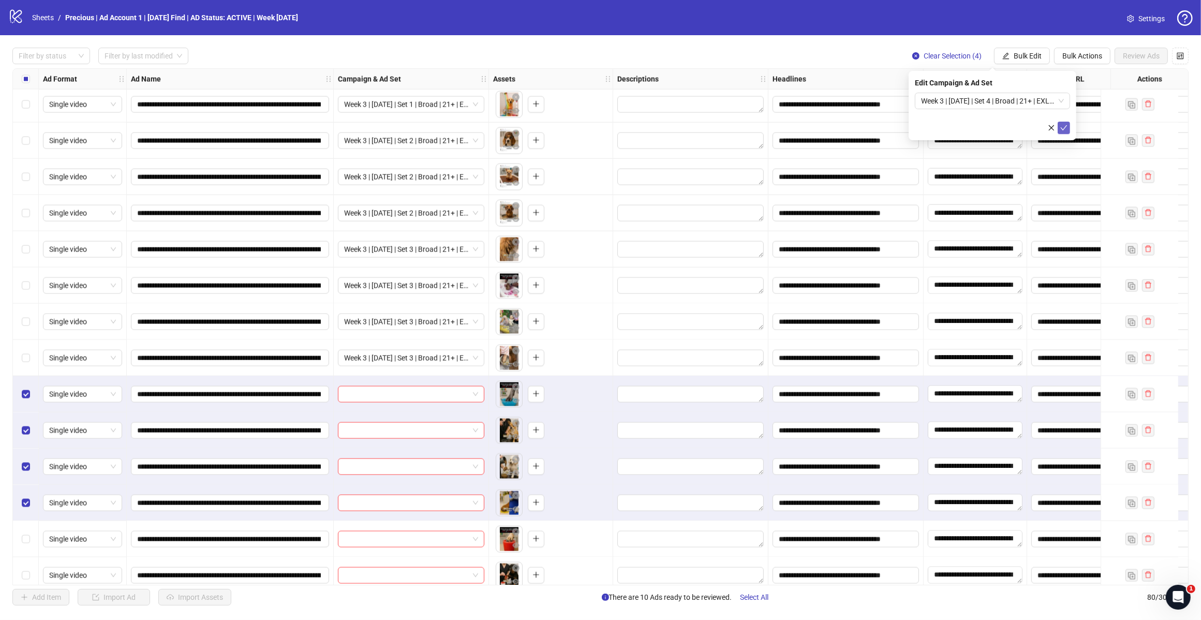
click at [1065, 125] on icon "check" at bounding box center [1063, 127] width 7 height 7
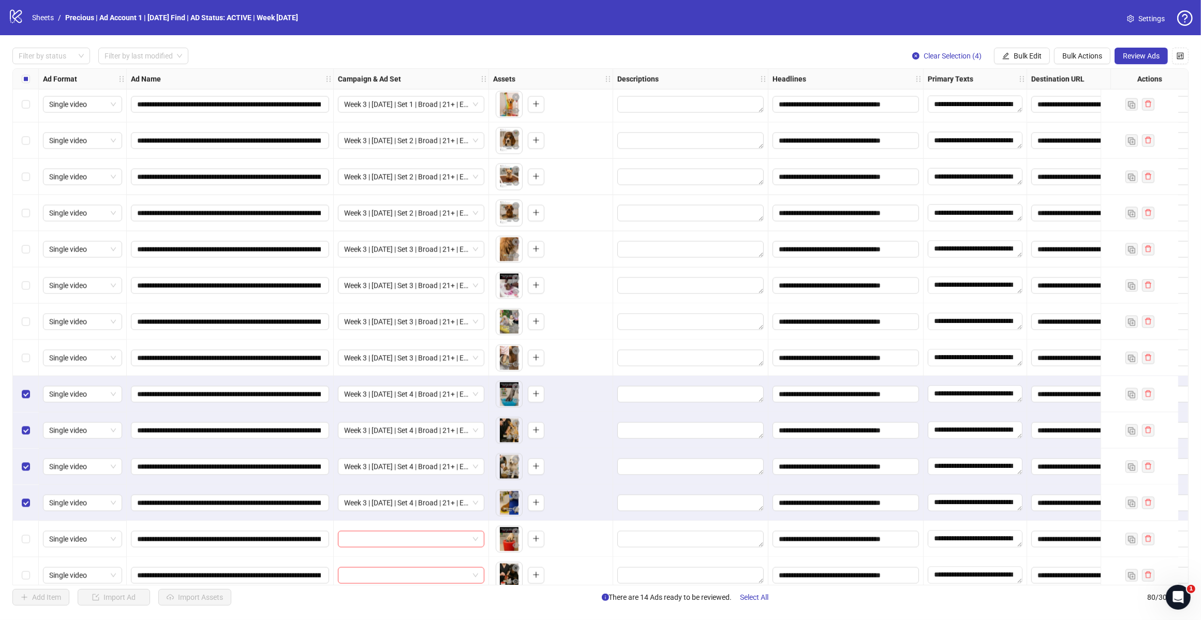
scroll to position [2313, 0]
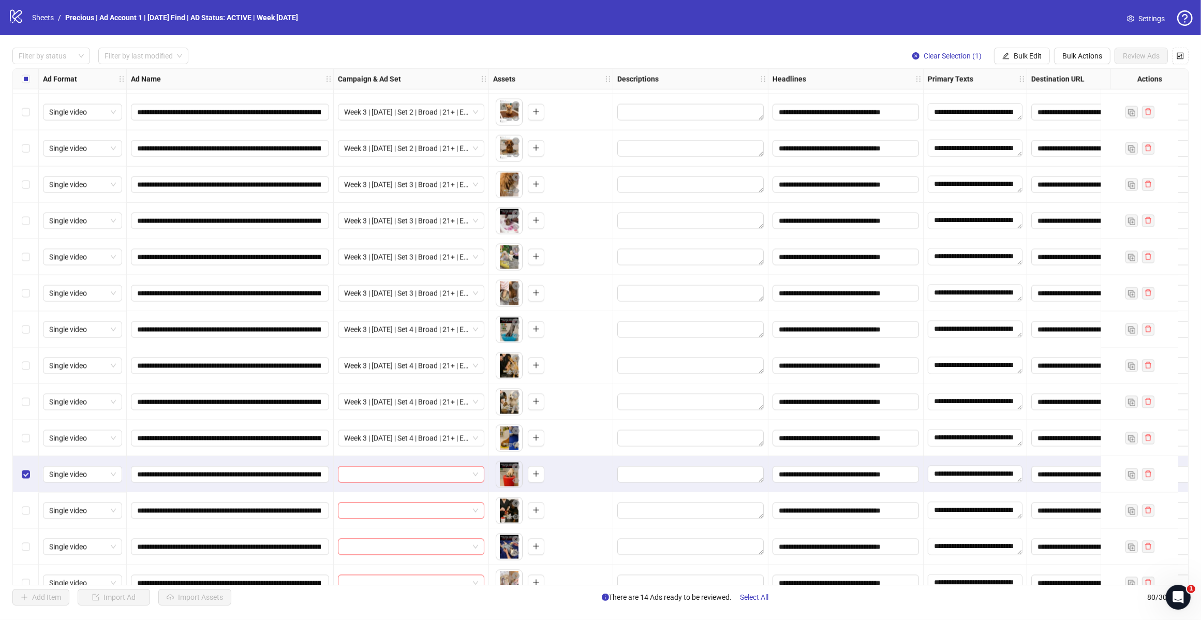
click at [29, 513] on div "Select row 76" at bounding box center [26, 510] width 26 height 36
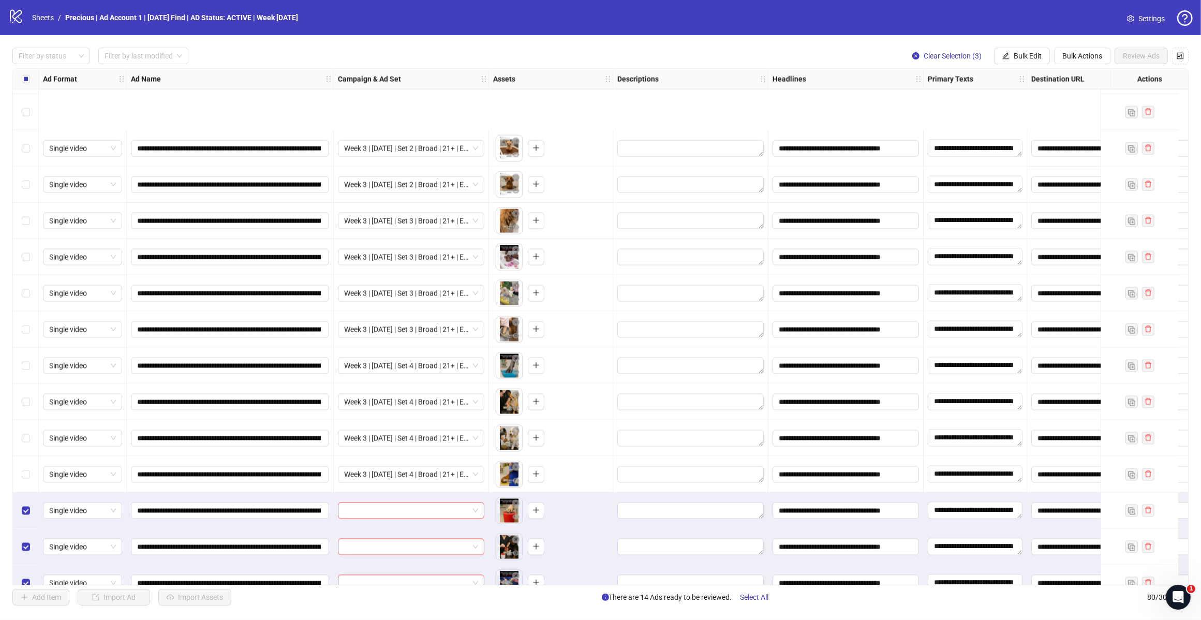
scroll to position [2406, 0]
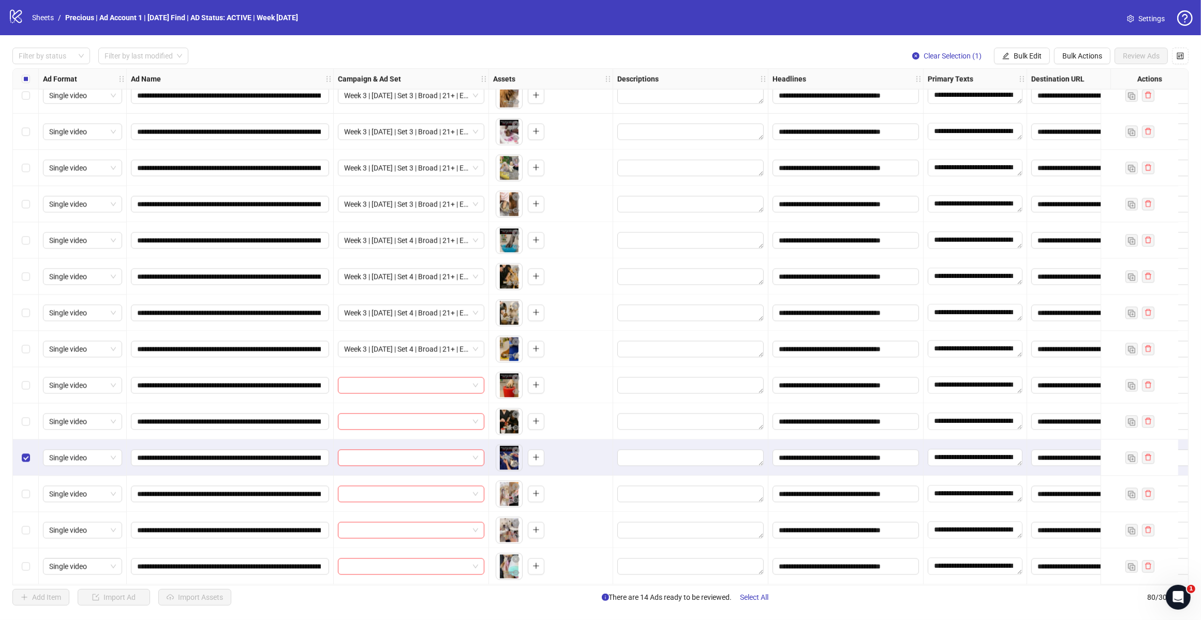
click at [26, 446] on div "Select row 77" at bounding box center [26, 458] width 26 height 36
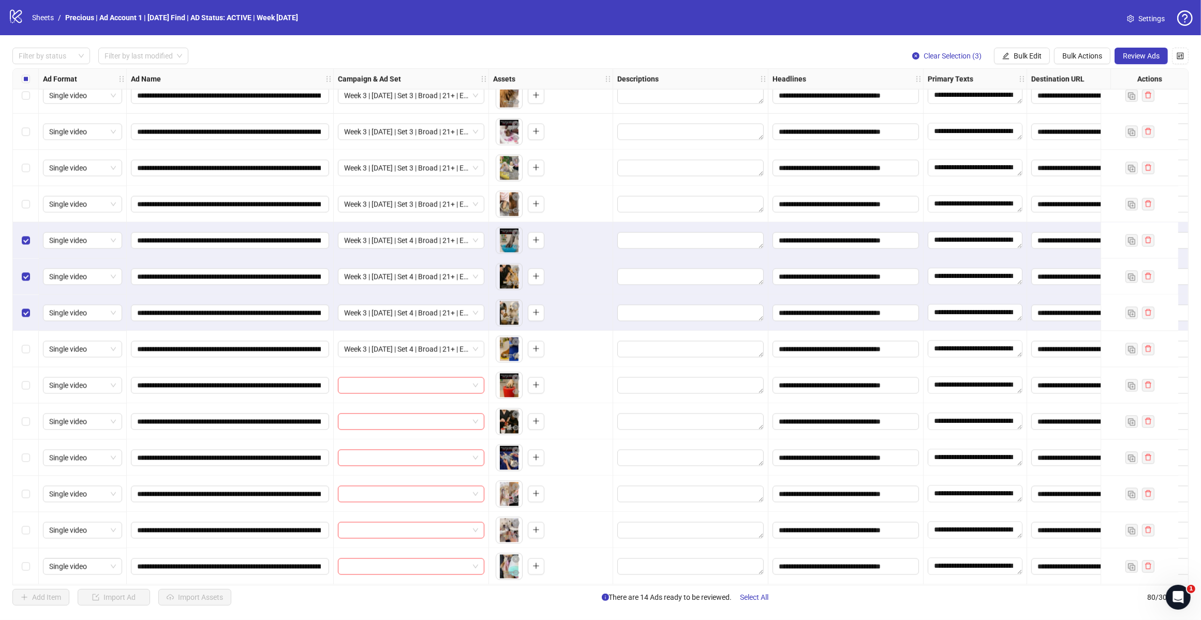
scroll to position [2341, 0]
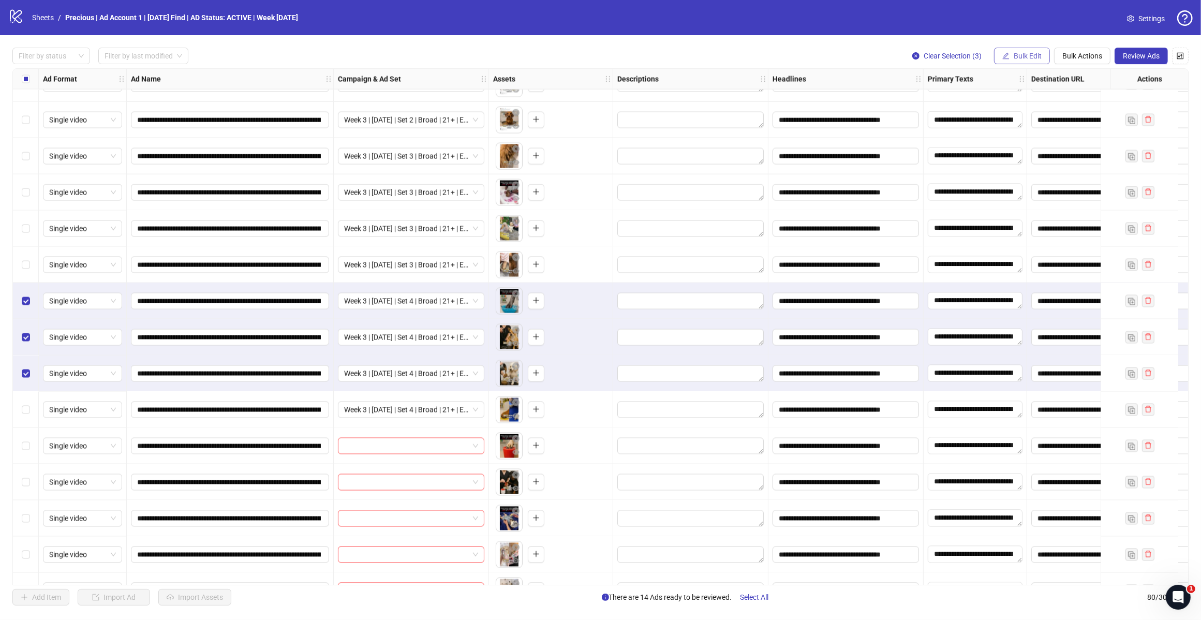
click at [1023, 55] on span "Bulk Edit" at bounding box center [1027, 56] width 28 height 8
click at [1029, 111] on span "Campaign & Ad Set" at bounding box center [1031, 109] width 62 height 11
click at [1058, 102] on span "Week 3 | [DATE] | Set 4 | Broad | 21+ | EXL 180 Days PUR" at bounding box center [992, 101] width 143 height 16
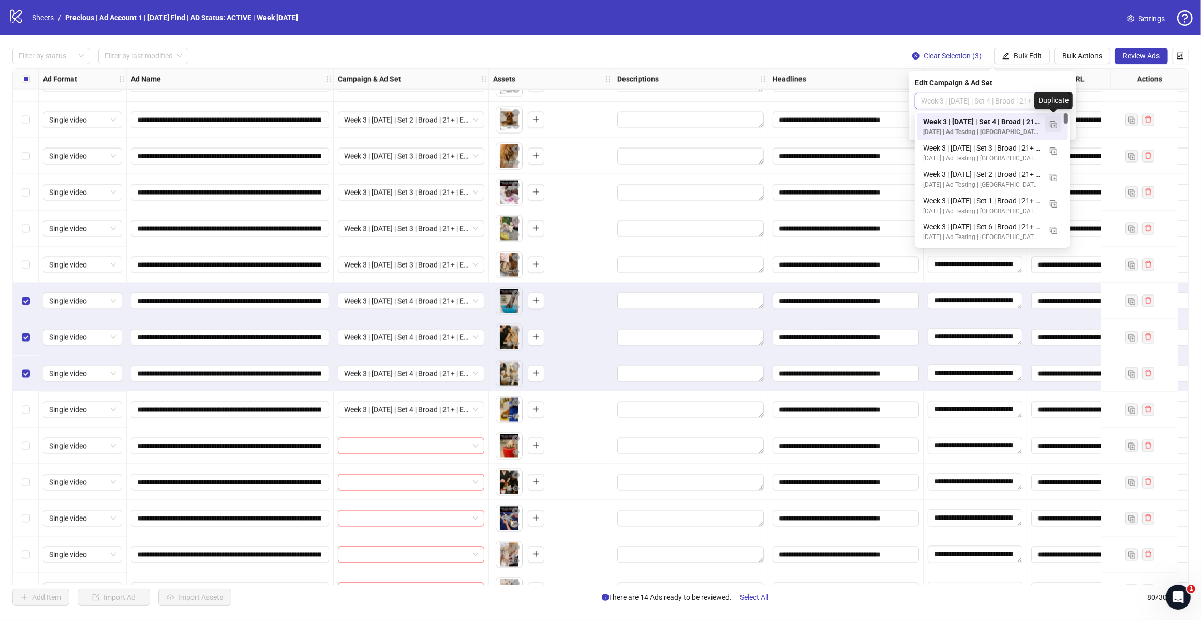
click at [1052, 121] on img "button" at bounding box center [1053, 124] width 7 height 7
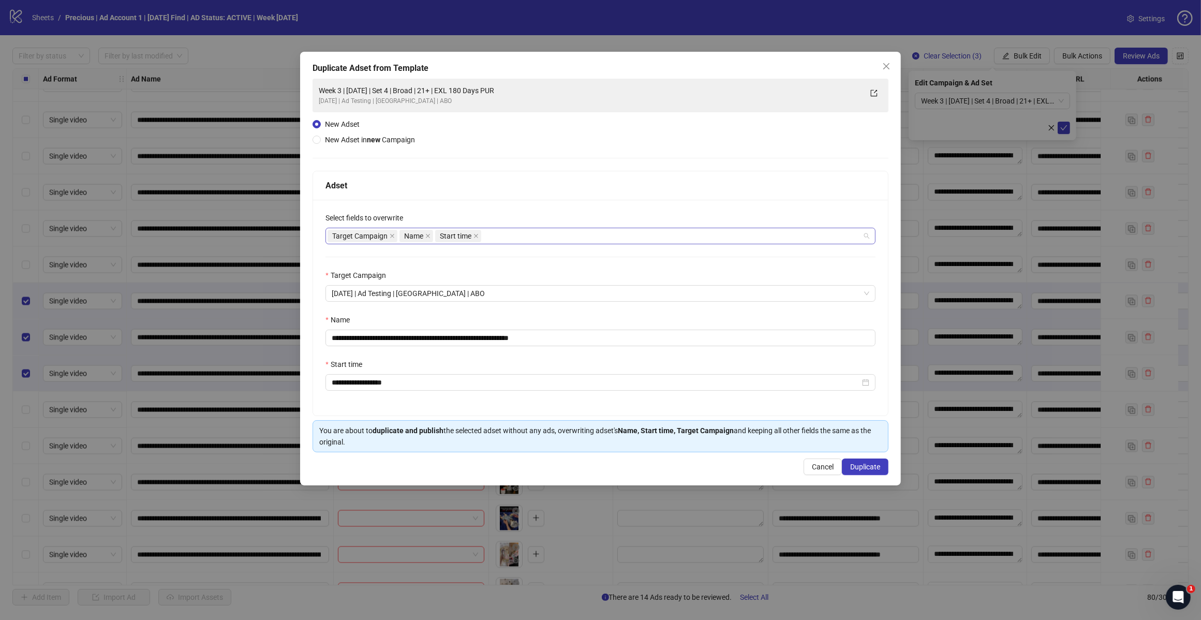
click at [514, 236] on div "Target Campaign Name Start time" at bounding box center [594, 236] width 535 height 14
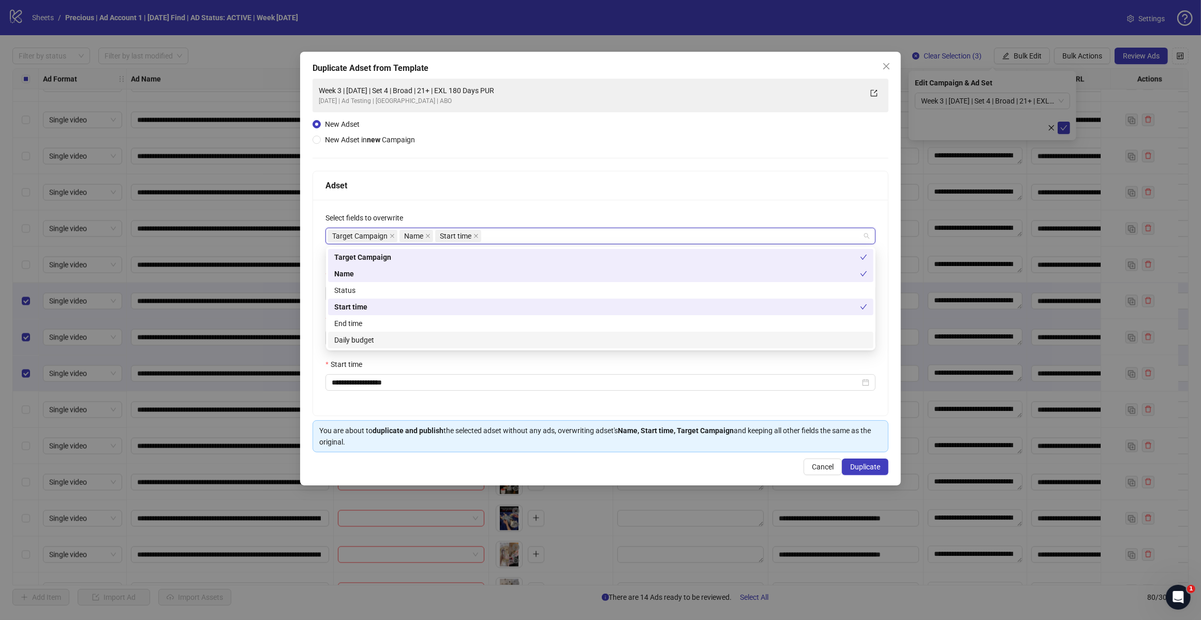
click at [425, 337] on div "Daily budget" at bounding box center [600, 339] width 533 height 11
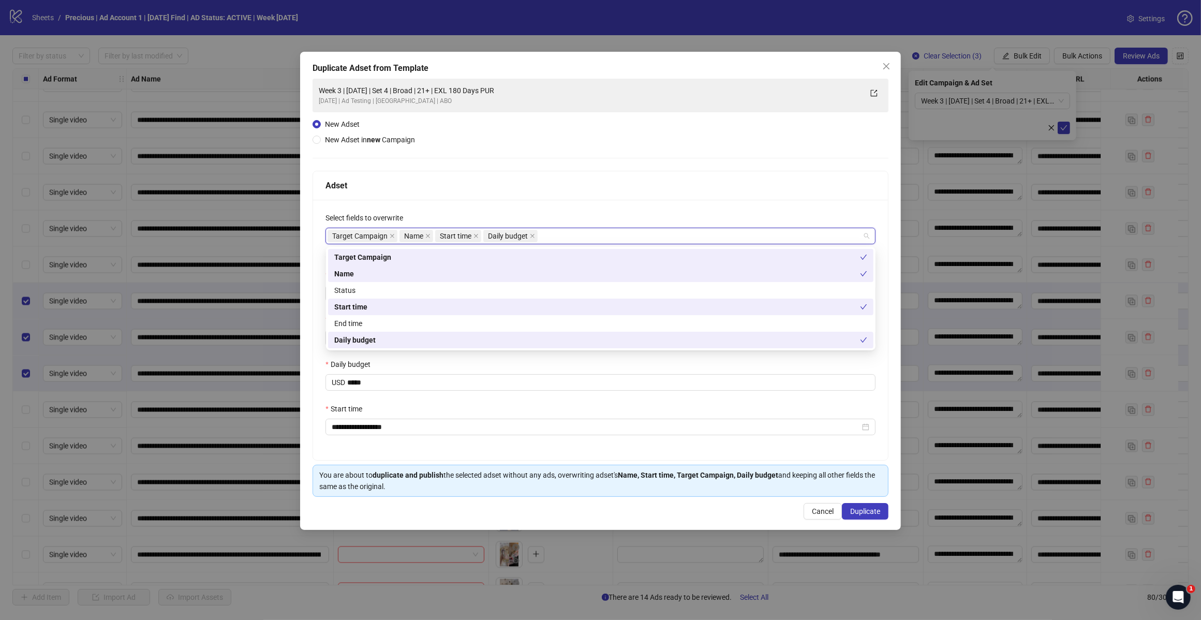
click at [489, 187] on div "Adset" at bounding box center [600, 185] width 550 height 13
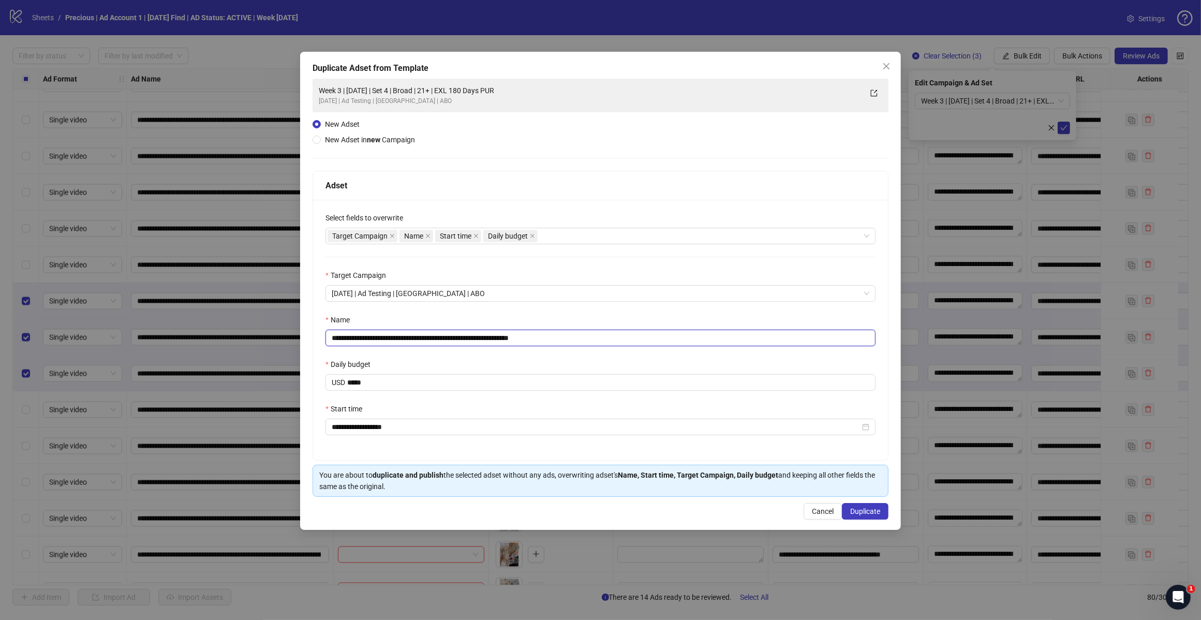
drag, startPoint x: 554, startPoint y: 337, endPoint x: 531, endPoint y: 337, distance: 22.8
click at [531, 337] on input "**********" at bounding box center [600, 338] width 550 height 17
type input "**********"
click at [865, 511] on span "Duplicate" at bounding box center [865, 511] width 30 height 8
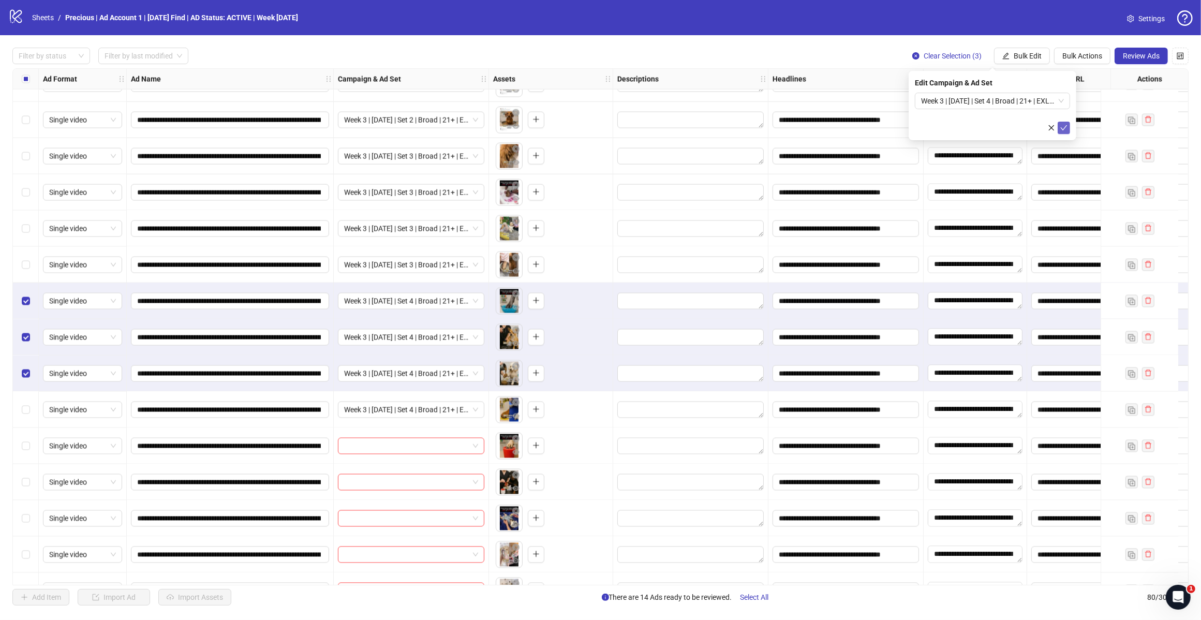
click at [1064, 127] on icon "check" at bounding box center [1063, 127] width 7 height 7
click at [29, 295] on label "Select row 71" at bounding box center [26, 300] width 8 height 11
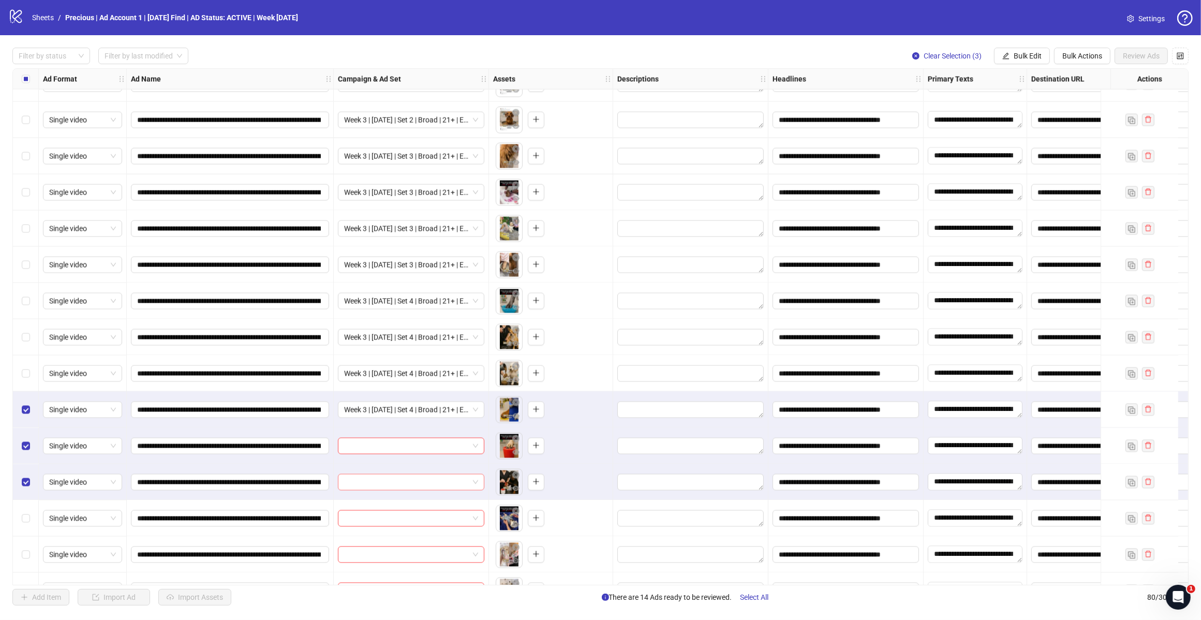
scroll to position [2406, 0]
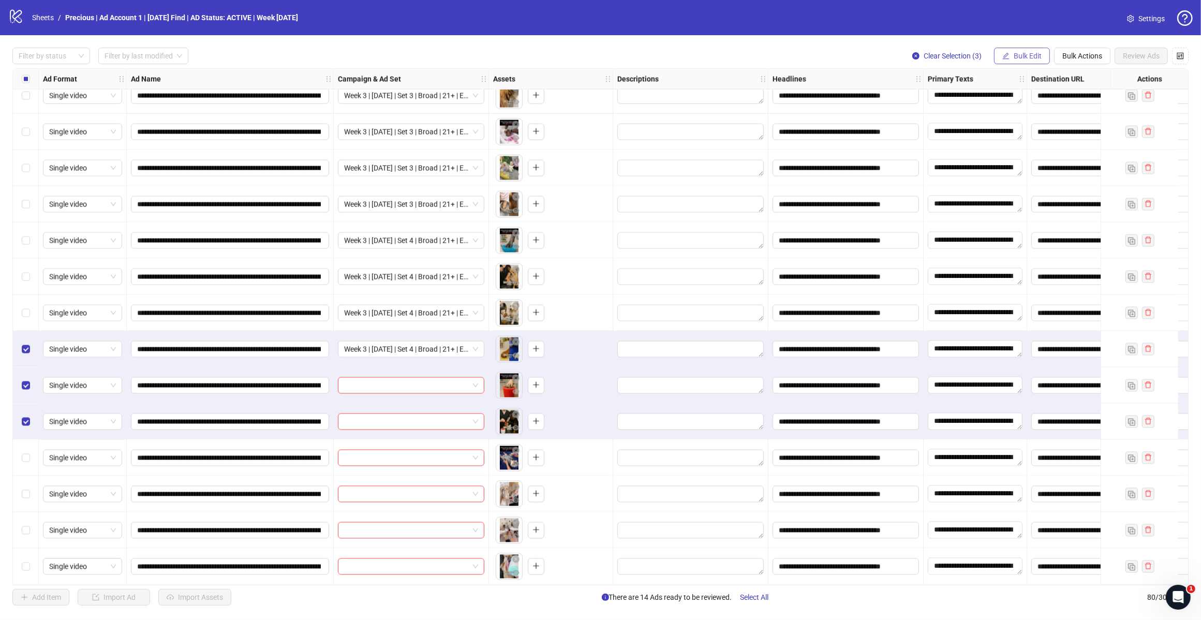
click at [1023, 54] on span "Bulk Edit" at bounding box center [1027, 56] width 28 height 8
click at [1028, 109] on span "Campaign & Ad Set" at bounding box center [1031, 109] width 62 height 11
click at [1062, 99] on span "Week 3 | [DATE] | Set 4 | Broad | 21+ | EXL 180 Days PUR" at bounding box center [992, 101] width 143 height 16
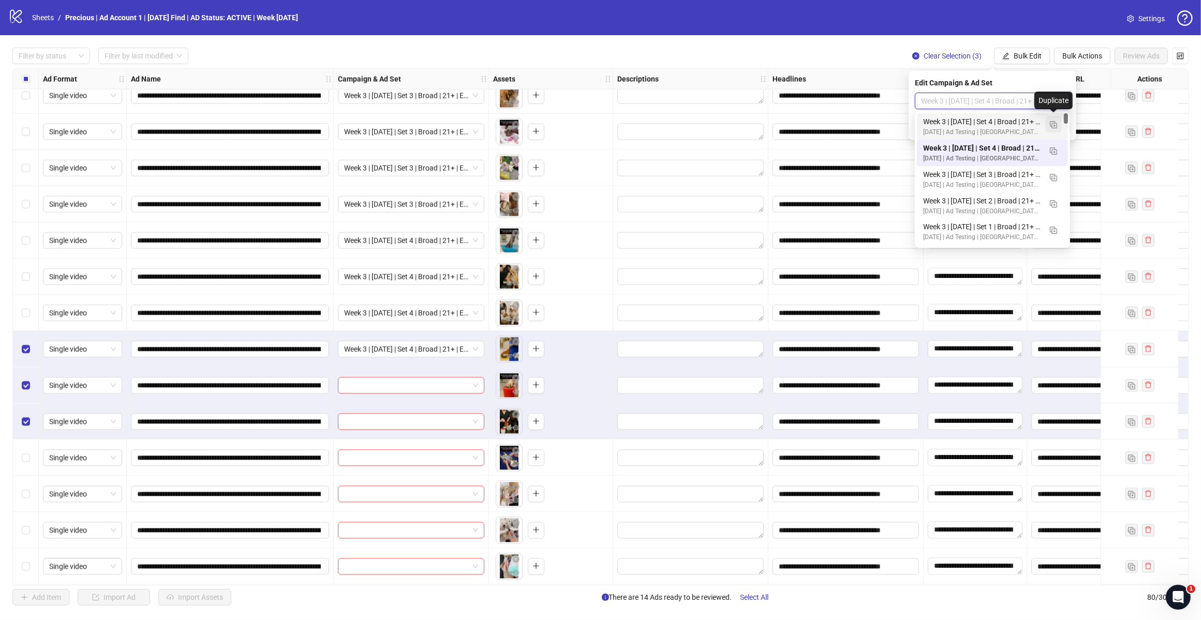
click at [1051, 123] on img "button" at bounding box center [1053, 124] width 7 height 7
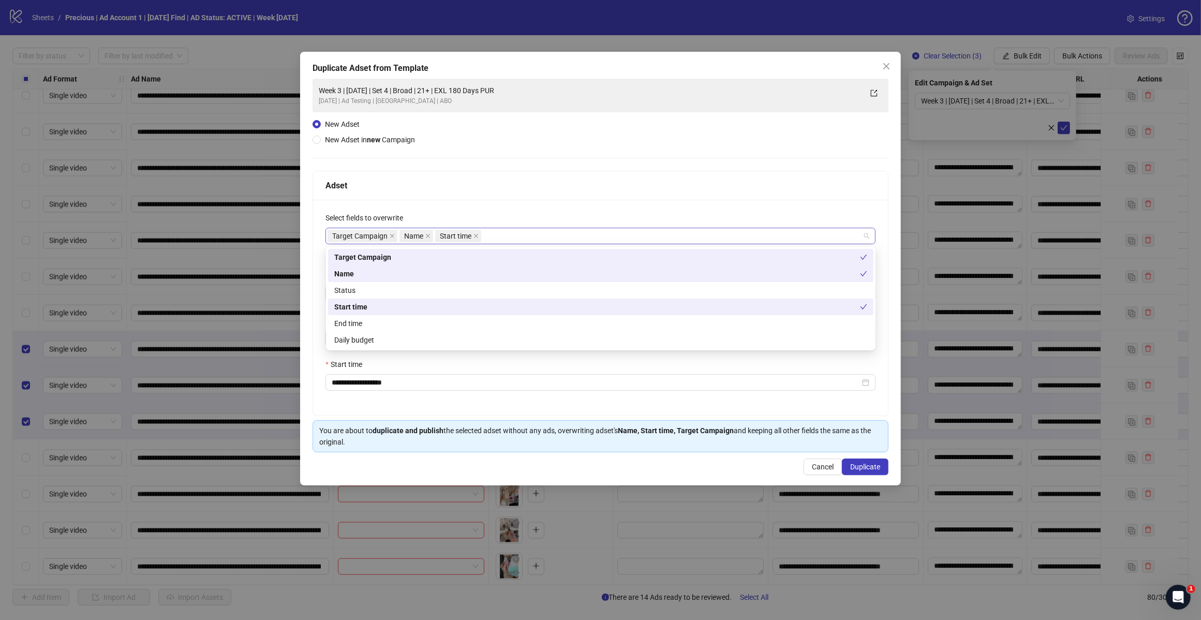
click at [516, 236] on div "Target Campaign Name Start time" at bounding box center [594, 236] width 535 height 14
type input "**"
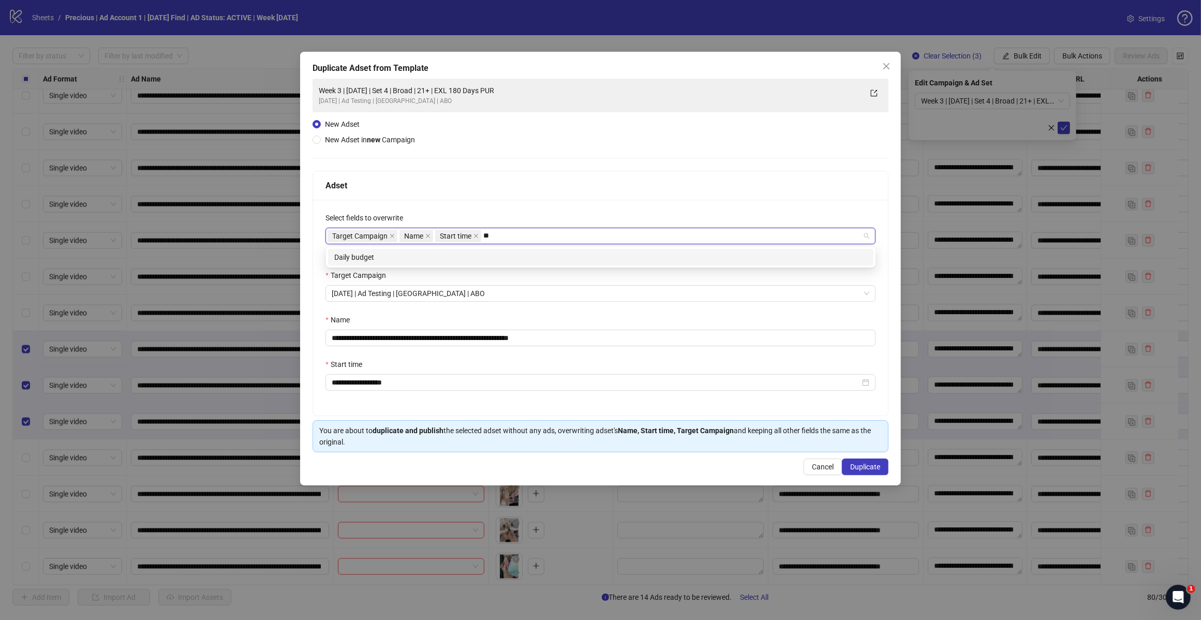
click at [438, 259] on div "Daily budget" at bounding box center [600, 256] width 533 height 11
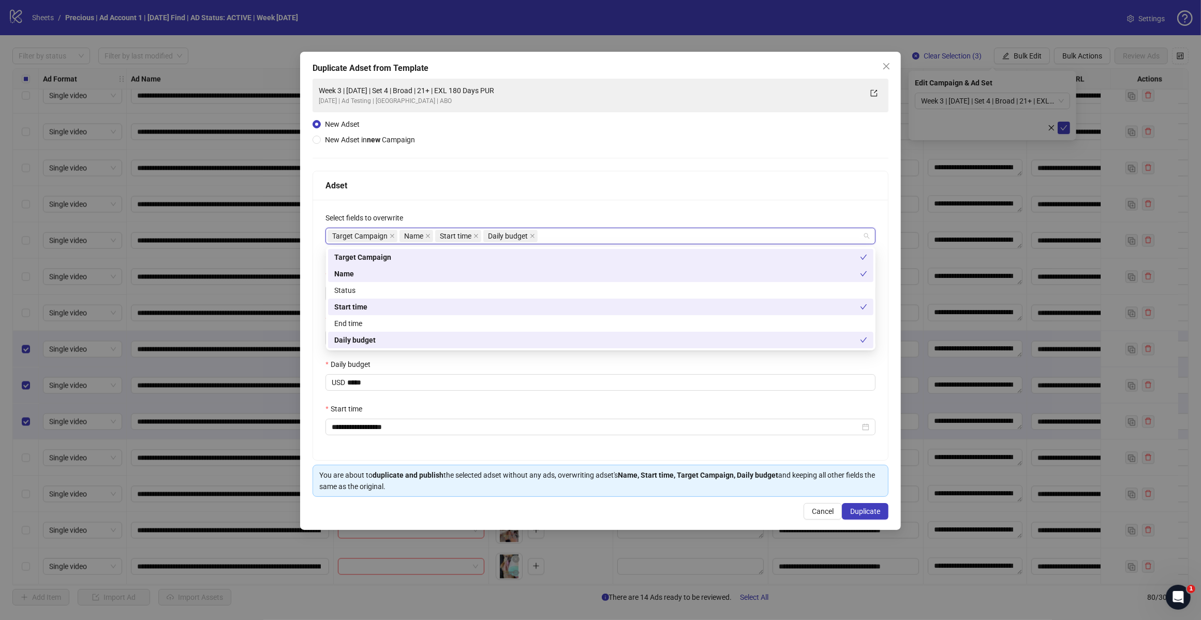
click at [511, 185] on div "Adset" at bounding box center [600, 185] width 550 height 13
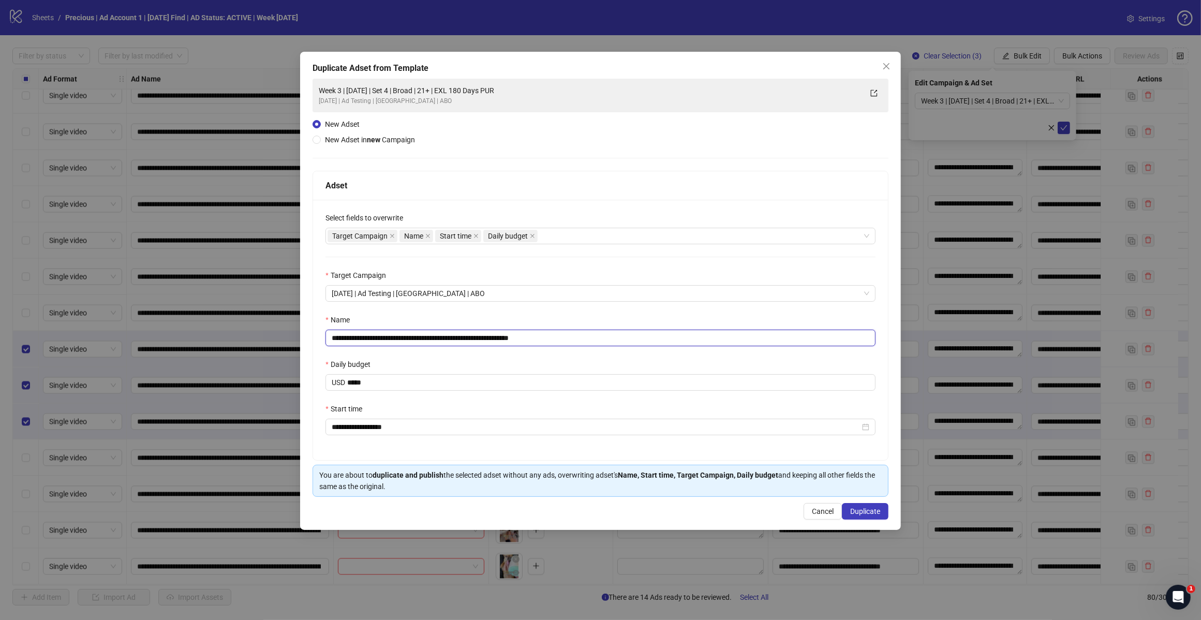
drag, startPoint x: 571, startPoint y: 345, endPoint x: 529, endPoint y: 342, distance: 41.5
click at [529, 342] on input "**********" at bounding box center [600, 338] width 550 height 17
click at [422, 334] on input "**********" at bounding box center [600, 338] width 550 height 17
type input "**********"
click at [869, 507] on button "Duplicate" at bounding box center [865, 511] width 47 height 17
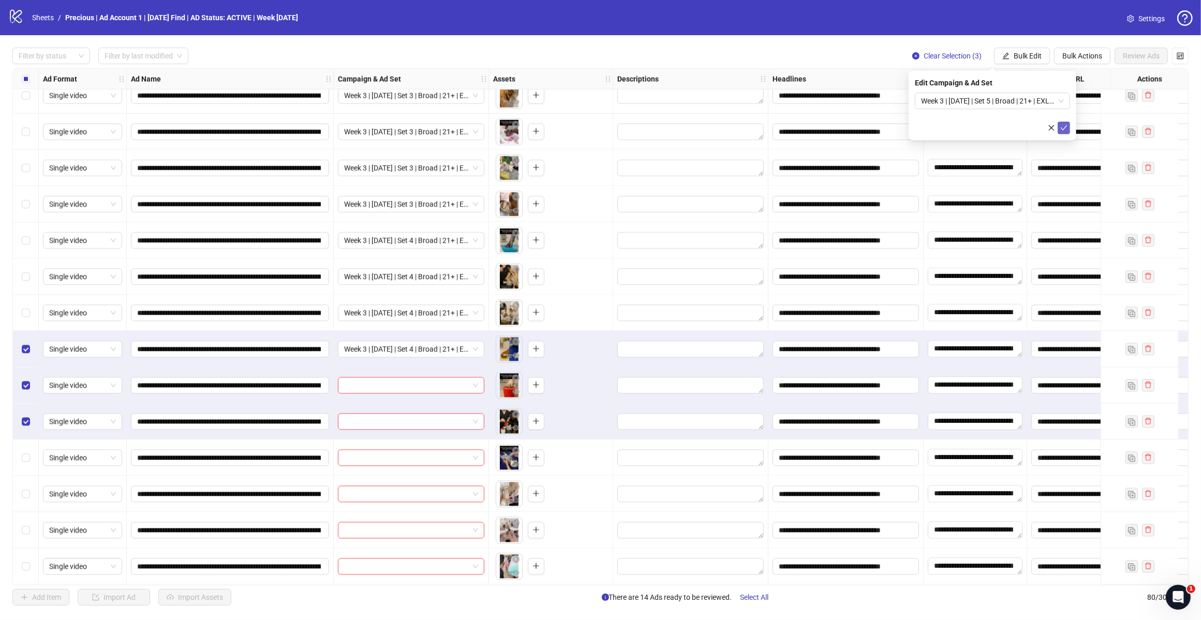
click at [1063, 122] on button "submit" at bounding box center [1063, 128] width 12 height 12
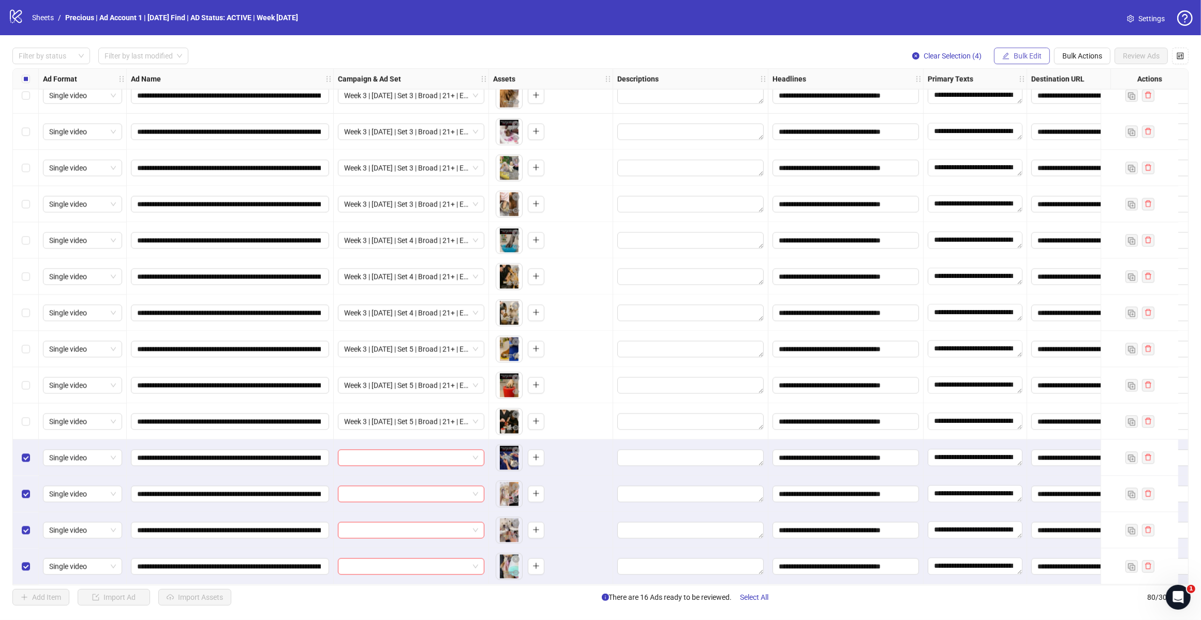
click at [1033, 52] on span "Bulk Edit" at bounding box center [1027, 56] width 28 height 8
click at [1034, 110] on span "Campaign & Ad Set" at bounding box center [1031, 109] width 62 height 11
click at [1059, 102] on span at bounding box center [992, 101] width 143 height 16
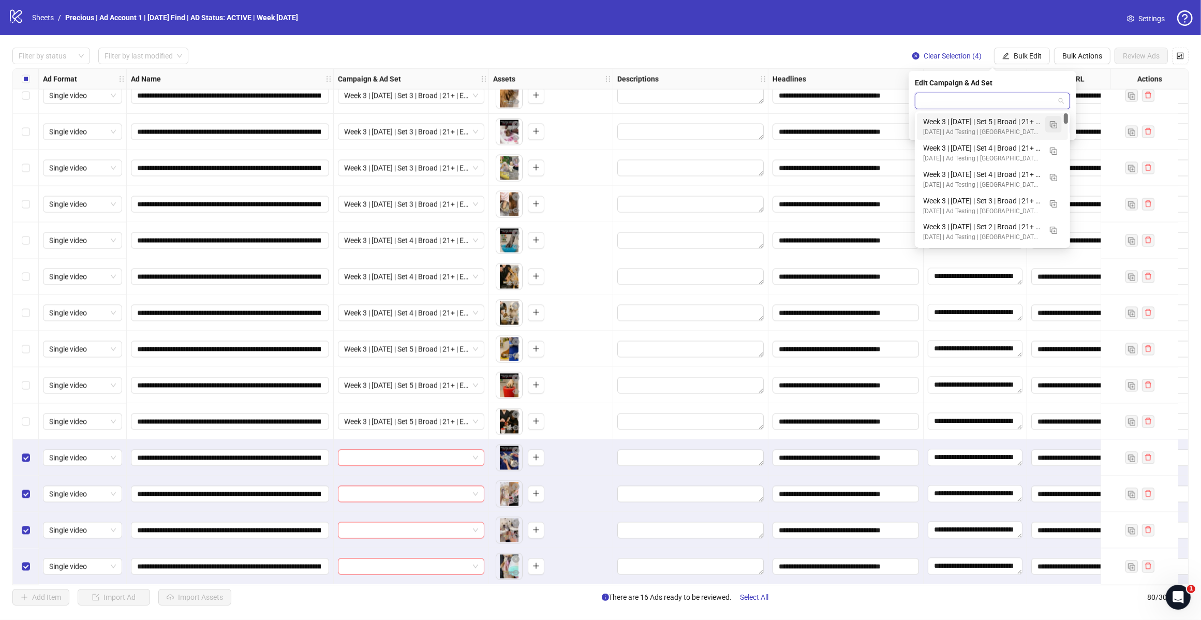
click at [1054, 121] on img "button" at bounding box center [1053, 124] width 7 height 7
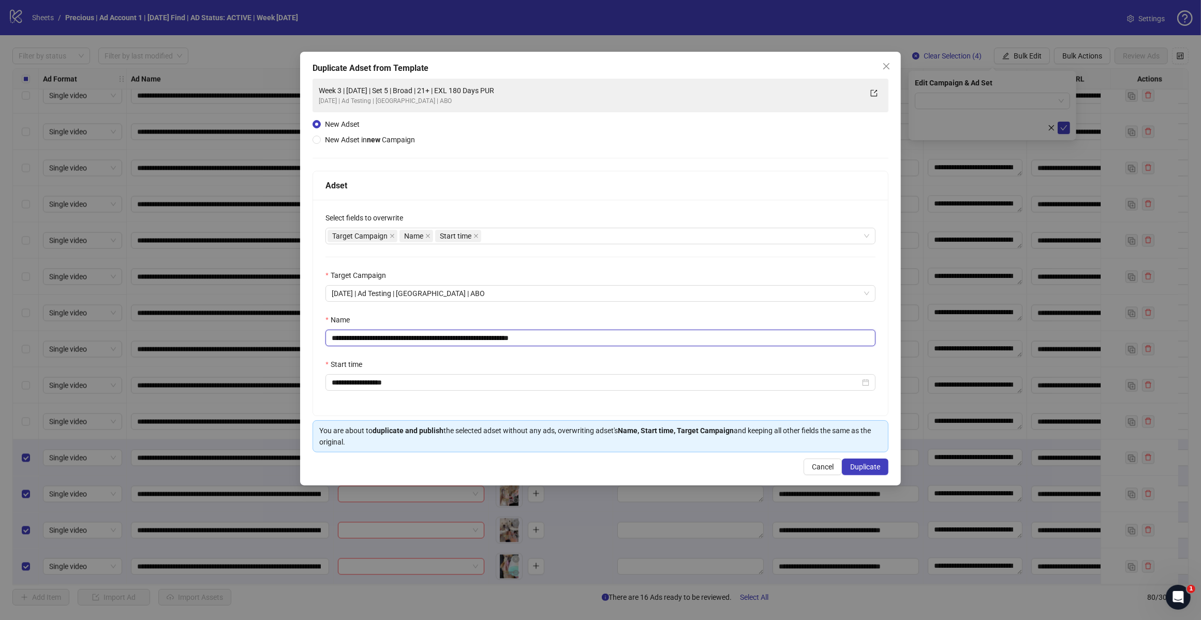
drag, startPoint x: 564, startPoint y: 342, endPoint x: 533, endPoint y: 337, distance: 31.0
click at [533, 337] on input "**********" at bounding box center [600, 338] width 550 height 17
click at [423, 337] on input "**********" at bounding box center [600, 338] width 550 height 17
click at [505, 238] on div "Target Campaign Name Start time" at bounding box center [594, 236] width 535 height 14
type input "**********"
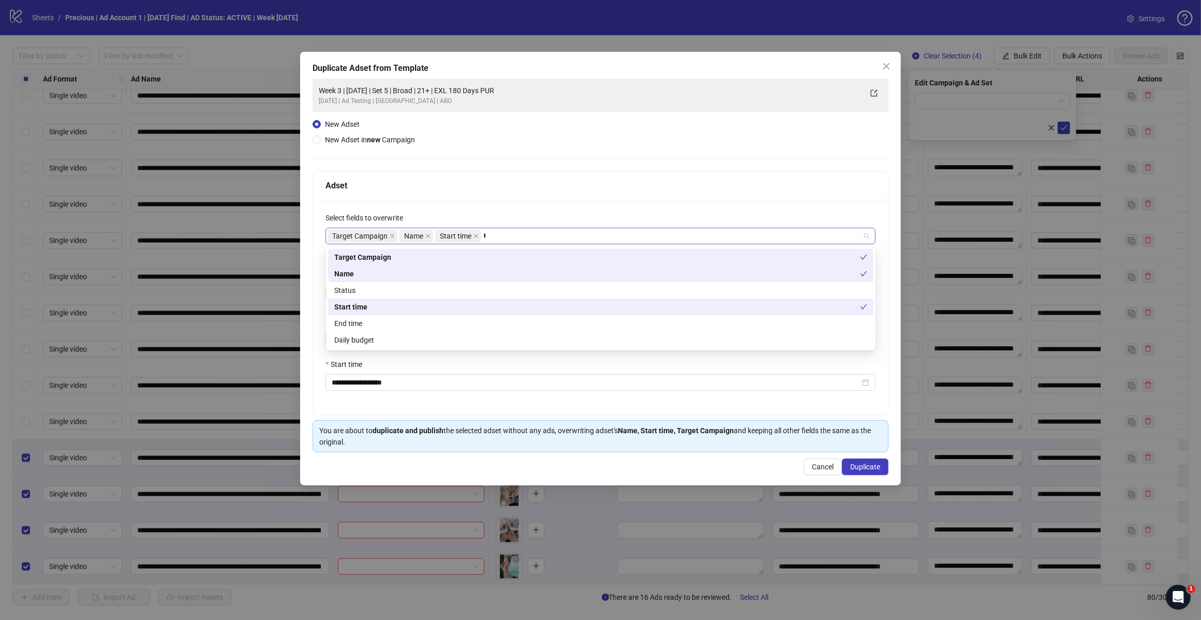
type input "**"
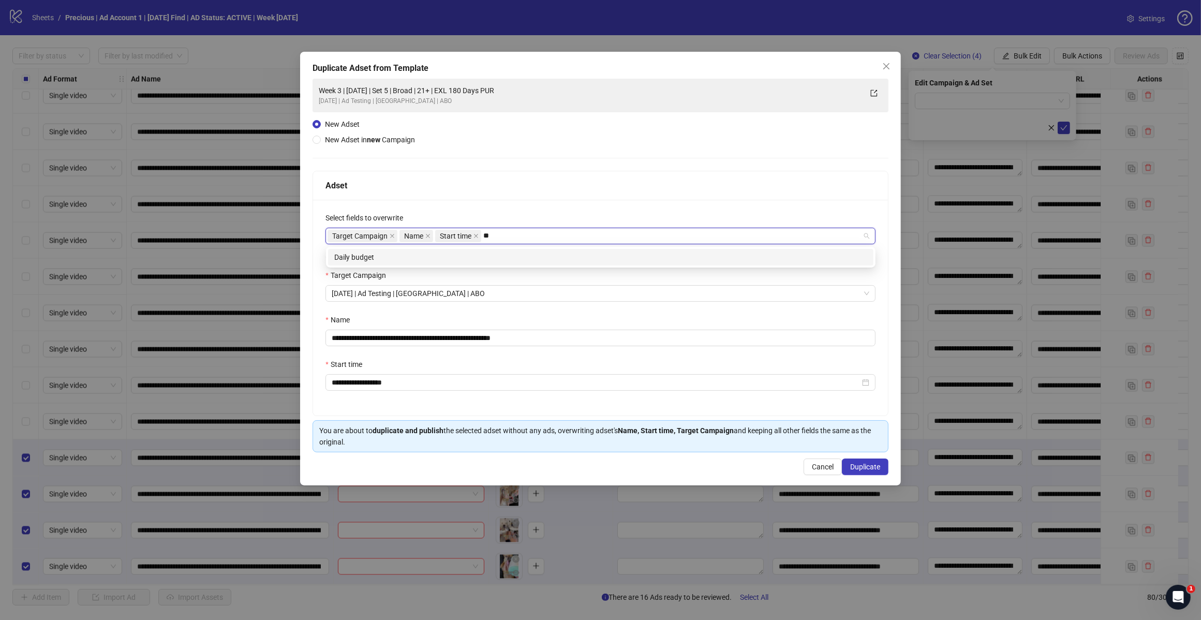
click at [414, 260] on div "Daily budget" at bounding box center [600, 256] width 533 height 11
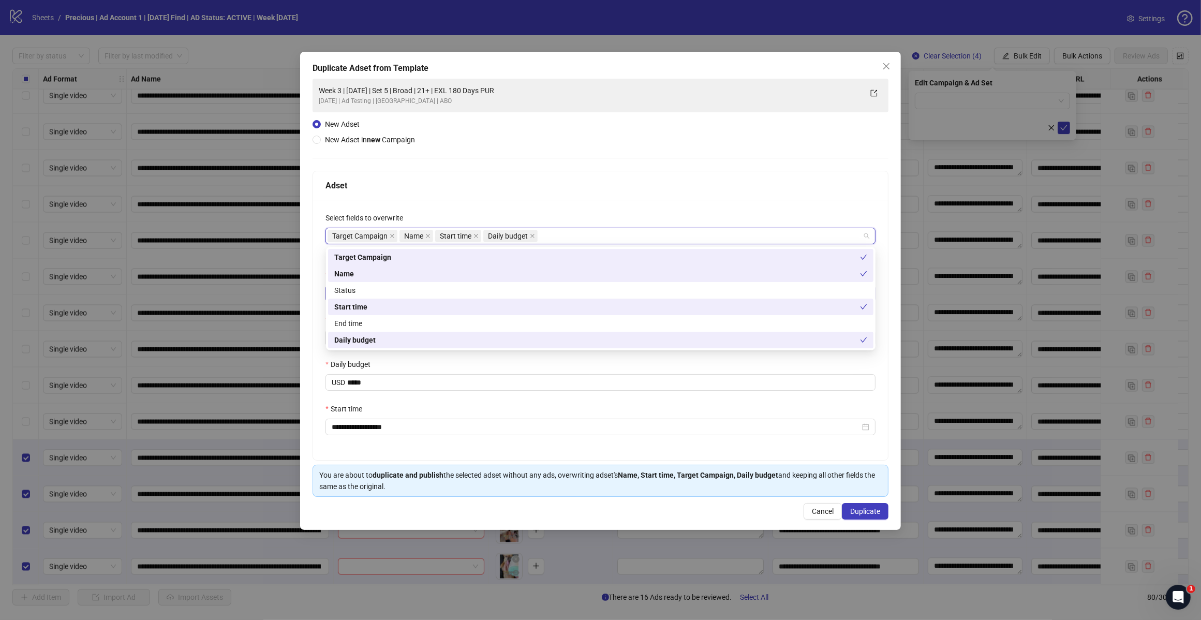
click at [578, 195] on div "Adset" at bounding box center [600, 185] width 575 height 29
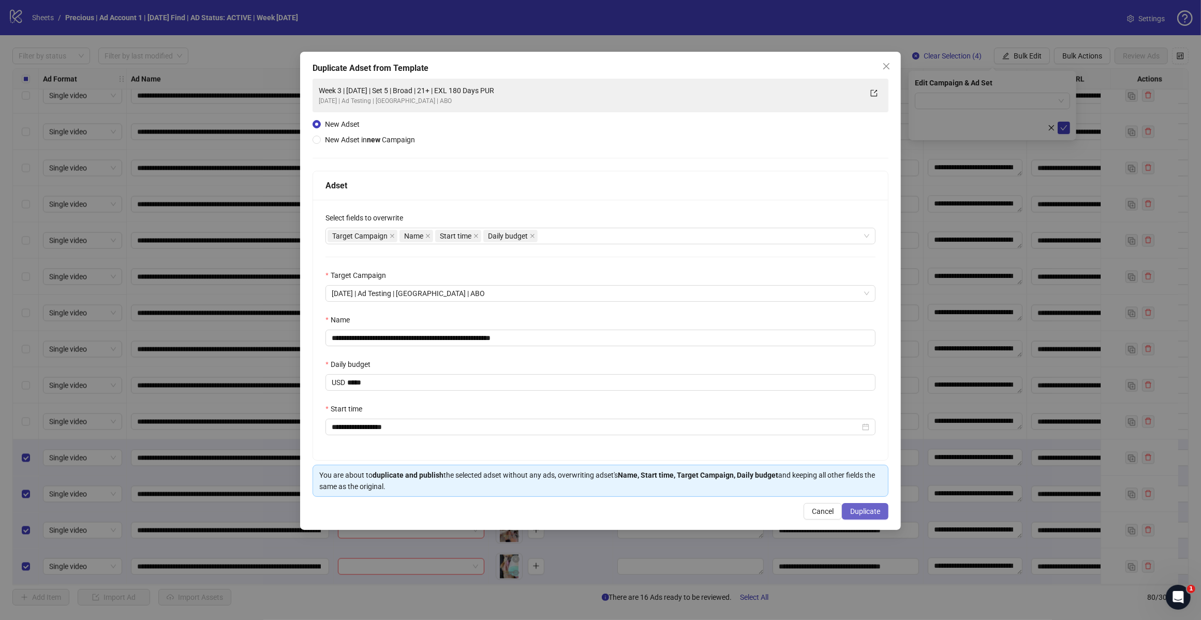
click at [859, 511] on span "Duplicate" at bounding box center [865, 511] width 30 height 8
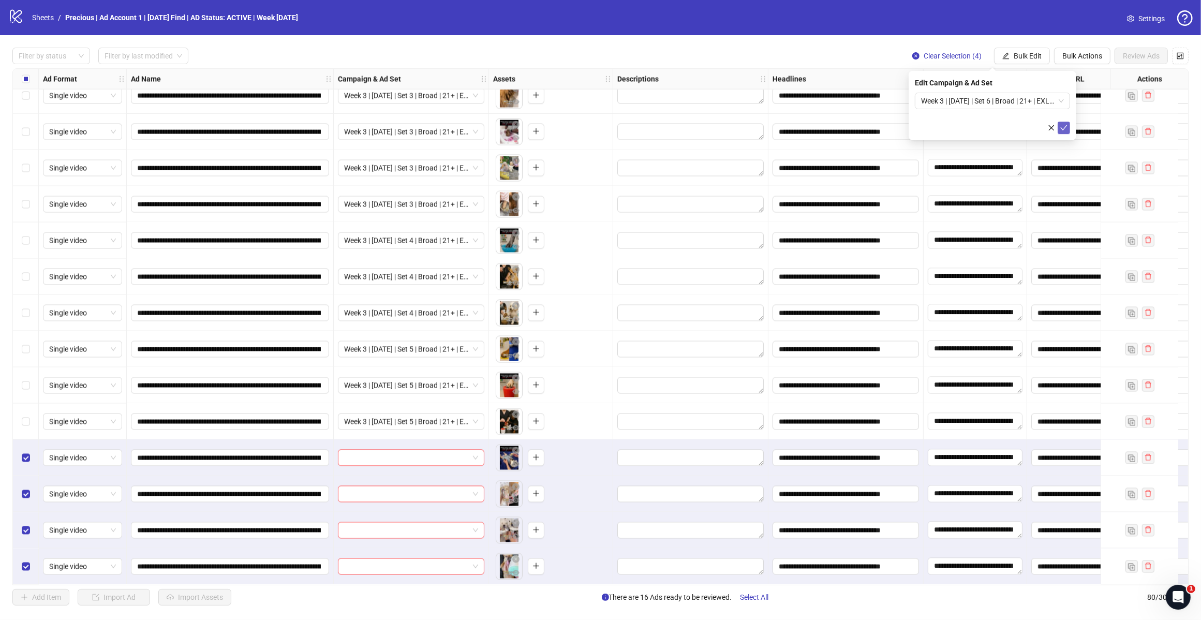
click at [1061, 125] on icon "check" at bounding box center [1063, 127] width 7 height 7
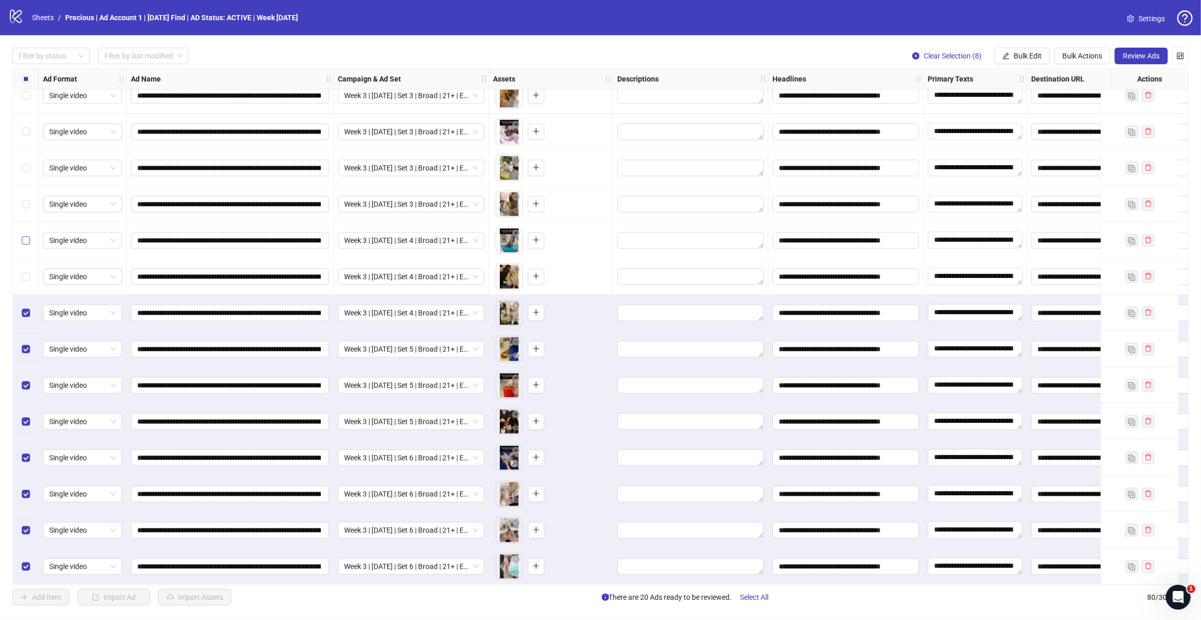
click at [27, 235] on label "Select row 71" at bounding box center [26, 240] width 8 height 11
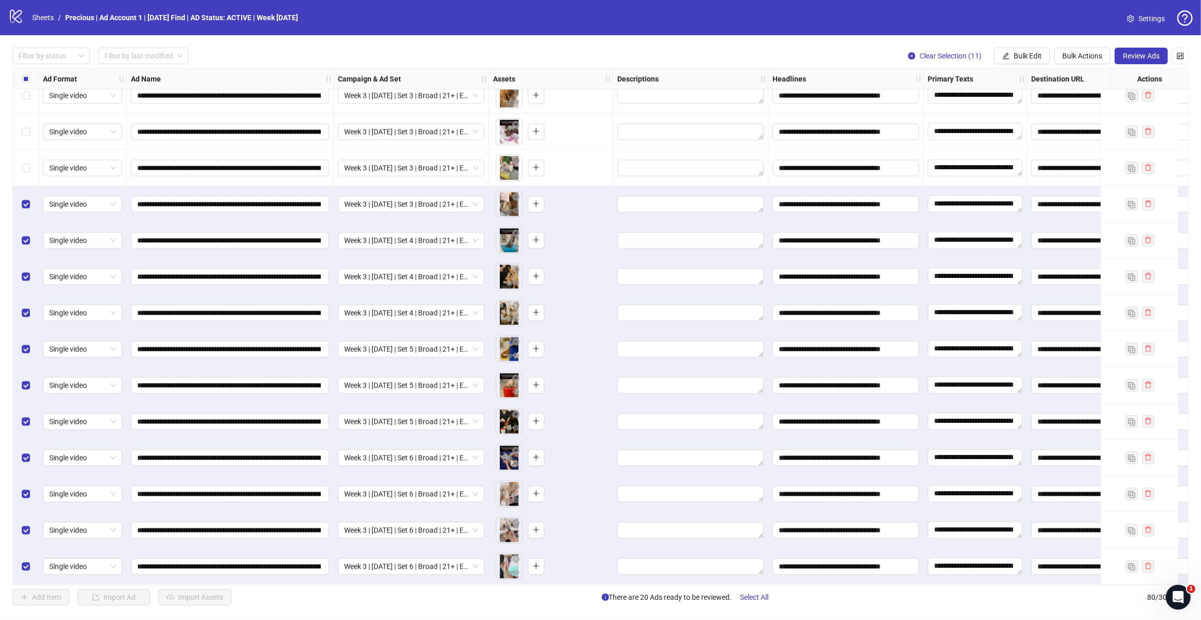
click at [24, 158] on div "Select row 69" at bounding box center [26, 168] width 26 height 36
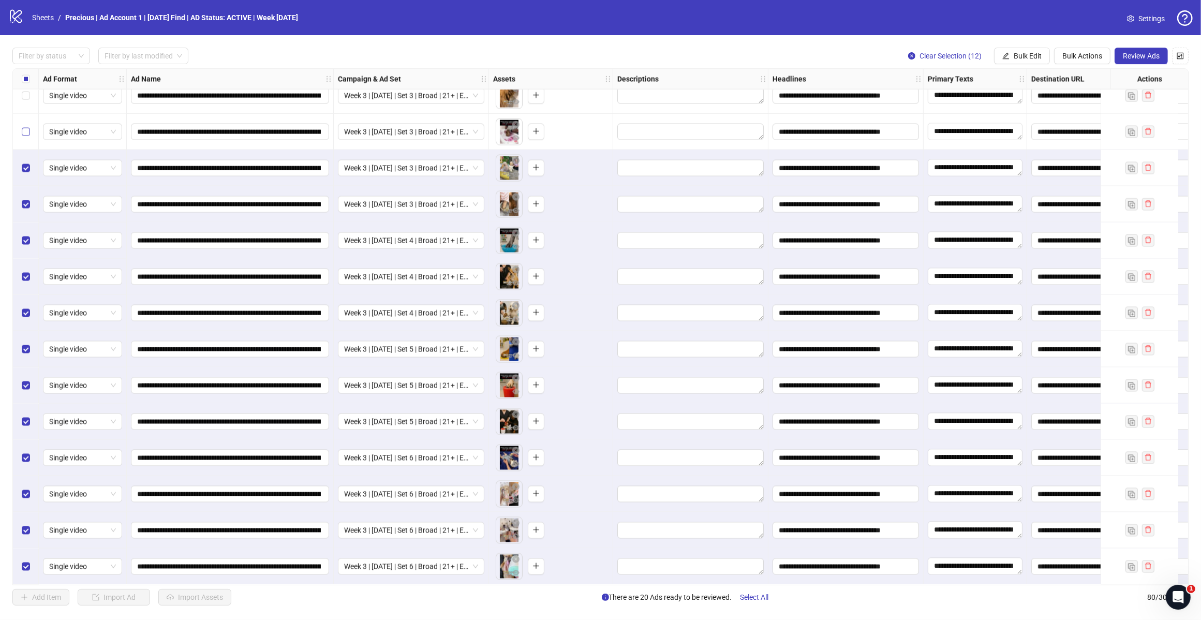
click at [24, 126] on label "Select row 68" at bounding box center [26, 131] width 8 height 11
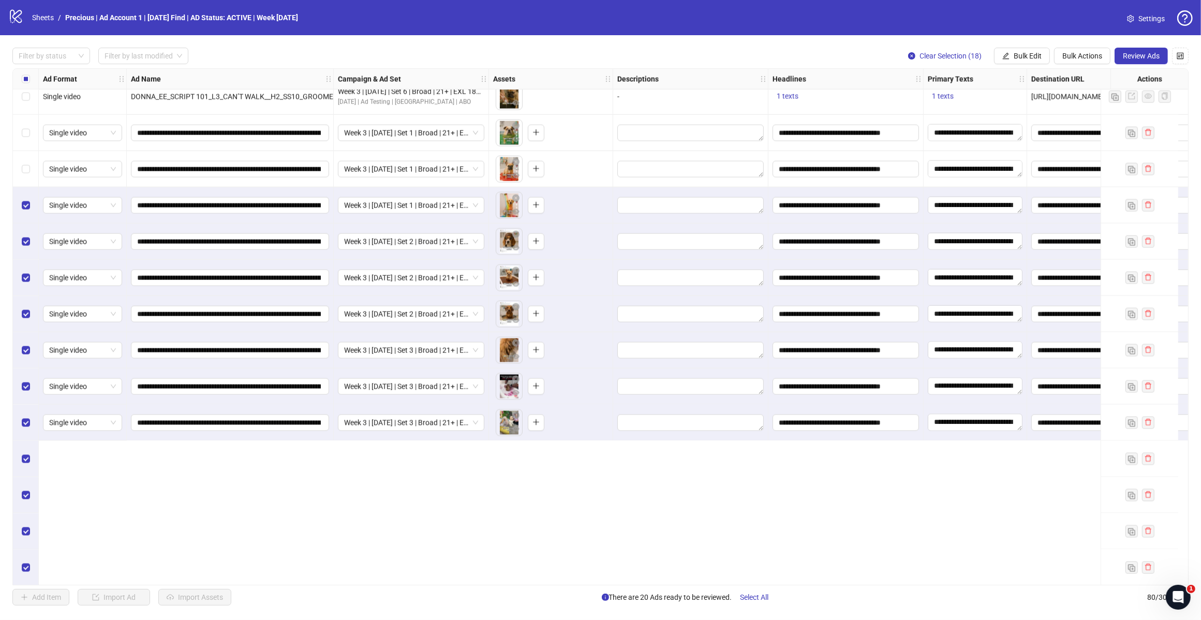
scroll to position [1953, 0]
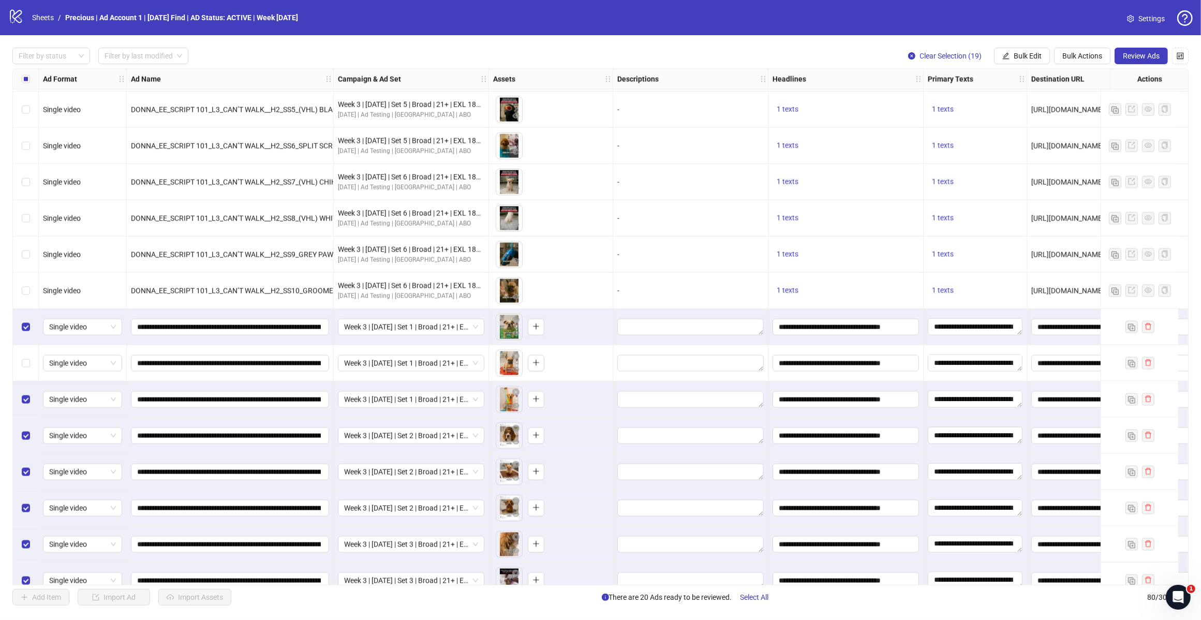
click at [29, 364] on div "Select row 62" at bounding box center [26, 363] width 26 height 36
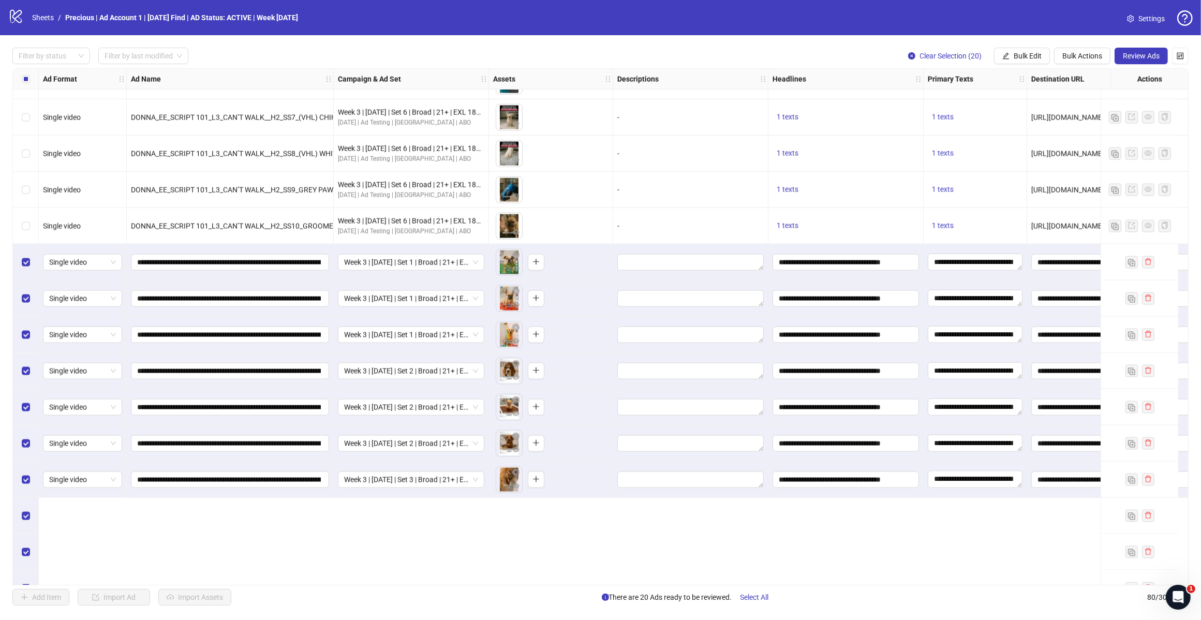
scroll to position [1889, 0]
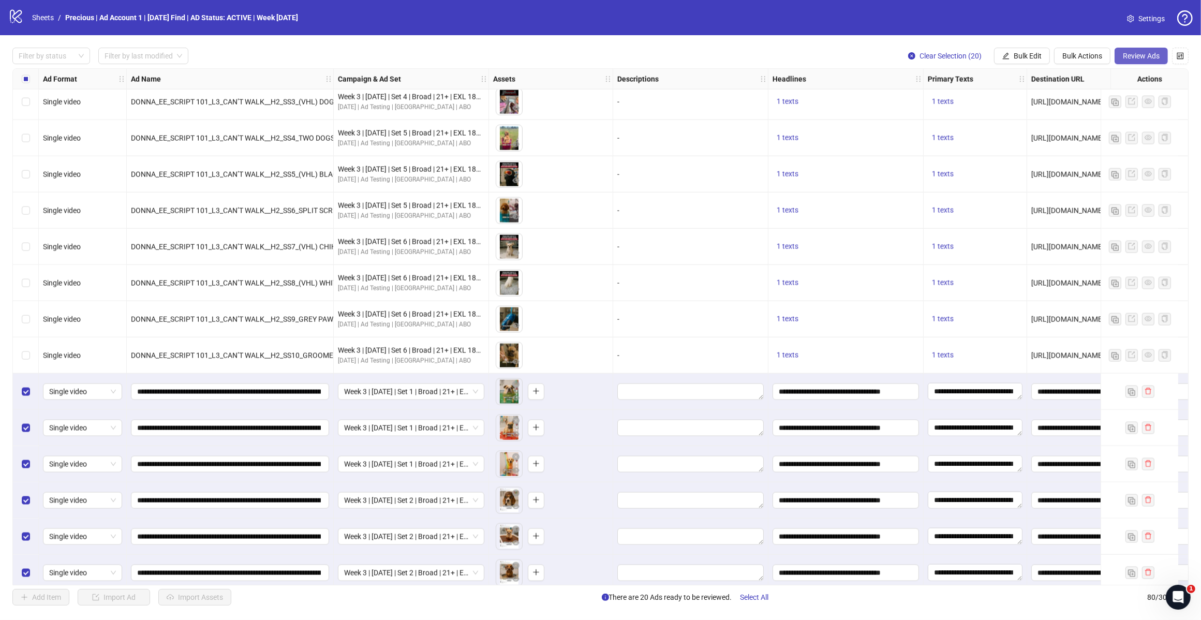
click at [1145, 56] on span "Review Ads" at bounding box center [1141, 56] width 37 height 8
